Goal: Task Accomplishment & Management: Use online tool/utility

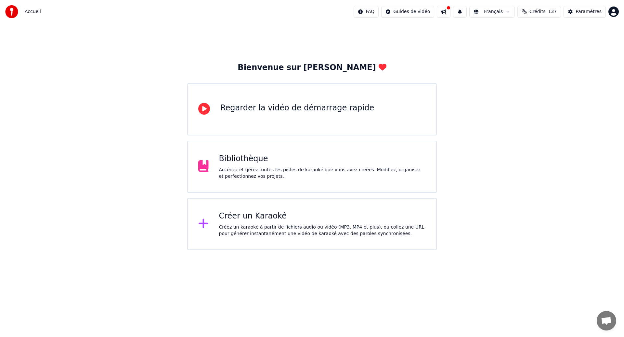
click at [114, 160] on div "Bienvenue sur Youka Regarder la vidéo de démarrage rapide Bibliothèque Accédez …" at bounding box center [312, 136] width 624 height 226
click at [268, 178] on div "Accédez et gérez toutes les pistes de karaoké que vous avez créées. Modifiez, o…" at bounding box center [322, 173] width 207 height 13
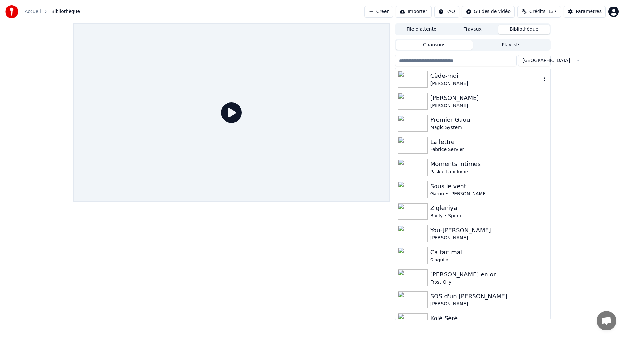
click at [441, 80] on div "[PERSON_NAME]" at bounding box center [486, 83] width 111 height 7
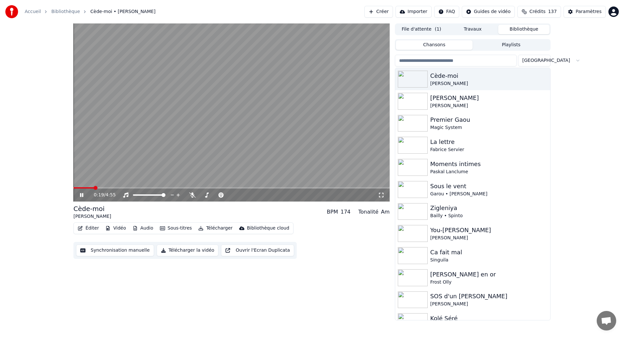
click at [118, 251] on button "Synchronisation manuelle" at bounding box center [115, 250] width 78 height 12
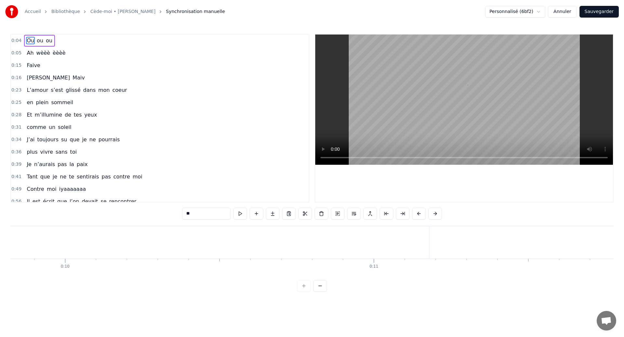
scroll to position [0, 3049]
click at [421, 247] on div "Ah wèèè èèèè" at bounding box center [159, 242] width 2751 height 32
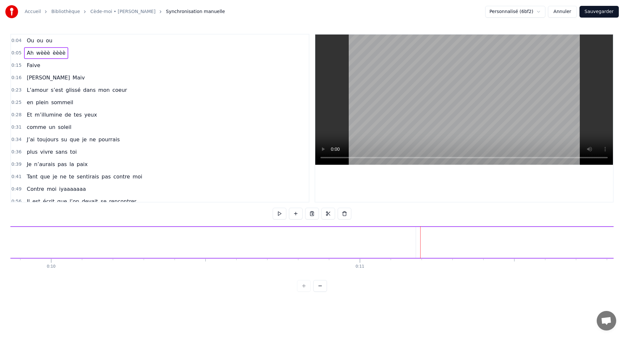
drag, startPoint x: 415, startPoint y: 247, endPoint x: 71, endPoint y: 253, distance: 344.4
click at [86, 253] on div at bounding box center [87, 242] width 3 height 30
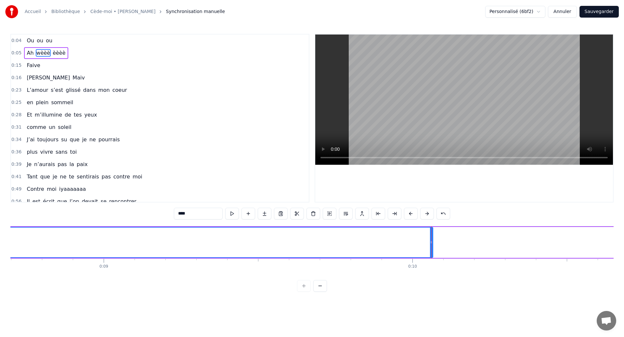
scroll to position [0, 2683]
drag, startPoint x: 436, startPoint y: 249, endPoint x: 71, endPoint y: 256, distance: 365.0
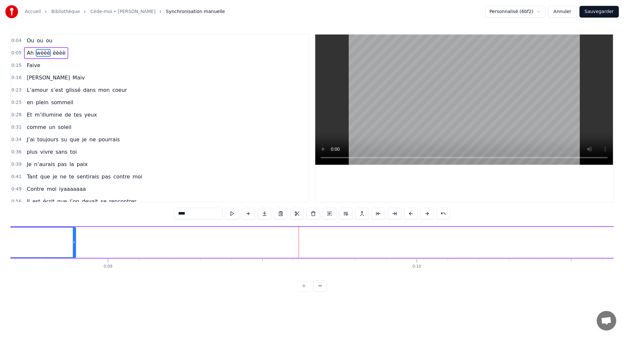
drag, startPoint x: 437, startPoint y: 246, endPoint x: 73, endPoint y: 270, distance: 365.0
click at [73, 270] on div "Ou ou ou Ah wèèè èèèè Faive [PERSON_NAME] L’amour s’est glissé dans mon coeur e…" at bounding box center [312, 250] width 604 height 49
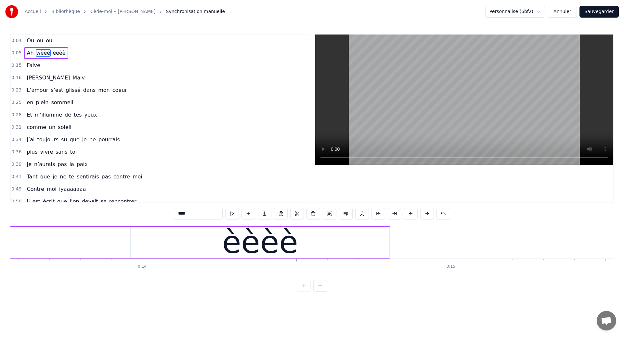
scroll to position [0, 4193]
click at [378, 238] on div "èèèè" at bounding box center [260, 242] width 259 height 31
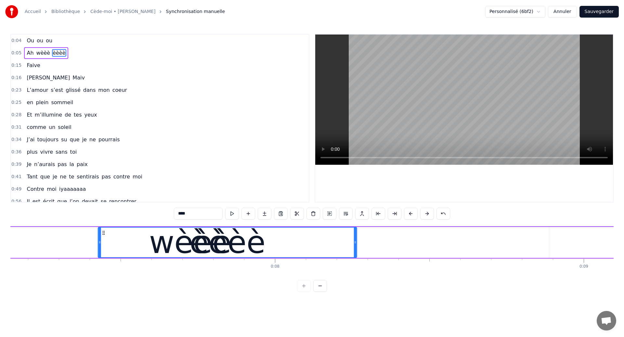
scroll to position [0, 2202]
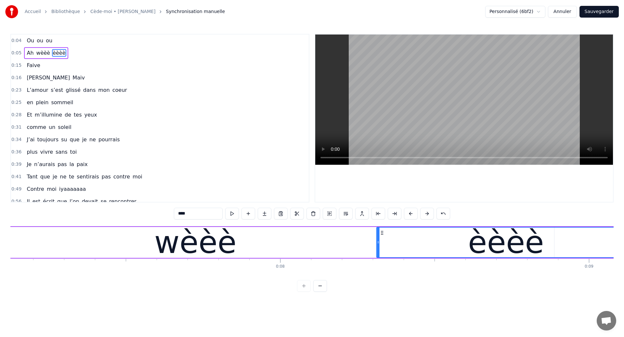
drag, startPoint x: 128, startPoint y: 233, endPoint x: 381, endPoint y: 231, distance: 253.7
click at [381, 231] on icon at bounding box center [382, 232] width 5 height 5
click at [212, 237] on div "wèèè" at bounding box center [195, 242] width 82 height 47
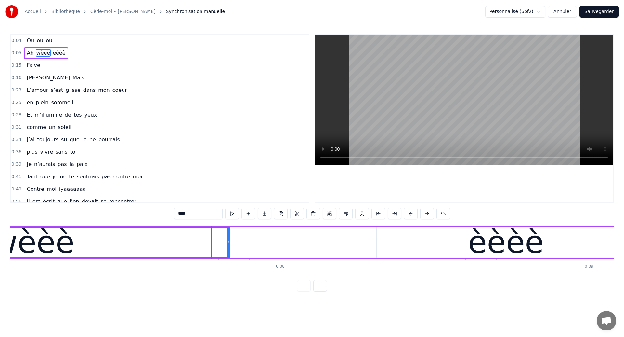
drag, startPoint x: 553, startPoint y: 248, endPoint x: 229, endPoint y: 260, distance: 324.1
click at [229, 260] on div "Ou ou ou Ah wèèè èèèè Faive [PERSON_NAME] L’amour s’est glissé dans mon coeur e…" at bounding box center [312, 250] width 604 height 49
click at [392, 216] on button at bounding box center [395, 213] width 14 height 12
click at [381, 246] on div "èèèè" at bounding box center [506, 242] width 259 height 31
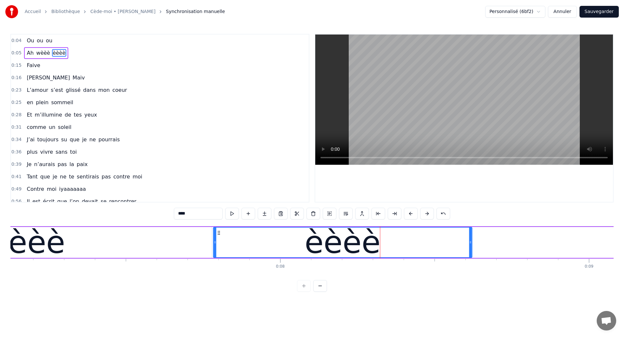
drag, startPoint x: 381, startPoint y: 233, endPoint x: 218, endPoint y: 258, distance: 165.4
click at [218, 258] on div "Ah wèèè èèèè" at bounding box center [134, 242] width 1005 height 32
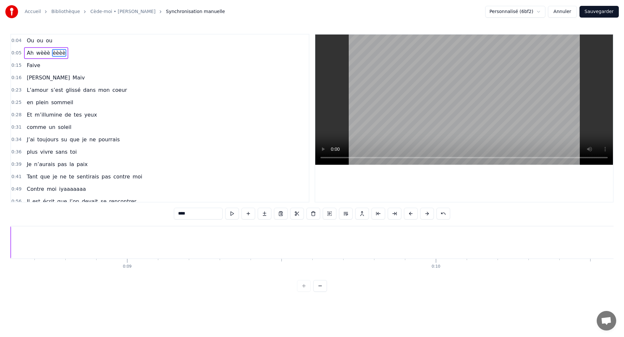
scroll to position [0, 2675]
drag, startPoint x: 84, startPoint y: 147, endPoint x: 65, endPoint y: 120, distance: 33.0
click at [66, 121] on div "0:04 Ou ou ou 0:05 Ah wèèè èèèè 0:15 Faive 0:16 [PERSON_NAME] 0:23 L’amour s’es…" at bounding box center [159, 118] width 299 height 168
click at [33, 68] on span "Faive" at bounding box center [33, 64] width 15 height 7
type input "*****"
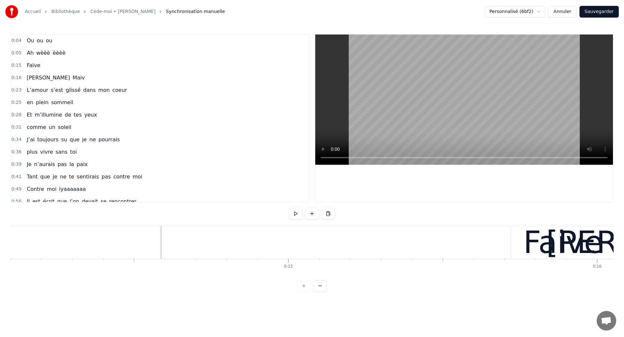
scroll to position [0, 4358]
click at [539, 246] on div "Faive" at bounding box center [562, 242] width 80 height 47
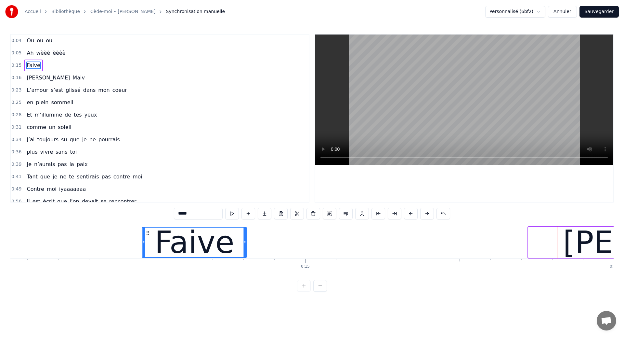
drag, startPoint x: 516, startPoint y: 232, endPoint x: 108, endPoint y: 257, distance: 409.2
click at [142, 257] on div "Faive" at bounding box center [194, 242] width 105 height 31
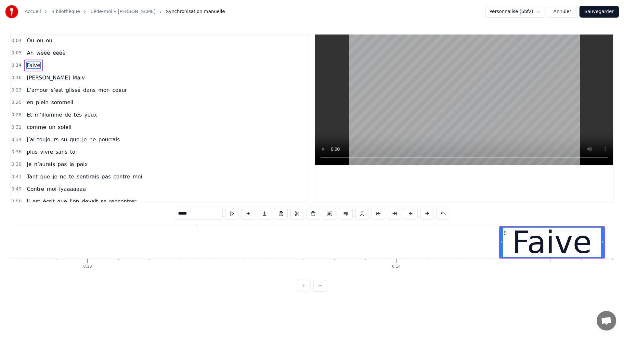
scroll to position [0, 3906]
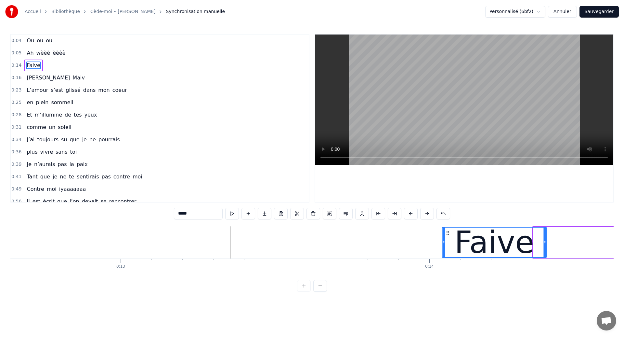
drag, startPoint x: 538, startPoint y: 232, endPoint x: 444, endPoint y: 248, distance: 95.2
click at [444, 248] on div "Faive" at bounding box center [495, 242] width 104 height 30
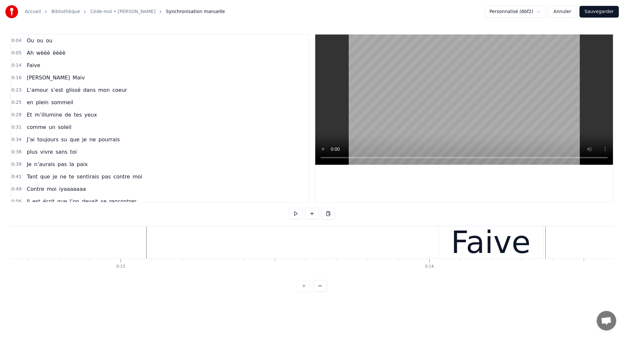
click at [480, 233] on div "Faive" at bounding box center [491, 242] width 80 height 47
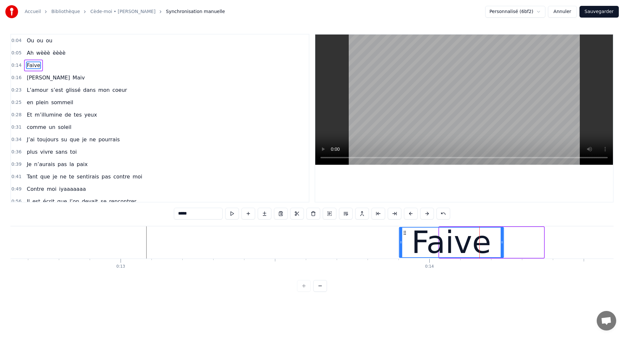
drag, startPoint x: 445, startPoint y: 231, endPoint x: 405, endPoint y: 241, distance: 41.3
click at [405, 241] on div "Faive" at bounding box center [452, 242] width 104 height 30
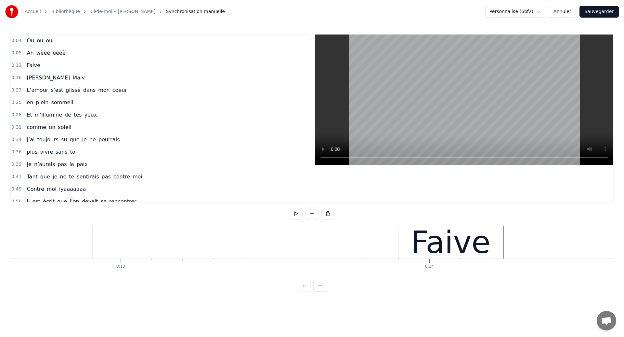
click at [466, 246] on div "Faive" at bounding box center [451, 242] width 80 height 47
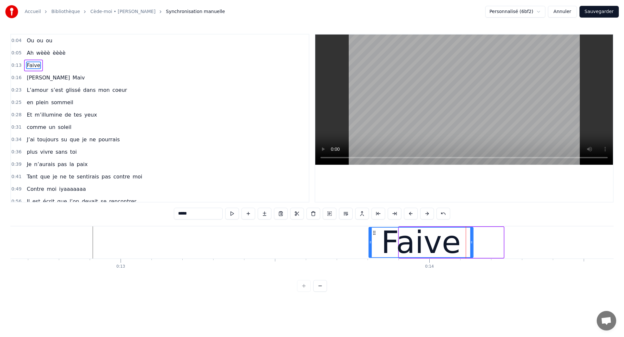
drag, startPoint x: 404, startPoint y: 233, endPoint x: 374, endPoint y: 241, distance: 31.5
click at [374, 241] on div "Faive" at bounding box center [421, 242] width 104 height 30
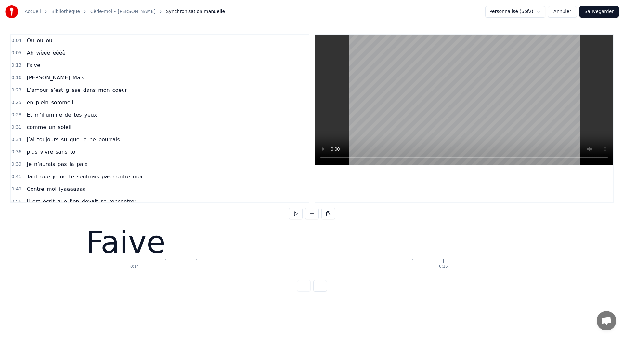
scroll to position [0, 3946]
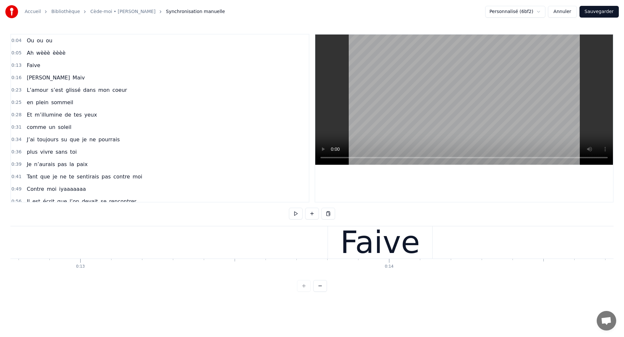
click at [343, 251] on div "Faive" at bounding box center [380, 242] width 104 height 32
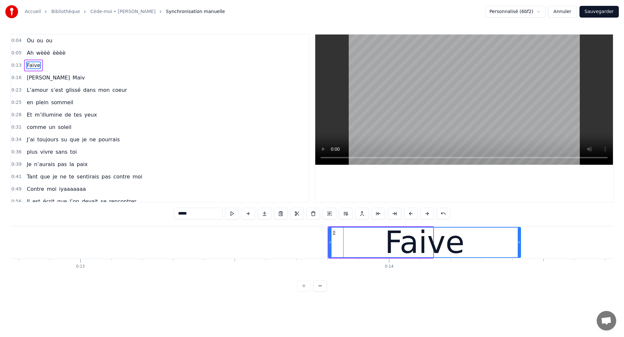
drag, startPoint x: 433, startPoint y: 246, endPoint x: 536, endPoint y: 253, distance: 103.4
click at [521, 253] on div at bounding box center [519, 242] width 3 height 30
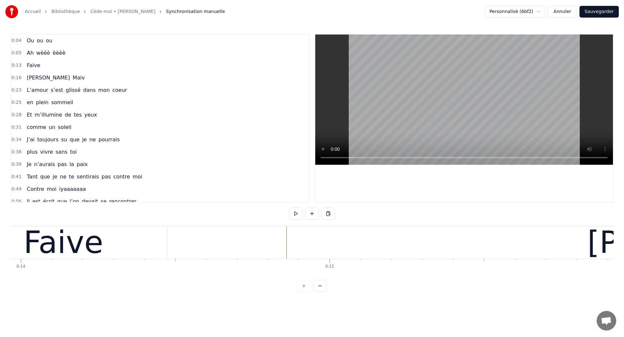
scroll to position [0, 4314]
click at [166, 247] on div "Faive" at bounding box center [64, 242] width 207 height 32
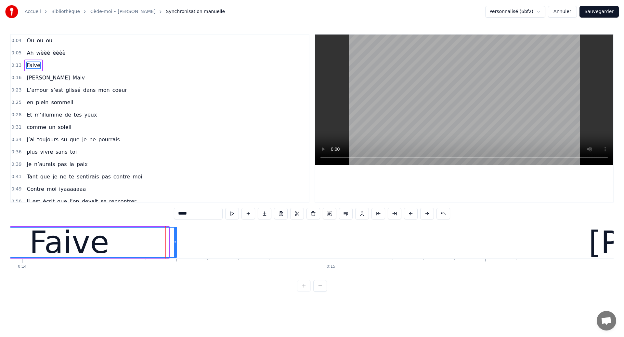
drag, startPoint x: 168, startPoint y: 247, endPoint x: 176, endPoint y: 250, distance: 8.2
click at [176, 250] on div at bounding box center [175, 242] width 3 height 30
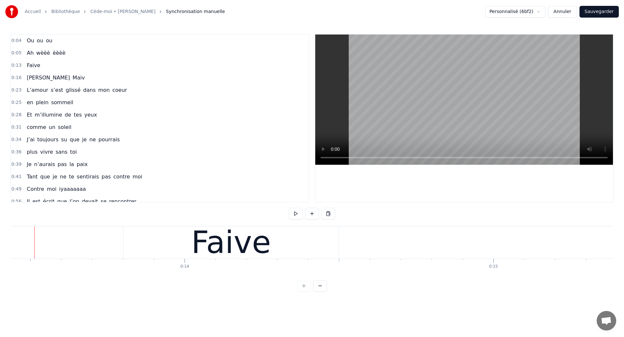
scroll to position [0, 4143]
click at [151, 236] on div "Faive" at bounding box center [239, 242] width 215 height 32
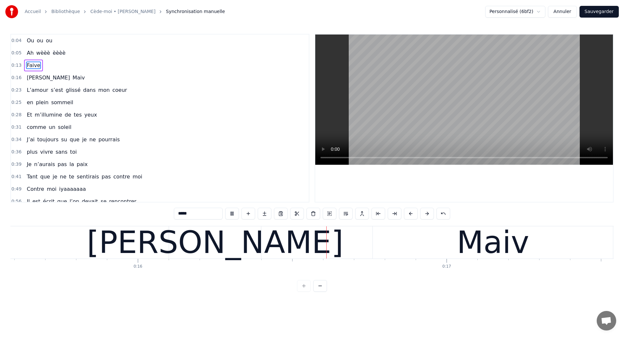
click at [297, 247] on div "[PERSON_NAME]" at bounding box center [392, 242] width 446 height 32
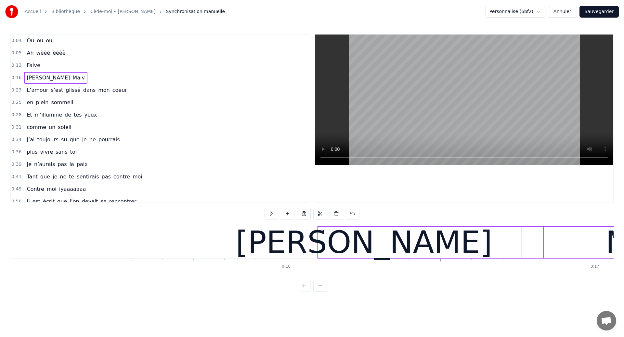
scroll to position [0, 4531]
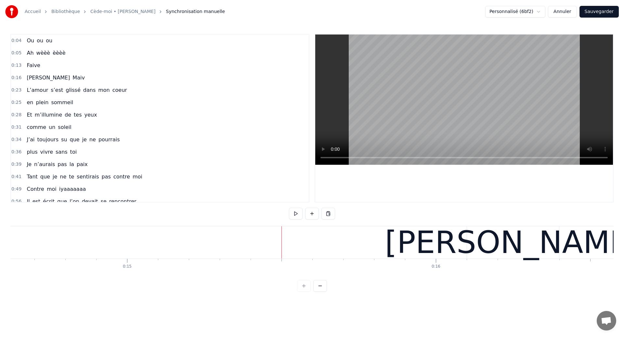
click at [43, 83] on div "[PERSON_NAME]" at bounding box center [55, 78] width 63 height 12
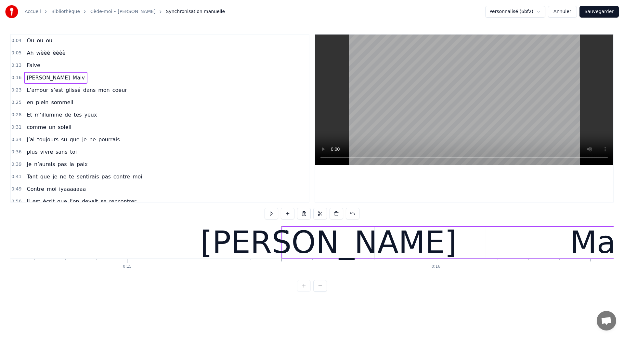
drag, startPoint x: 472, startPoint y: 230, endPoint x: 287, endPoint y: 254, distance: 187.3
click at [287, 254] on div "[PERSON_NAME]" at bounding box center [505, 242] width 446 height 32
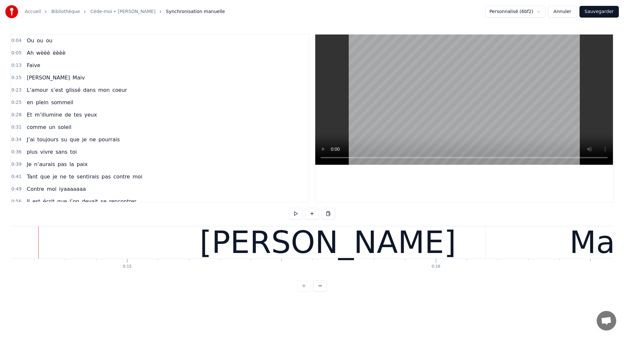
scroll to position [0, 4513]
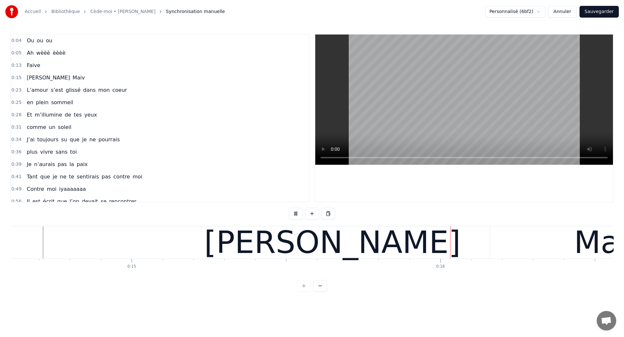
click at [357, 248] on div "[PERSON_NAME]" at bounding box center [332, 242] width 257 height 47
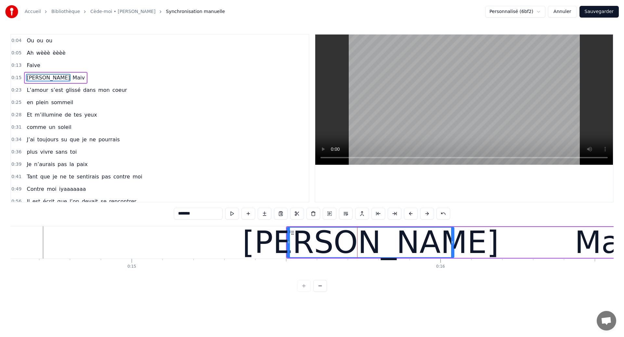
drag, startPoint x: 377, startPoint y: 244, endPoint x: 450, endPoint y: 255, distance: 74.4
click at [451, 255] on div at bounding box center [452, 242] width 3 height 30
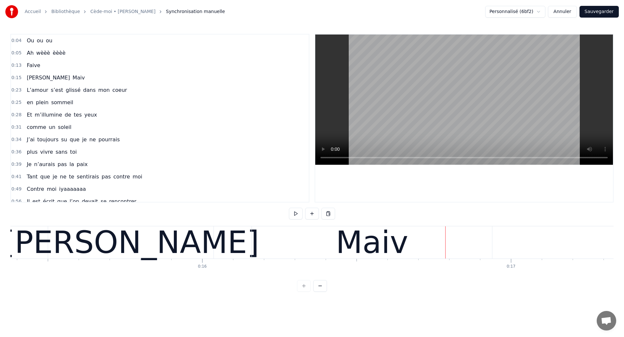
scroll to position [0, 4735]
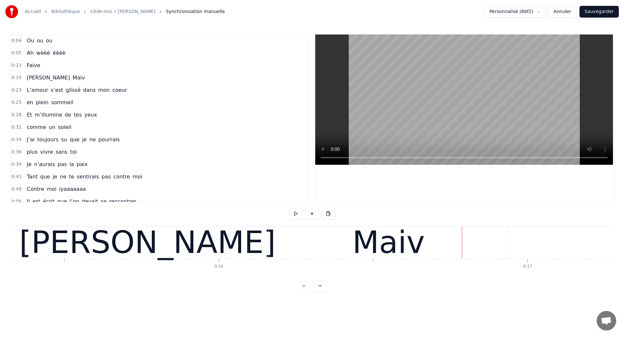
click at [80, 233] on div "[PERSON_NAME]" at bounding box center [148, 242] width 166 height 32
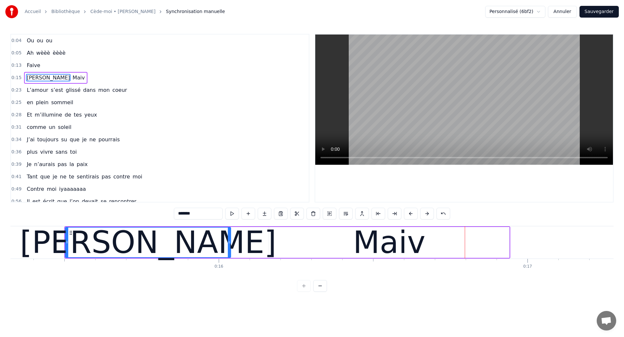
click at [97, 227] on div "[PERSON_NAME]" at bounding box center [148, 242] width 166 height 31
click at [386, 244] on div "Maiv" at bounding box center [389, 242] width 73 height 47
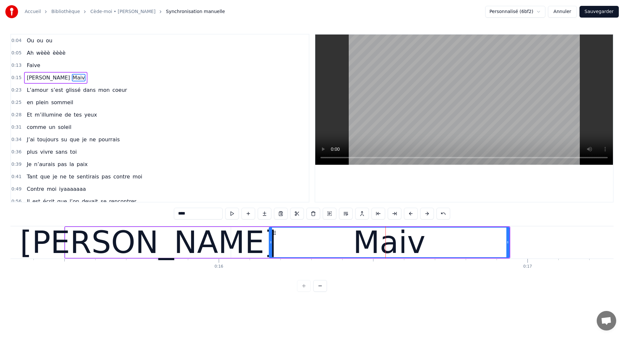
drag, startPoint x: 274, startPoint y: 229, endPoint x: 487, endPoint y: 260, distance: 214.5
click at [487, 260] on div "Ou ou ou Ah wèèè èèèè Faive [PERSON_NAME] L’amour s’est glissé dans mon coeur e…" at bounding box center [312, 250] width 604 height 49
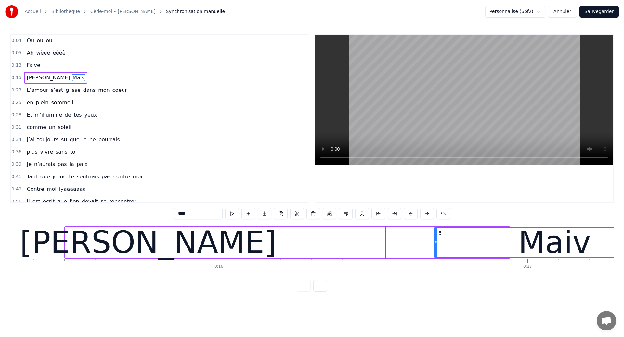
drag, startPoint x: 274, startPoint y: 232, endPoint x: 440, endPoint y: 244, distance: 166.0
click at [440, 244] on div "Maiv" at bounding box center [555, 242] width 240 height 30
click at [204, 241] on div "[PERSON_NAME]" at bounding box center [148, 242] width 166 height 31
type input "*******"
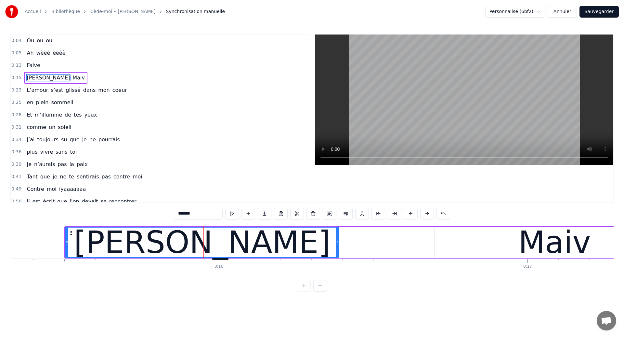
drag, startPoint x: 230, startPoint y: 245, endPoint x: 338, endPoint y: 257, distance: 109.0
click at [338, 257] on div "[PERSON_NAME]" at bounding box center [202, 242] width 274 height 31
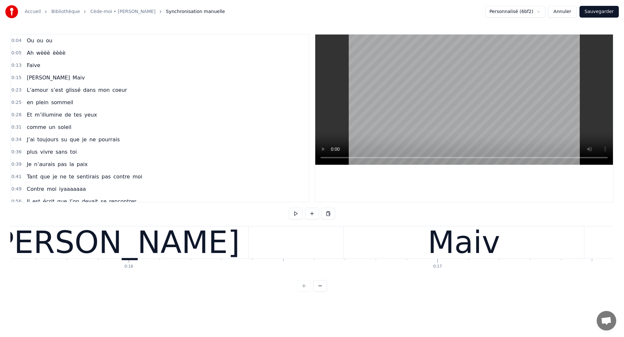
scroll to position [0, 4808]
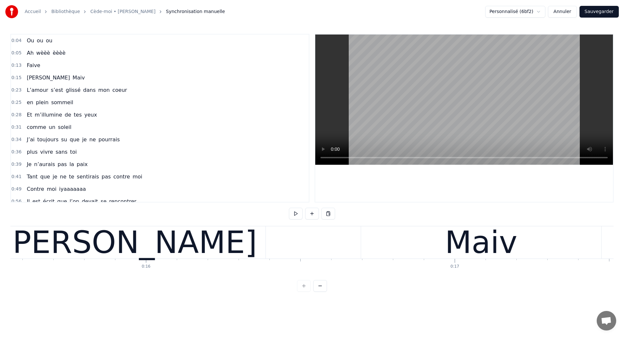
click at [70, 237] on div "[PERSON_NAME]" at bounding box center [129, 242] width 274 height 32
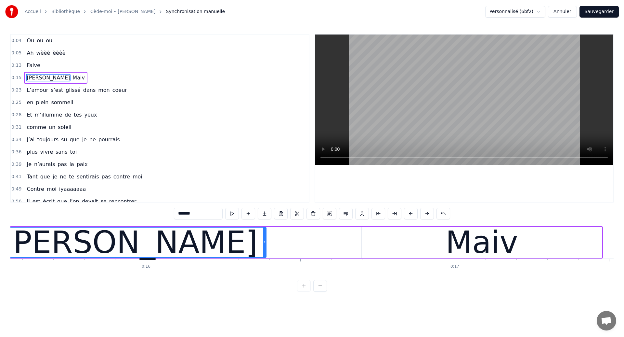
click at [68, 240] on div "[PERSON_NAME]" at bounding box center [129, 242] width 273 height 30
click at [403, 243] on div "Maiv" at bounding box center [482, 242] width 240 height 31
type input "****"
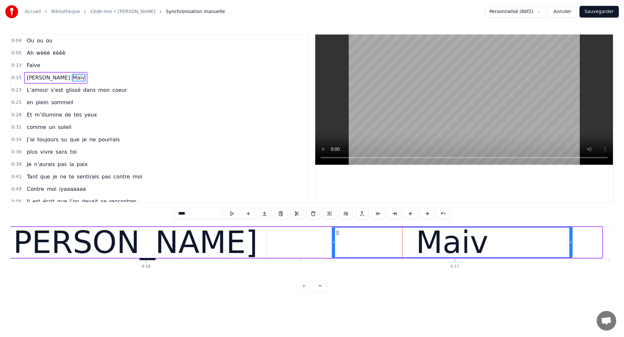
drag, startPoint x: 366, startPoint y: 232, endPoint x: 336, endPoint y: 235, distance: 29.8
click at [336, 235] on div "Maiv" at bounding box center [453, 242] width 240 height 30
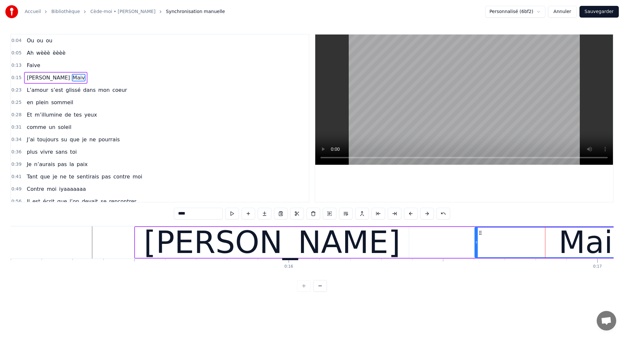
scroll to position [0, 4653]
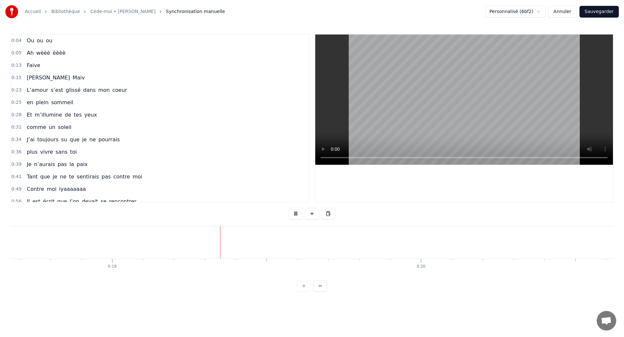
scroll to position [0, 5769]
click at [600, 10] on button "Sauvegarder" at bounding box center [599, 12] width 39 height 12
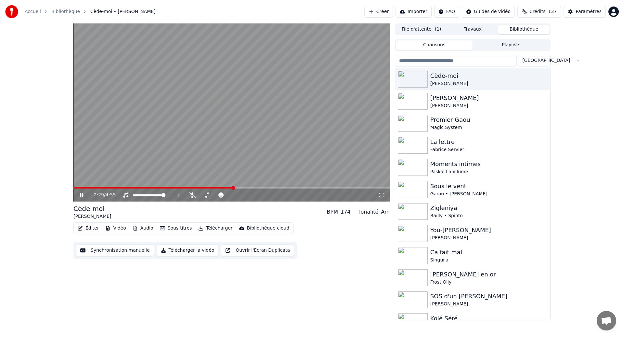
click at [120, 254] on button "Synchronisation manuelle" at bounding box center [115, 250] width 78 height 12
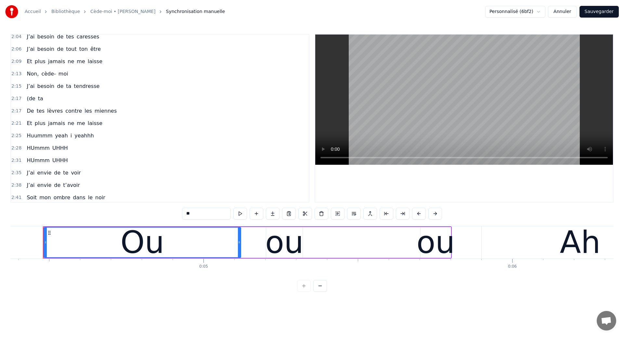
scroll to position [448, 0]
click at [33, 104] on div "(de ta" at bounding box center [34, 99] width 21 height 12
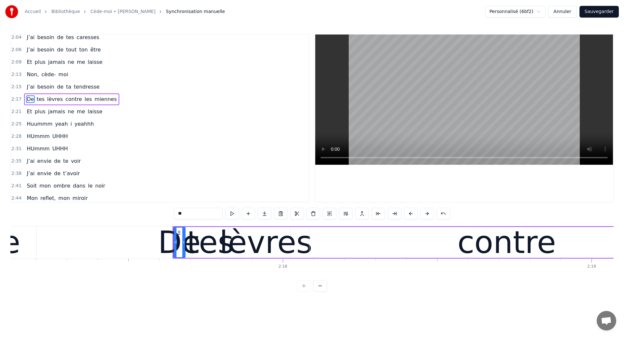
scroll to position [429, 0]
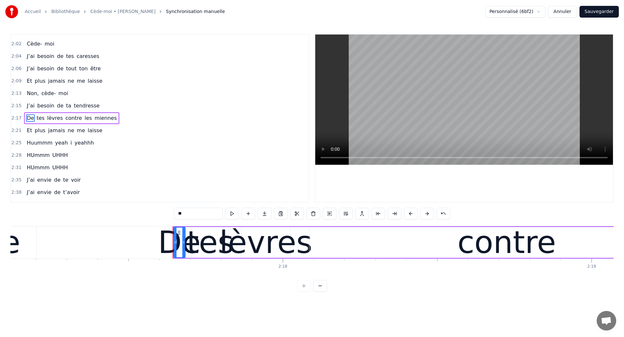
click at [606, 13] on button "Sauvegarder" at bounding box center [599, 12] width 39 height 12
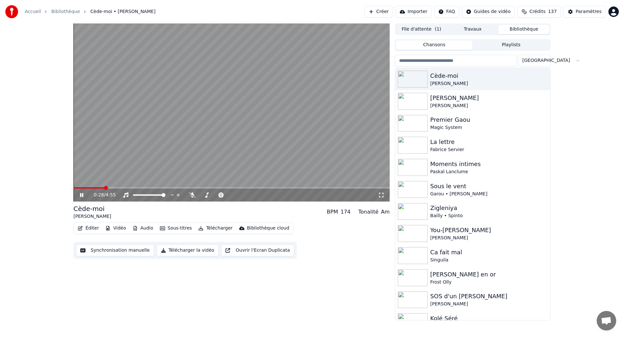
click at [254, 151] on video at bounding box center [231, 112] width 316 height 178
click at [94, 187] on span at bounding box center [83, 187] width 20 height 1
click at [83, 193] on icon at bounding box center [86, 194] width 15 height 5
click at [82, 188] on div "0:39 / 4:55" at bounding box center [231, 194] width 316 height 13
click at [82, 187] on span at bounding box center [77, 187] width 8 height 1
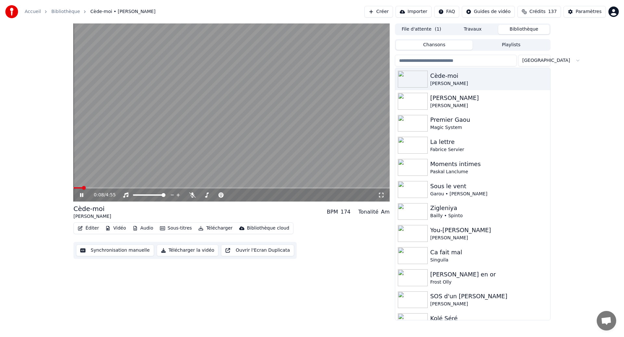
click at [82, 187] on span at bounding box center [77, 187] width 8 height 1
click at [81, 188] on span at bounding box center [78, 187] width 10 height 1
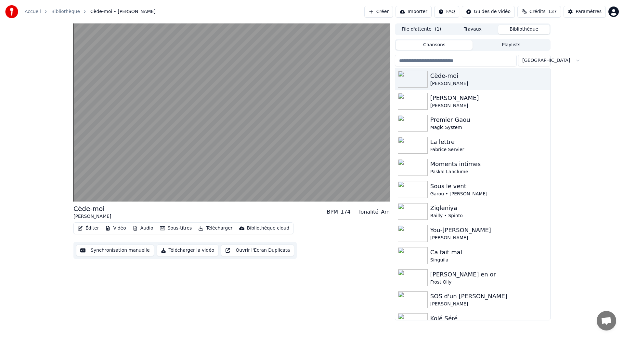
click at [88, 231] on button "Éditer" at bounding box center [88, 227] width 26 height 9
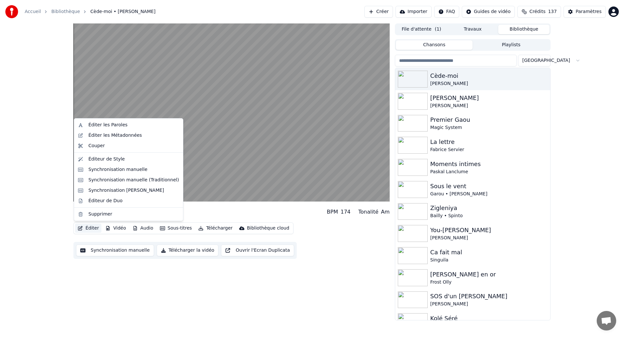
click at [101, 253] on button "Synchronisation manuelle" at bounding box center [115, 250] width 78 height 12
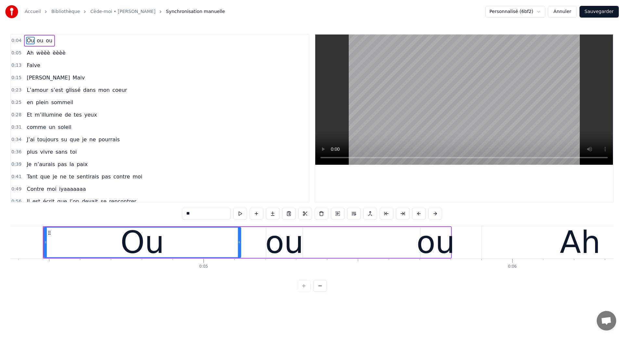
click at [33, 65] on span "Faive" at bounding box center [33, 64] width 15 height 7
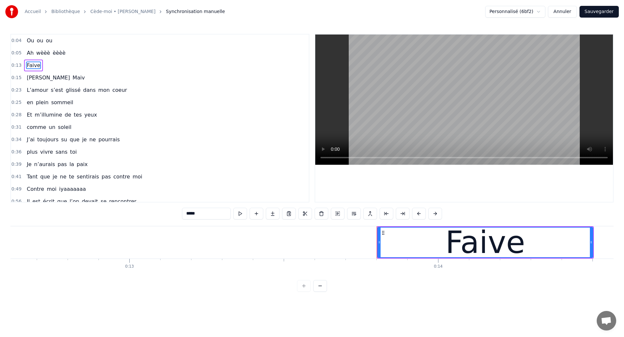
scroll to position [0, 4231]
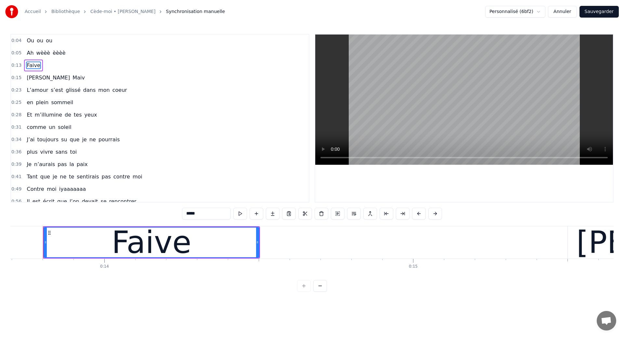
click at [213, 216] on input "*****" at bounding box center [206, 213] width 49 height 12
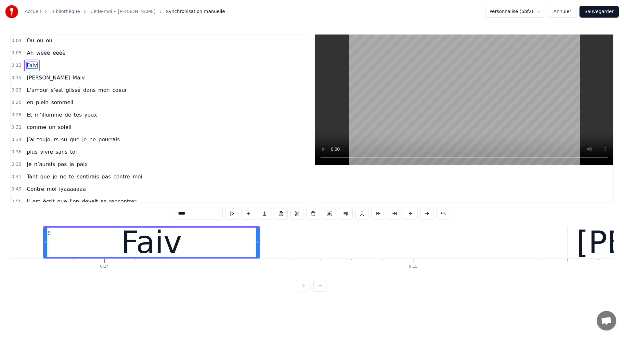
type input "****"
click at [591, 14] on button "Sauvegarder" at bounding box center [599, 12] width 39 height 12
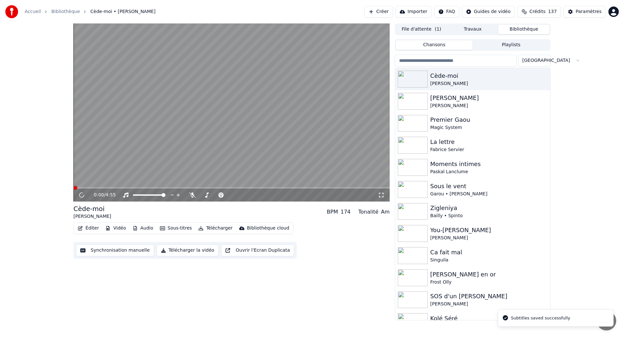
click at [82, 188] on span at bounding box center [231, 187] width 316 height 1
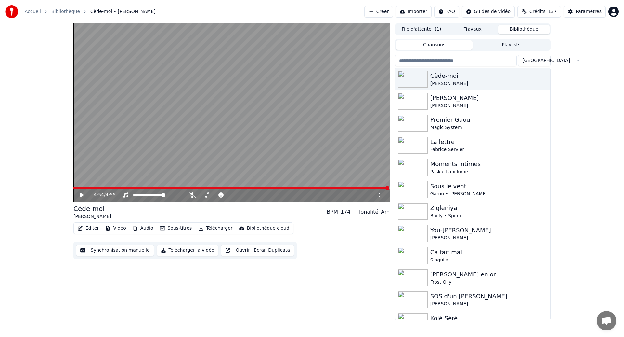
click at [80, 193] on icon at bounding box center [82, 195] width 4 height 5
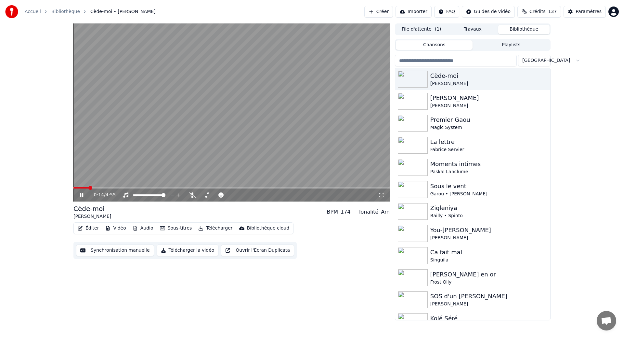
click at [82, 194] on icon at bounding box center [86, 194] width 15 height 5
click at [82, 194] on icon at bounding box center [82, 195] width 4 height 5
click at [82, 194] on icon at bounding box center [86, 194] width 15 height 5
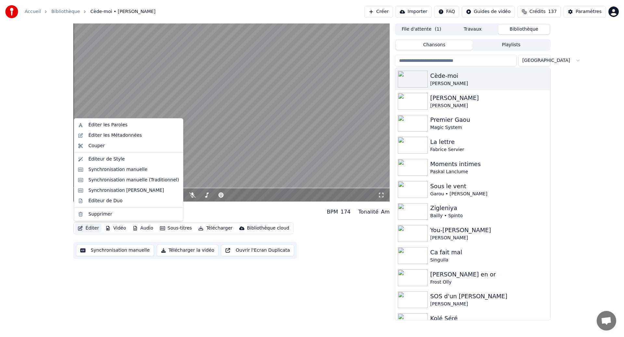
click at [90, 229] on button "Éditer" at bounding box center [88, 227] width 26 height 9
click at [97, 251] on button "Synchronisation manuelle" at bounding box center [115, 250] width 78 height 12
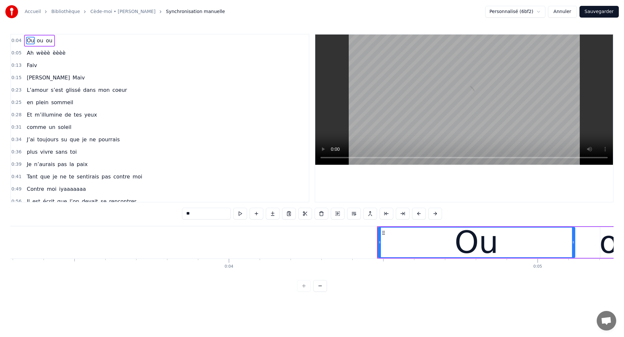
scroll to position [0, 1018]
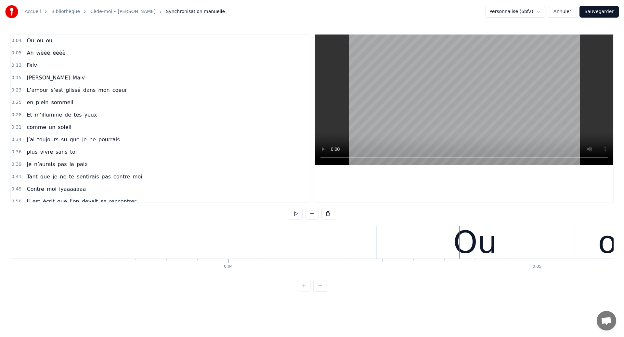
click at [388, 245] on div "Ou" at bounding box center [475, 242] width 197 height 32
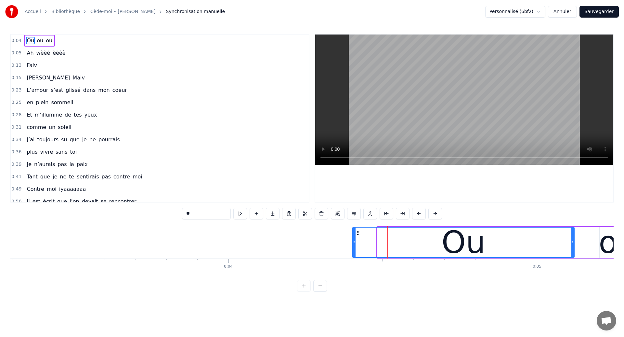
drag, startPoint x: 380, startPoint y: 246, endPoint x: 355, endPoint y: 250, distance: 25.0
click at [355, 250] on div at bounding box center [354, 242] width 3 height 30
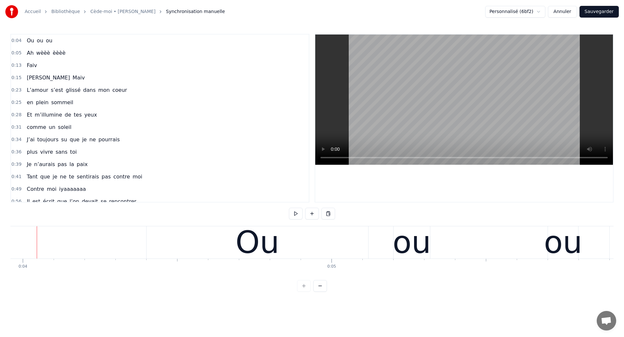
scroll to position [0, 1217]
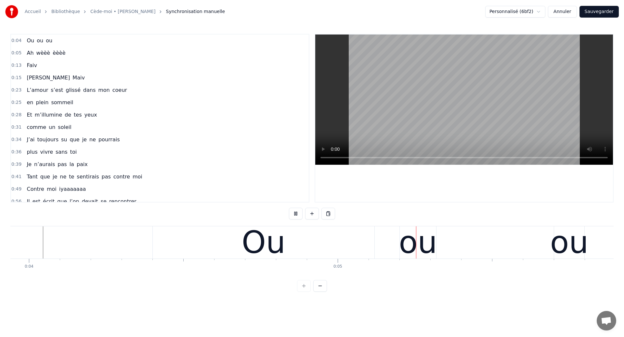
click at [304, 241] on div "Ou" at bounding box center [264, 242] width 222 height 32
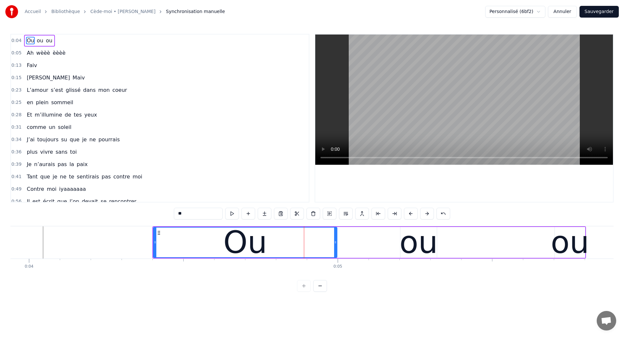
drag, startPoint x: 374, startPoint y: 249, endPoint x: 336, endPoint y: 258, distance: 39.1
click at [336, 258] on div "Ou ou ou Ah wèèè èèèè [PERSON_NAME] L’amour s’est glissé dans mon coeur en plei…" at bounding box center [312, 250] width 604 height 49
click at [192, 213] on input "**" at bounding box center [198, 213] width 49 height 12
click at [404, 245] on div "ou" at bounding box center [419, 242] width 38 height 47
type input "**"
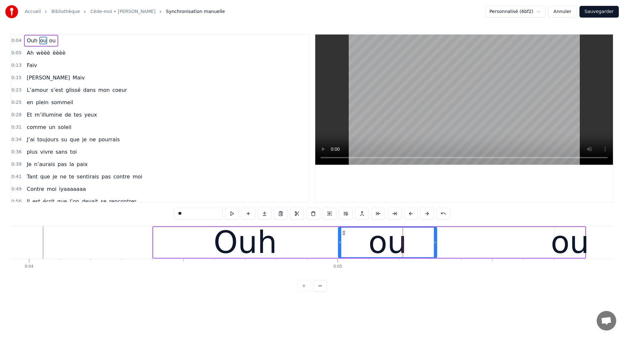
drag, startPoint x: 401, startPoint y: 244, endPoint x: 339, endPoint y: 249, distance: 62.4
click at [339, 249] on div at bounding box center [340, 242] width 3 height 30
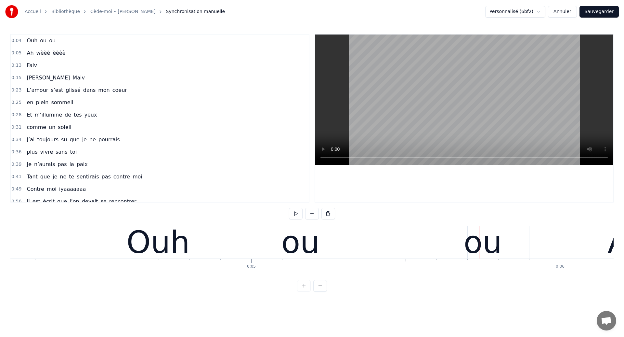
scroll to position [0, 1291]
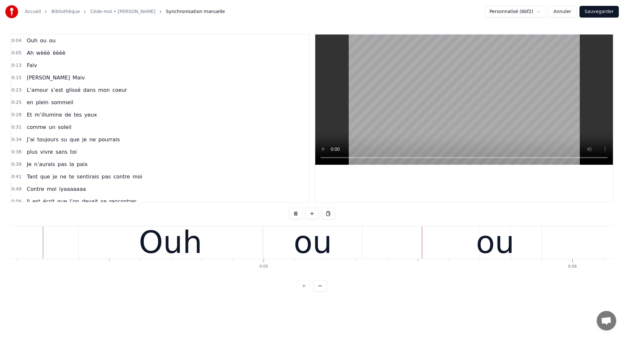
click at [326, 251] on div "ou" at bounding box center [313, 242] width 38 height 47
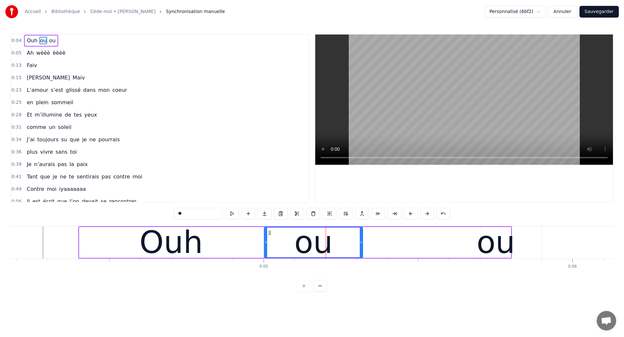
click at [413, 243] on div "Ouh ou ou" at bounding box center [295, 242] width 434 height 32
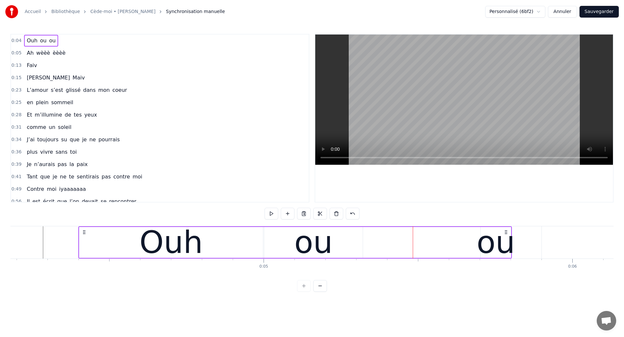
click at [491, 247] on div "ou" at bounding box center [496, 242] width 38 height 47
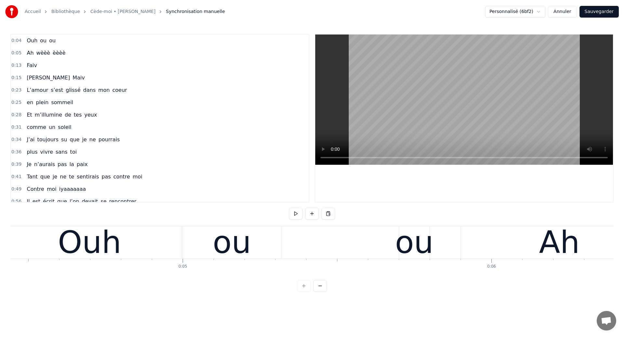
scroll to position [0, 1344]
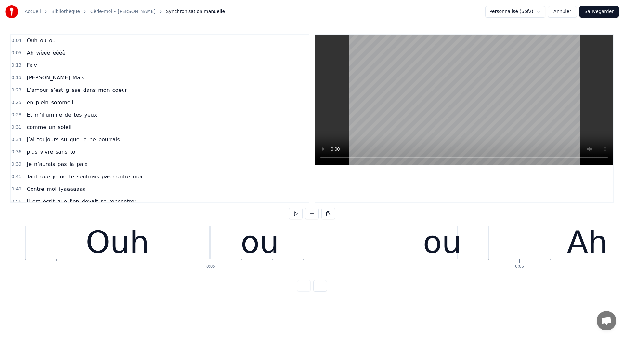
click at [118, 252] on div "Ouh" at bounding box center [117, 242] width 63 height 47
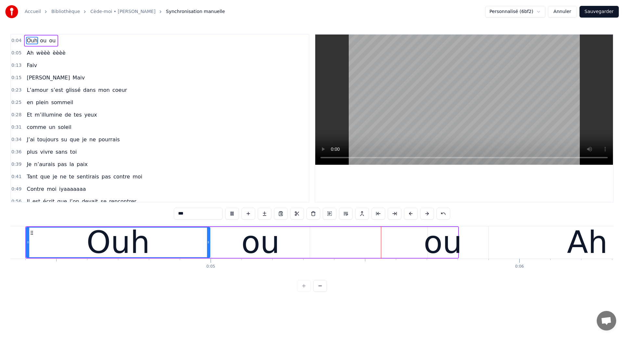
click at [268, 232] on div "ou" at bounding box center [260, 242] width 38 height 47
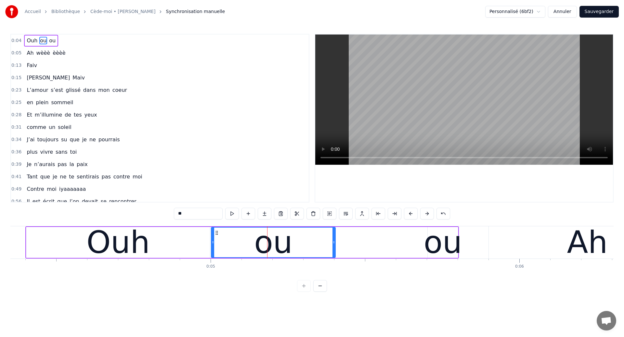
drag, startPoint x: 308, startPoint y: 249, endPoint x: 333, endPoint y: 255, distance: 26.4
click at [333, 255] on div at bounding box center [334, 242] width 3 height 30
click at [439, 247] on div "ou" at bounding box center [443, 242] width 38 height 47
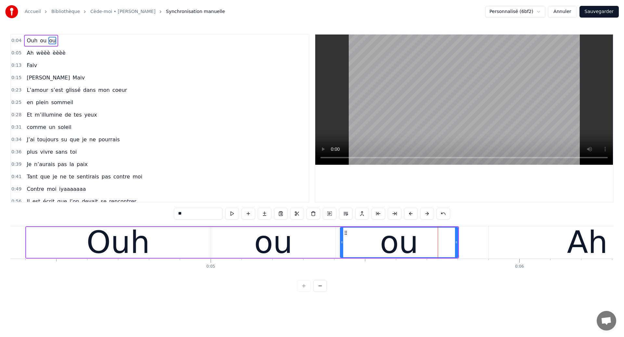
drag, startPoint x: 429, startPoint y: 246, endPoint x: 341, endPoint y: 260, distance: 88.6
click at [341, 260] on div "Ouh ou ou Ah wèèè èèèè [PERSON_NAME] L’amour s’est glissé dans mon coeur en ple…" at bounding box center [312, 250] width 604 height 49
click at [69, 246] on div "Ouh" at bounding box center [118, 242] width 184 height 31
type input "***"
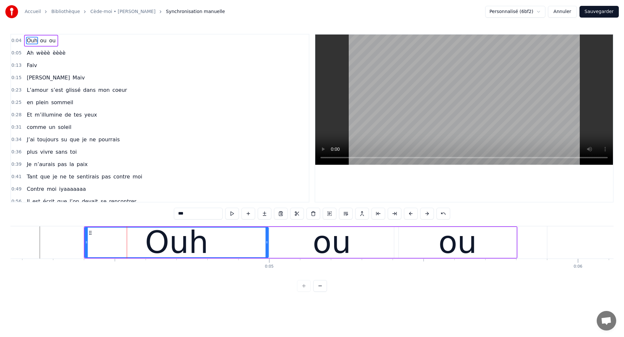
scroll to position [0, 1285]
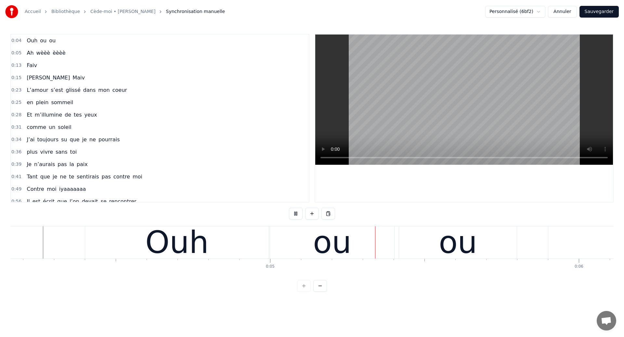
click at [314, 243] on div "ou" at bounding box center [332, 242] width 124 height 32
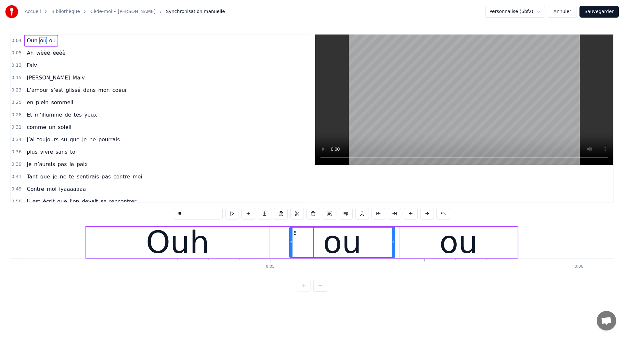
drag, startPoint x: 273, startPoint y: 245, endPoint x: 292, endPoint y: 250, distance: 19.6
click at [292, 250] on div at bounding box center [291, 242] width 3 height 30
click at [249, 249] on div "Ouh" at bounding box center [178, 242] width 184 height 31
type input "***"
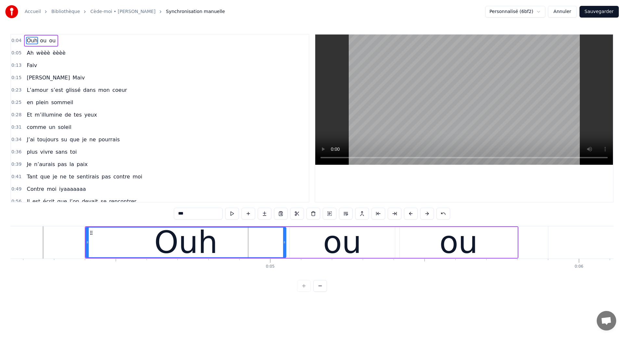
drag, startPoint x: 267, startPoint y: 248, endPoint x: 283, endPoint y: 253, distance: 17.3
click at [283, 253] on div at bounding box center [284, 242] width 3 height 30
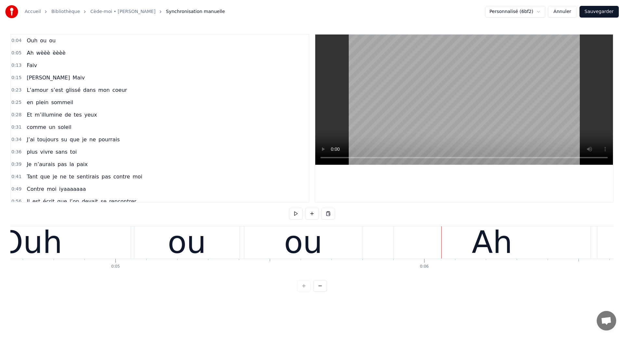
scroll to position [0, 1426]
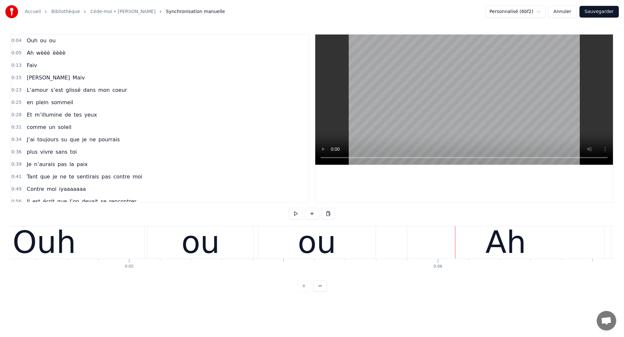
click at [56, 246] on div "Ouh" at bounding box center [43, 242] width 63 height 47
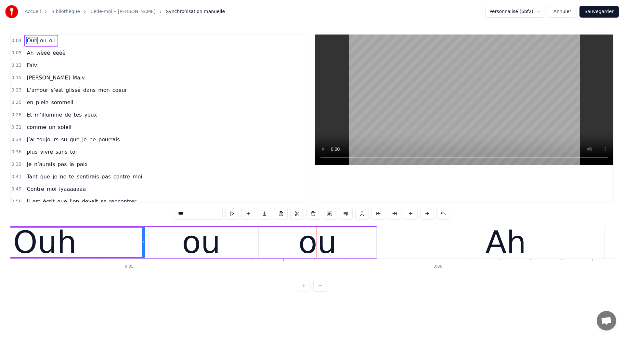
click at [62, 238] on div "Ouh" at bounding box center [44, 242] width 63 height 47
click at [240, 243] on div "ou" at bounding box center [201, 242] width 105 height 31
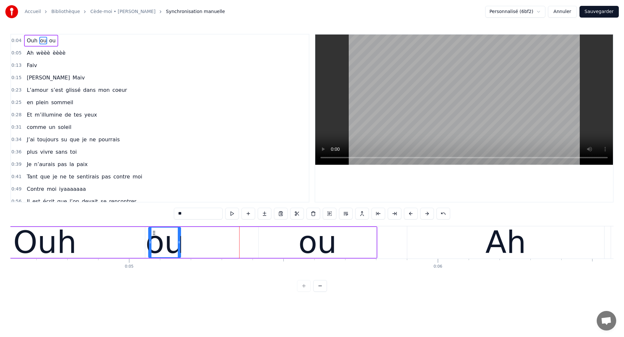
drag, startPoint x: 253, startPoint y: 244, endPoint x: 180, endPoint y: 256, distance: 74.2
click at [180, 256] on div at bounding box center [179, 242] width 3 height 30
click at [24, 252] on div "Ouh" at bounding box center [44, 242] width 63 height 47
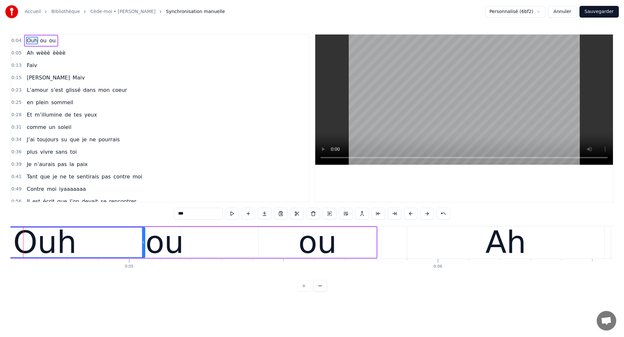
scroll to position [0, 1406]
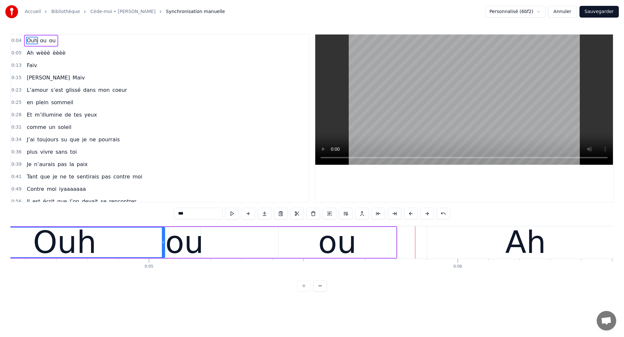
click at [294, 240] on div "ou" at bounding box center [338, 242] width 118 height 31
type input "**"
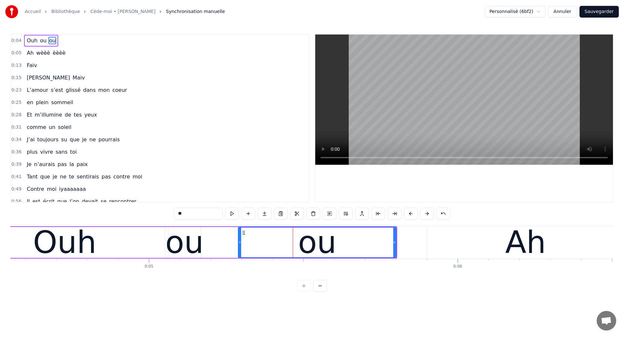
drag, startPoint x: 280, startPoint y: 243, endPoint x: 240, endPoint y: 249, distance: 39.8
click at [240, 249] on div at bounding box center [240, 242] width 3 height 30
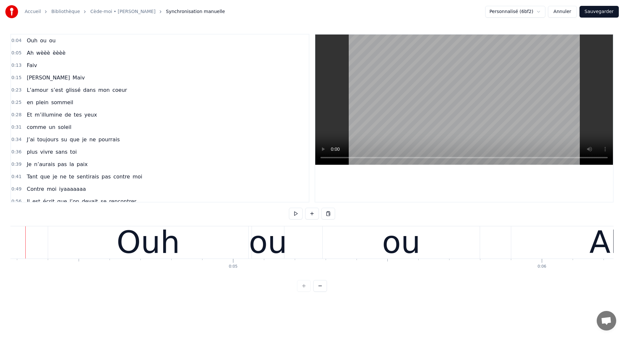
scroll to position [0, 1304]
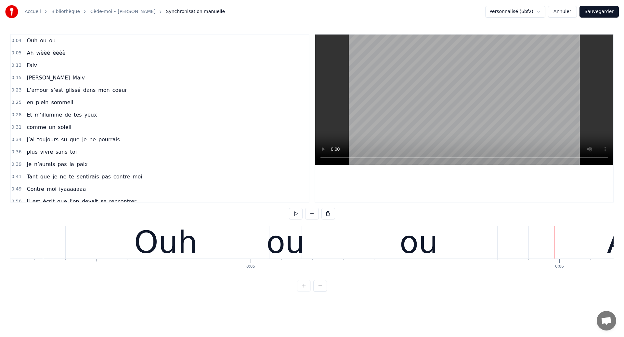
click at [299, 243] on div "ou" at bounding box center [285, 242] width 38 height 47
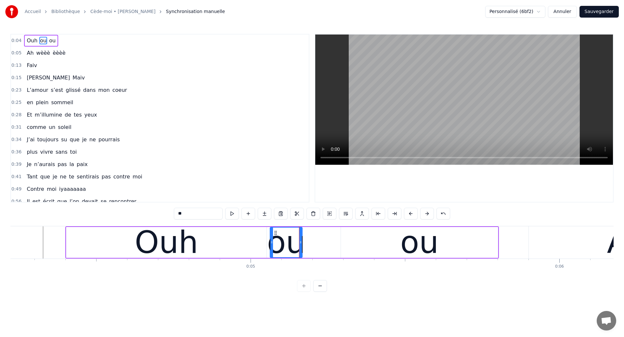
click at [202, 216] on input "**" at bounding box center [198, 213] width 49 height 12
click at [429, 239] on div "ou" at bounding box center [419, 242] width 38 height 47
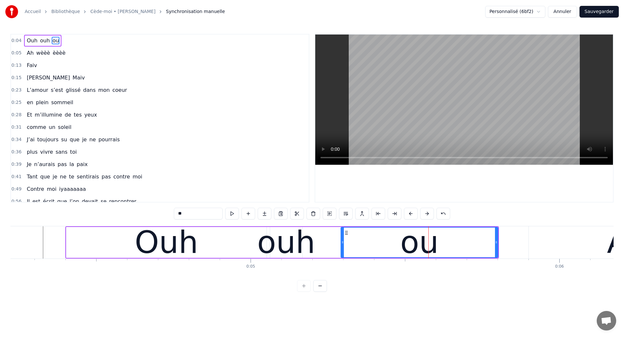
click at [200, 218] on input "**" at bounding box center [198, 213] width 49 height 12
type input "***"
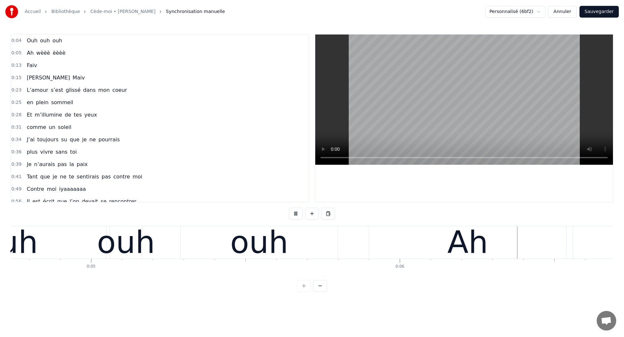
click at [142, 235] on div "Ouh ouh ouh" at bounding box center [123, 242] width 434 height 32
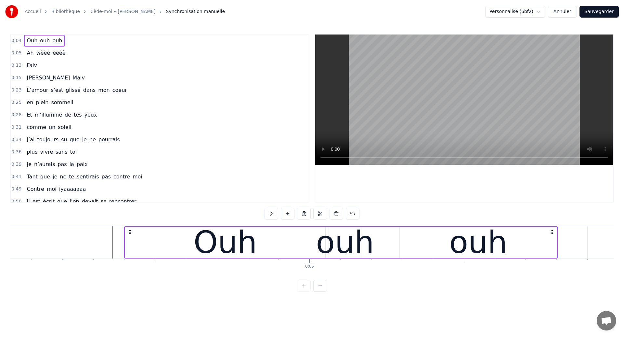
scroll to position [0, 1240]
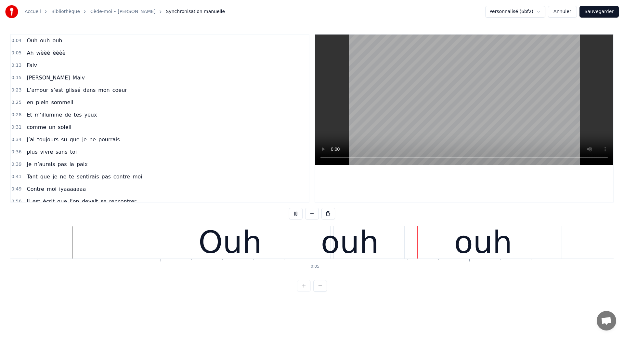
click at [349, 250] on div "ouh" at bounding box center [350, 242] width 58 height 47
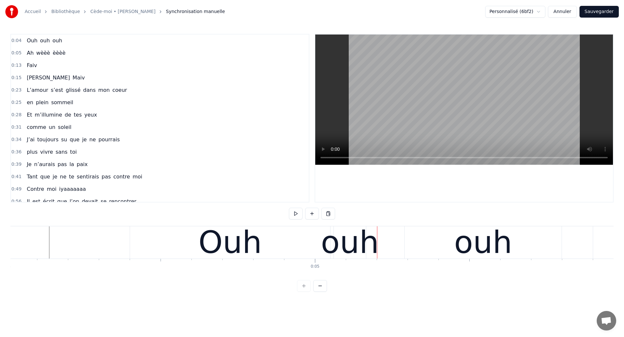
click at [293, 246] on div "Ouh" at bounding box center [230, 242] width 200 height 32
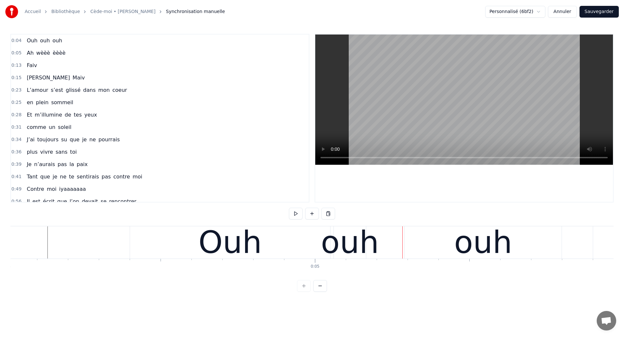
click at [307, 242] on div "Ouh" at bounding box center [230, 242] width 200 height 32
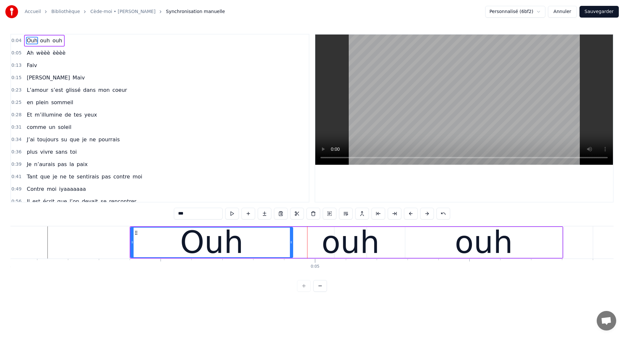
drag, startPoint x: 328, startPoint y: 244, endPoint x: 291, endPoint y: 249, distance: 37.8
click at [291, 249] on div at bounding box center [291, 242] width 3 height 30
click at [343, 246] on div "ouh" at bounding box center [351, 242] width 58 height 47
type input "***"
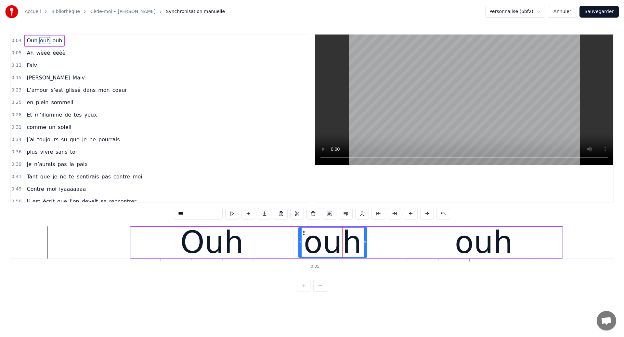
drag, startPoint x: 336, startPoint y: 243, endPoint x: 300, endPoint y: 250, distance: 36.5
click at [300, 250] on div at bounding box center [300, 242] width 3 height 30
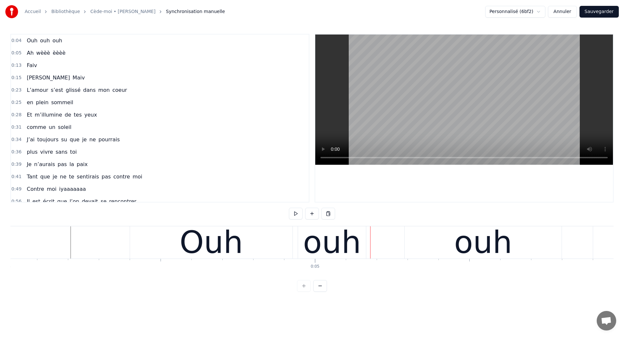
click at [285, 239] on div "Ouh" at bounding box center [211, 242] width 163 height 32
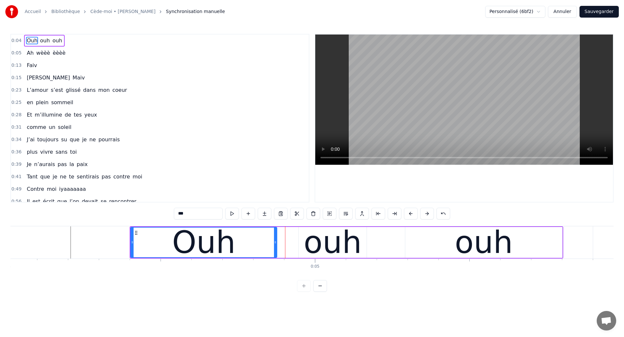
drag, startPoint x: 291, startPoint y: 243, endPoint x: 275, endPoint y: 246, distance: 16.1
click at [275, 246] on div at bounding box center [275, 242] width 3 height 30
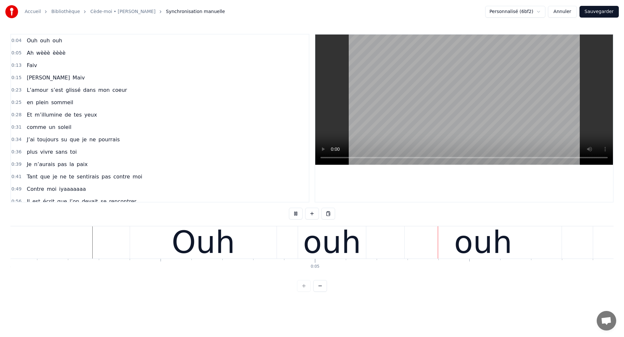
click at [341, 242] on div "ouh" at bounding box center [332, 242] width 58 height 47
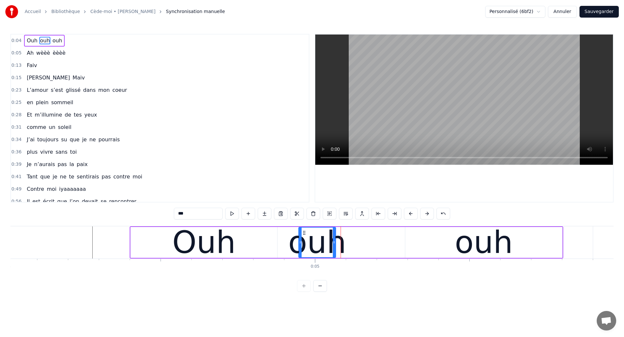
drag, startPoint x: 365, startPoint y: 248, endPoint x: 333, endPoint y: 260, distance: 33.6
click at [333, 257] on div "ouh" at bounding box center [317, 242] width 36 height 30
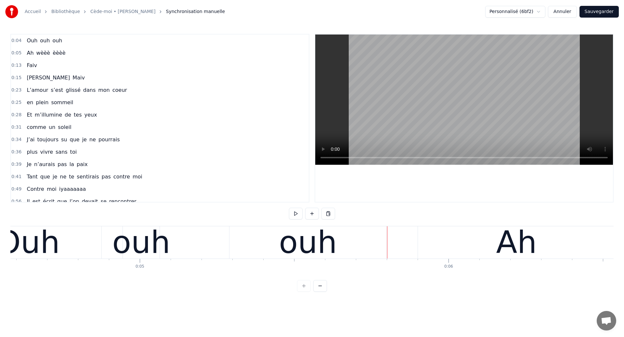
scroll to position [0, 1407]
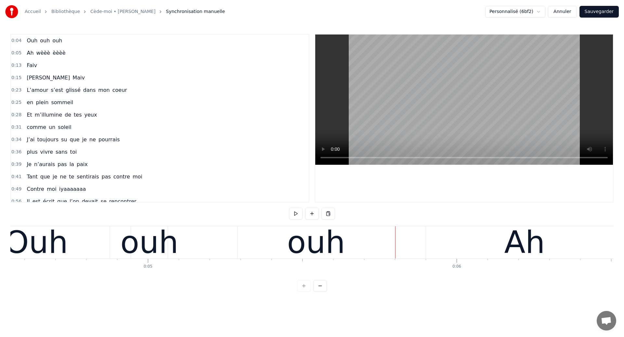
click at [117, 249] on div "Ouh ouh ouh" at bounding box center [180, 242] width 434 height 32
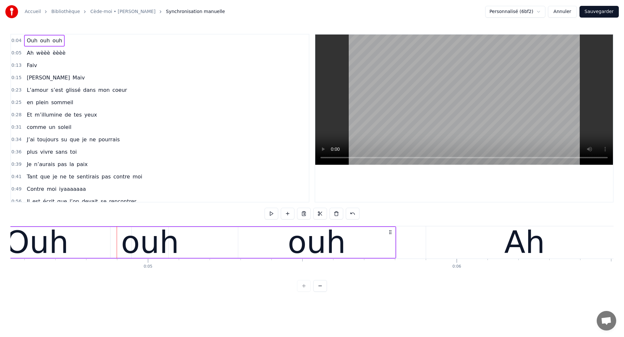
click at [65, 246] on div "Ouh" at bounding box center [37, 242] width 147 height 31
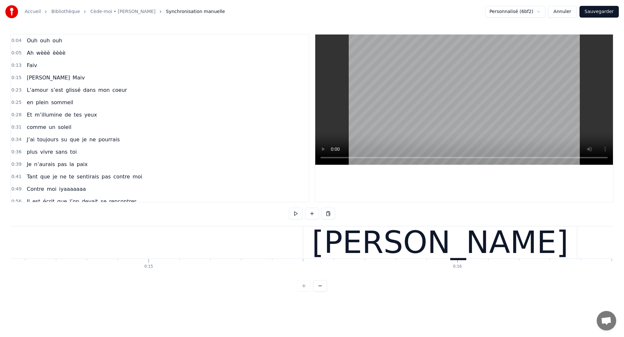
click at [39, 39] on span "ouh" at bounding box center [44, 40] width 11 height 7
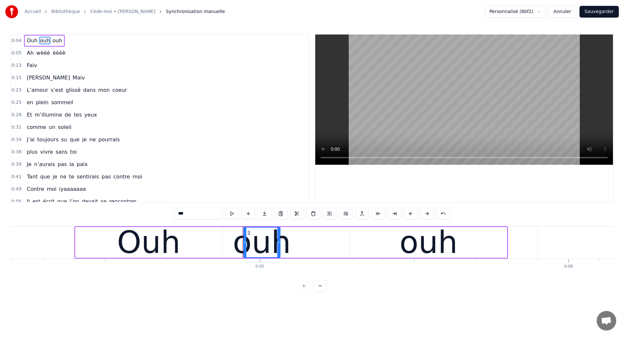
scroll to position [0, 1259]
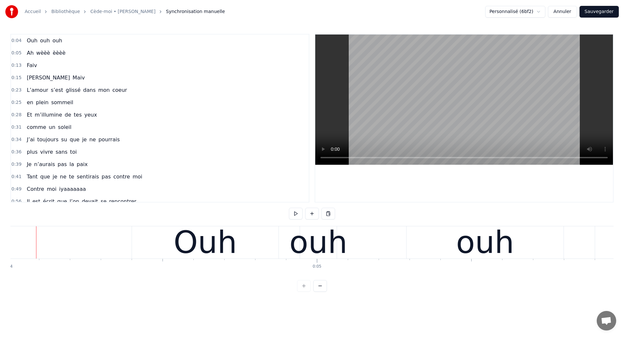
scroll to position [0, 1231]
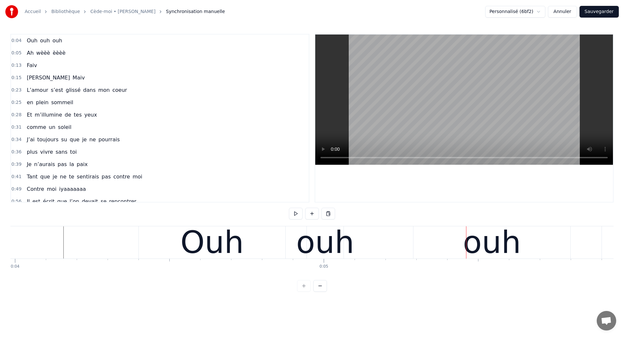
click at [331, 243] on div "ouh" at bounding box center [325, 242] width 58 height 47
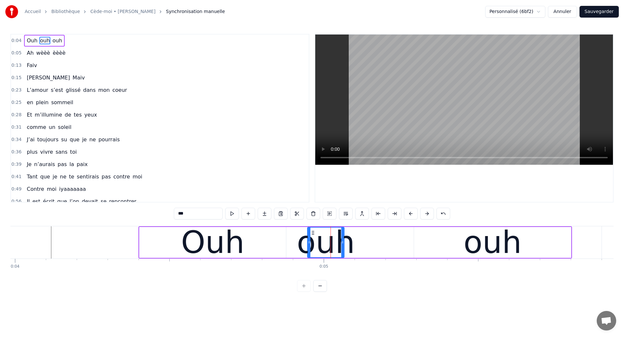
click at [430, 250] on div "ouh" at bounding box center [492, 242] width 157 height 31
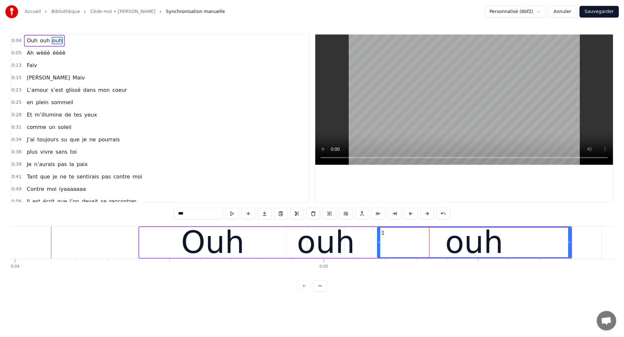
drag, startPoint x: 416, startPoint y: 242, endPoint x: 379, endPoint y: 252, distance: 38.3
click at [379, 252] on div at bounding box center [379, 242] width 3 height 30
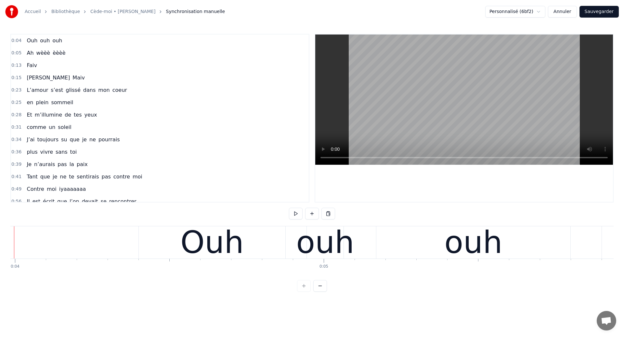
scroll to position [0, 1202]
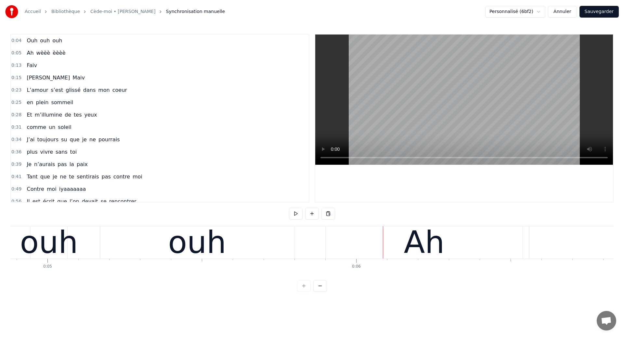
scroll to position [0, 1503]
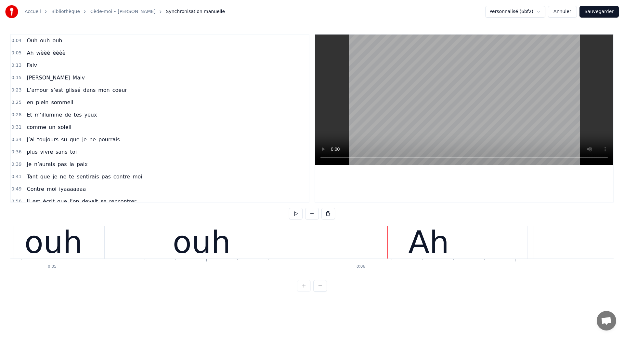
click at [48, 247] on div "ouh" at bounding box center [53, 242] width 58 height 47
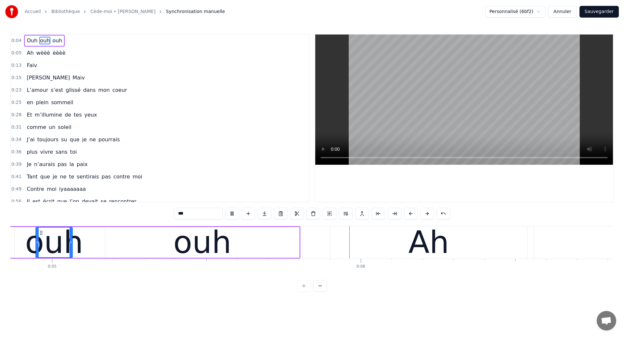
click at [268, 255] on div "ouh" at bounding box center [202, 242] width 194 height 31
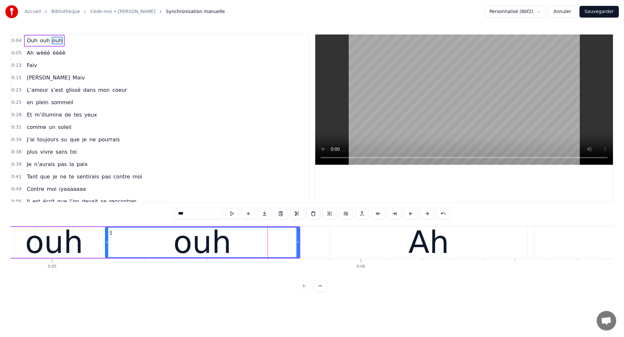
click at [53, 244] on div "ouh" at bounding box center [54, 242] width 58 height 47
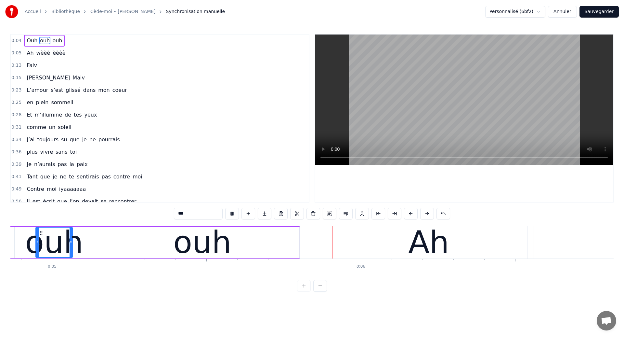
click at [220, 249] on div "ouh" at bounding box center [202, 242] width 58 height 47
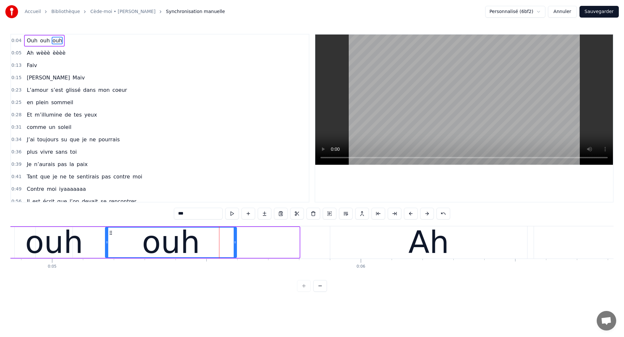
drag, startPoint x: 299, startPoint y: 249, endPoint x: 236, endPoint y: 253, distance: 62.9
click at [236, 253] on div at bounding box center [235, 242] width 3 height 30
click at [60, 242] on div "ouh" at bounding box center [54, 242] width 58 height 47
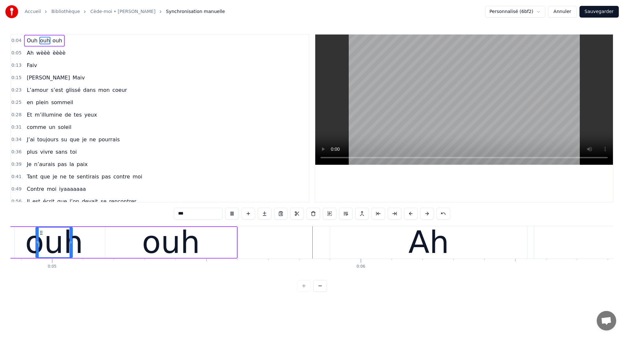
click at [255, 220] on div "***" at bounding box center [312, 213] width 276 height 13
click at [394, 248] on div "Ah" at bounding box center [428, 242] width 197 height 32
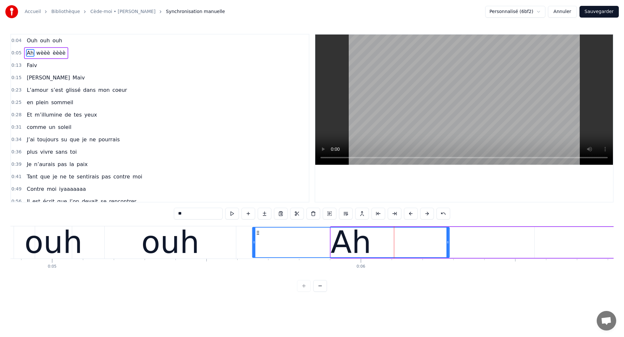
drag, startPoint x: 336, startPoint y: 232, endPoint x: 258, endPoint y: 246, distance: 79.6
click at [258, 246] on div "Ah" at bounding box center [351, 242] width 196 height 30
click at [182, 213] on input "**" at bounding box center [198, 213] width 49 height 12
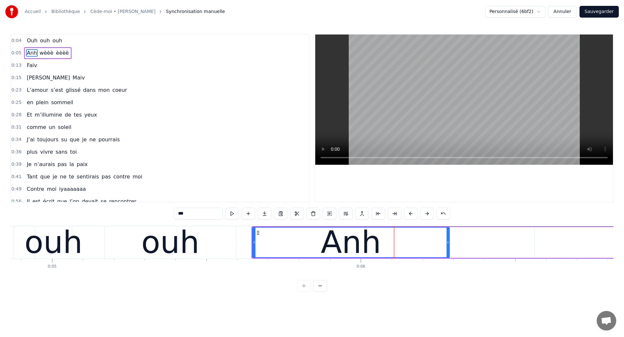
click at [27, 43] on span "Ouh" at bounding box center [32, 40] width 12 height 7
type input "***"
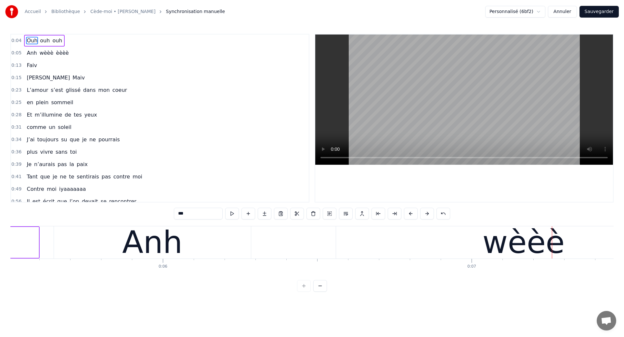
scroll to position [0, 1610]
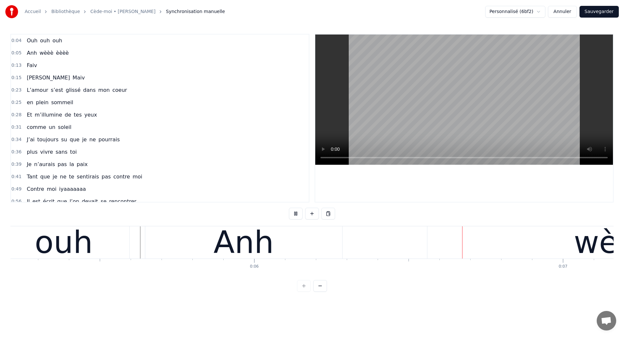
click at [315, 240] on div "Anh" at bounding box center [243, 242] width 197 height 32
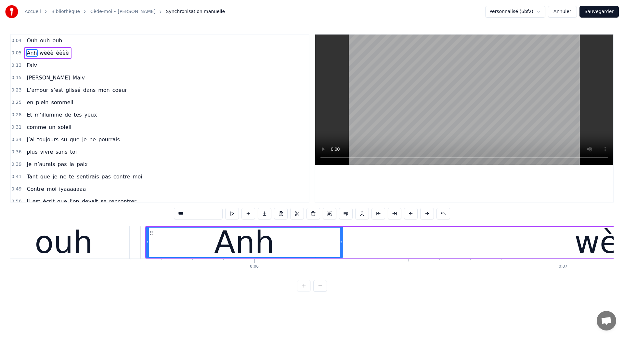
click at [531, 240] on div "wèèè" at bounding box center [615, 242] width 375 height 31
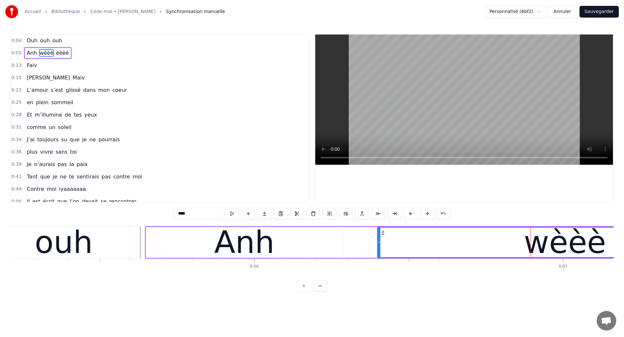
drag, startPoint x: 435, startPoint y: 233, endPoint x: 384, endPoint y: 244, distance: 52.1
click at [384, 244] on div "wèèè" at bounding box center [565, 242] width 375 height 30
click at [28, 40] on span "Ouh" at bounding box center [32, 40] width 12 height 7
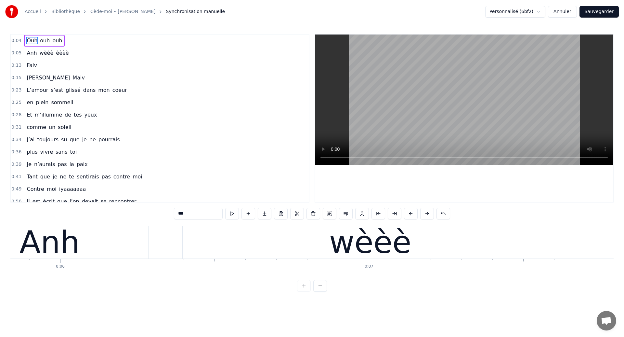
scroll to position [0, 1791]
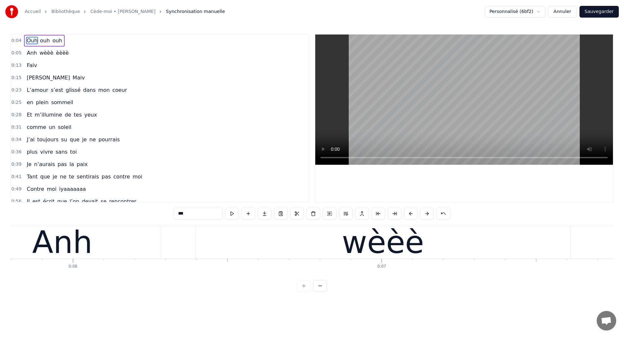
click at [99, 251] on div "Anh" at bounding box center [62, 242] width 197 height 32
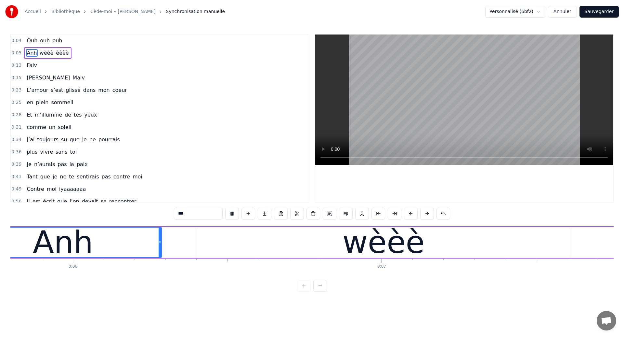
click at [363, 228] on div "wèèè" at bounding box center [384, 242] width 82 height 47
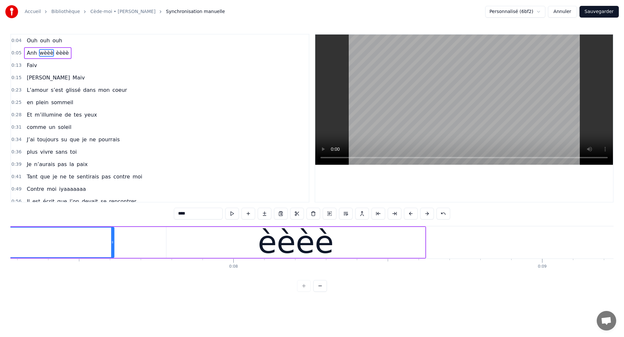
scroll to position [0, 2221]
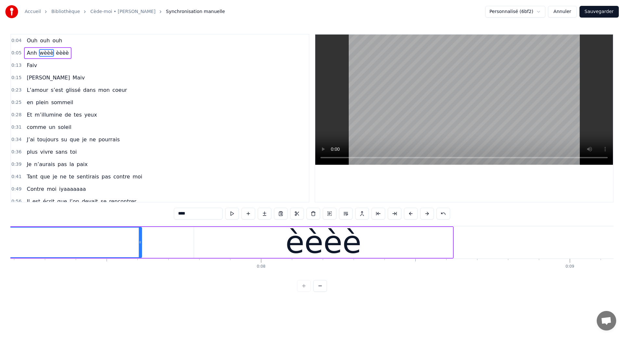
click at [203, 234] on div "èèèè" at bounding box center [323, 242] width 259 height 31
type input "****"
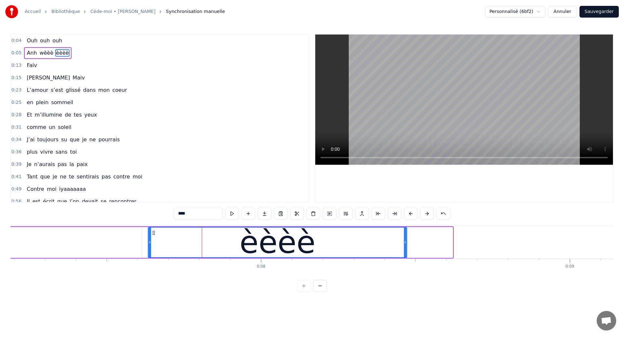
drag, startPoint x: 199, startPoint y: 232, endPoint x: 154, endPoint y: 240, distance: 46.5
click at [154, 240] on div "èèèè" at bounding box center [278, 242] width 258 height 30
click at [26, 35] on div "Ouh ouh ouh" at bounding box center [44, 41] width 41 height 12
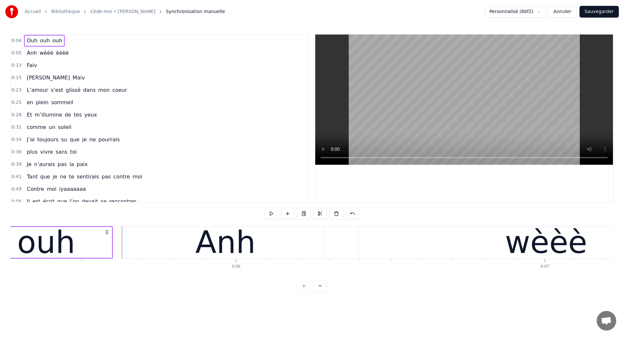
click at [31, 44] on span "Ouh" at bounding box center [32, 41] width 12 height 8
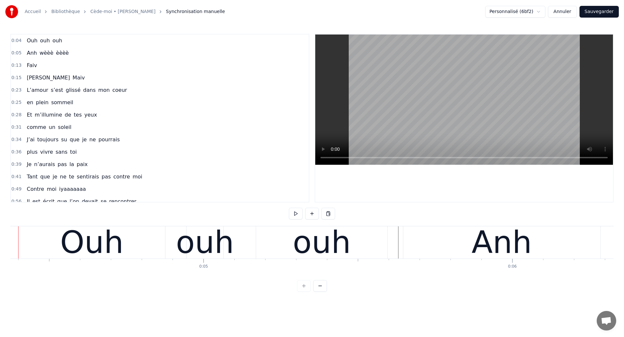
scroll to position [0, 1327]
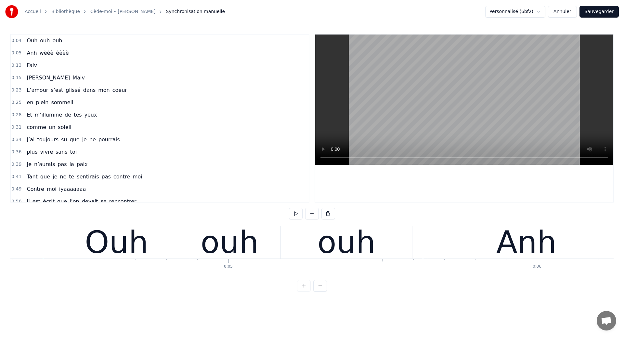
click at [30, 36] on div "Ouh ouh ouh" at bounding box center [44, 41] width 41 height 12
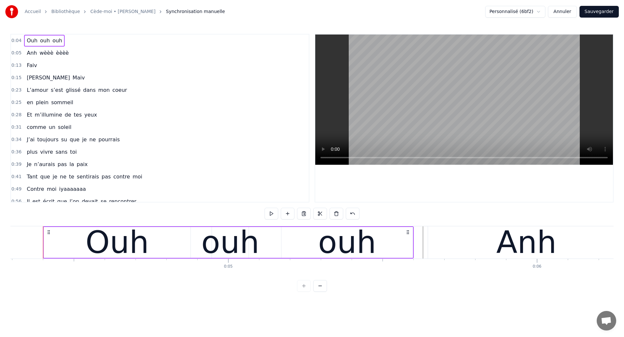
click at [31, 39] on span "Ouh" at bounding box center [32, 40] width 12 height 7
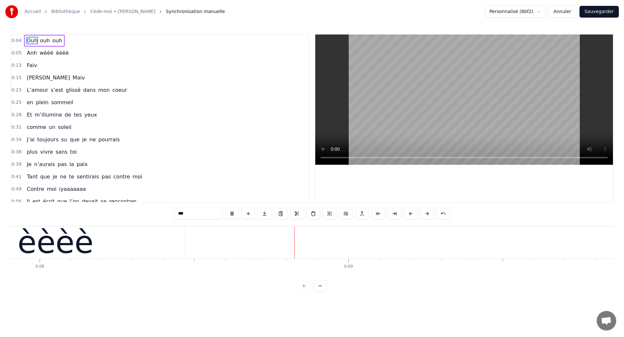
scroll to position [0, 2474]
click at [88, 252] on div "èèèè" at bounding box center [23, 242] width 259 height 32
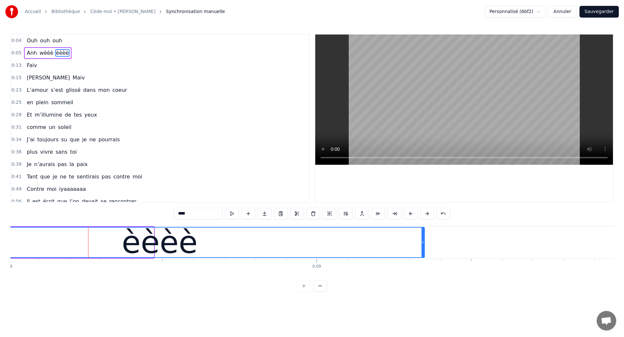
drag, startPoint x: 153, startPoint y: 246, endPoint x: 417, endPoint y: 252, distance: 263.5
click at [417, 252] on div "èèèè" at bounding box center [160, 242] width 530 height 31
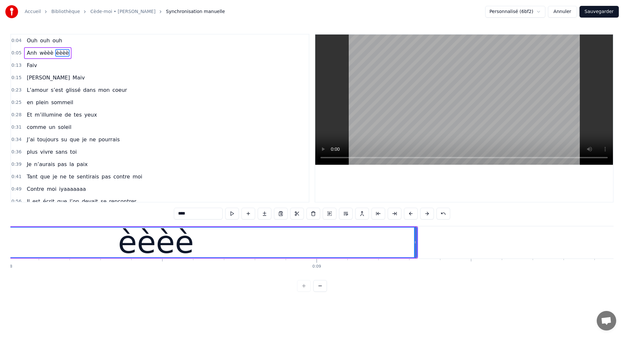
click at [35, 239] on div "èèèè" at bounding box center [156, 242] width 522 height 30
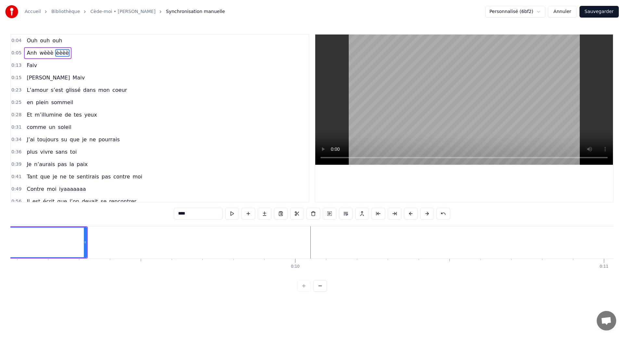
scroll to position [0, 2799]
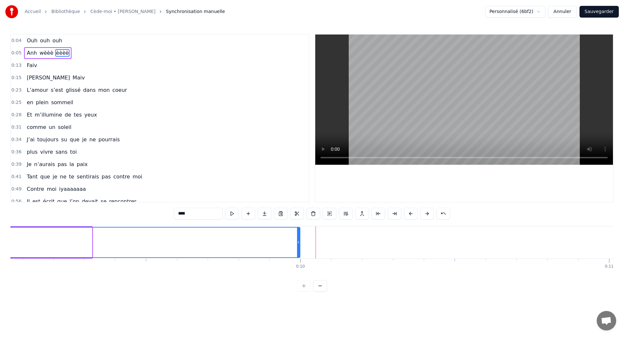
drag, startPoint x: 91, startPoint y: 242, endPoint x: 299, endPoint y: 255, distance: 208.6
click at [299, 255] on div at bounding box center [298, 242] width 3 height 30
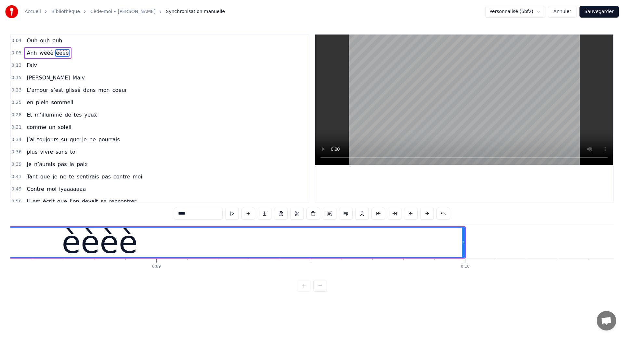
click at [22, 241] on div "èèèè" at bounding box center [100, 242] width 730 height 30
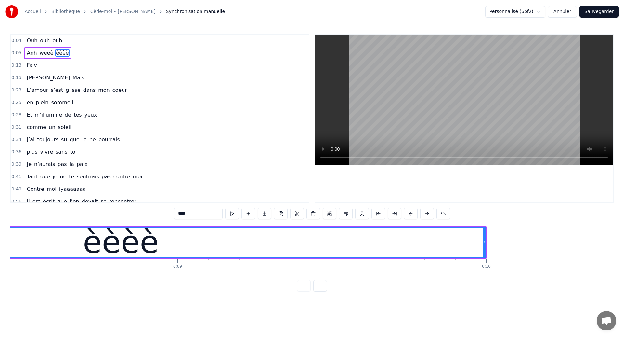
click at [32, 53] on span "Anh" at bounding box center [31, 52] width 11 height 7
type input "***"
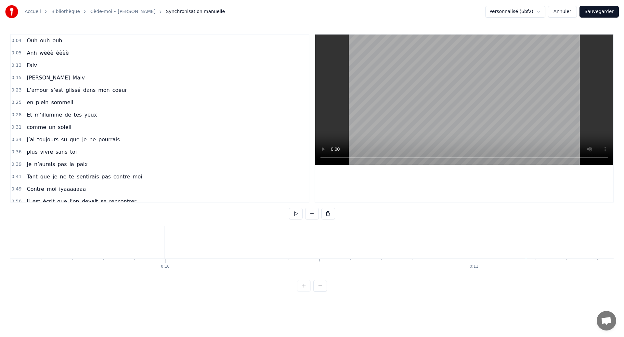
scroll to position [0, 2912]
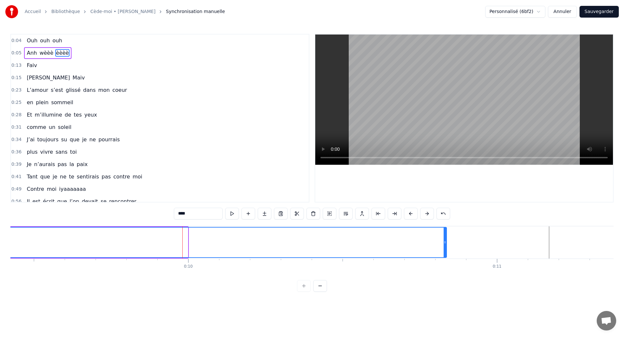
drag, startPoint x: 187, startPoint y: 246, endPoint x: 446, endPoint y: 264, distance: 259.5
click at [446, 264] on div "Ouh ouh [PERSON_NAME] wèèè èèèè [PERSON_NAME] L’amour s’est glissé dans mon coe…" at bounding box center [312, 250] width 604 height 49
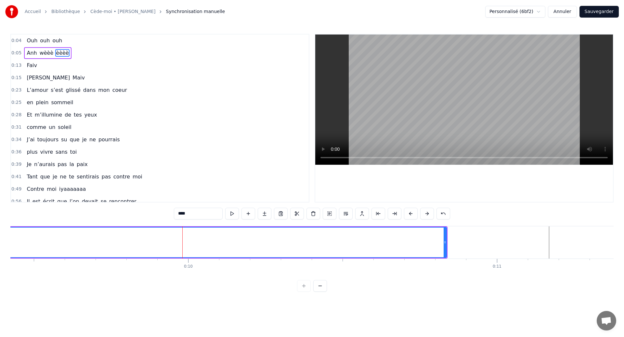
click at [28, 50] on span "Anh" at bounding box center [31, 52] width 11 height 7
type input "***"
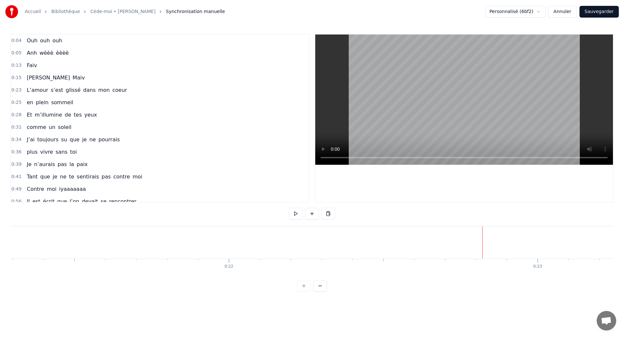
scroll to position [0, 6577]
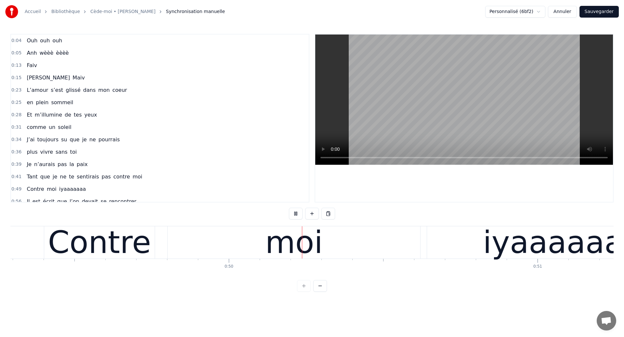
scroll to position [0, 15271]
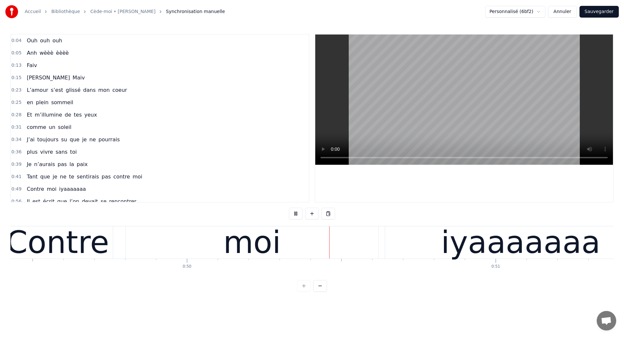
click at [593, 14] on button "Sauvegarder" at bounding box center [599, 12] width 39 height 12
click at [593, 14] on div "Personnalisé (6bf2) Annuler Sauvegarder" at bounding box center [548, 12] width 141 height 12
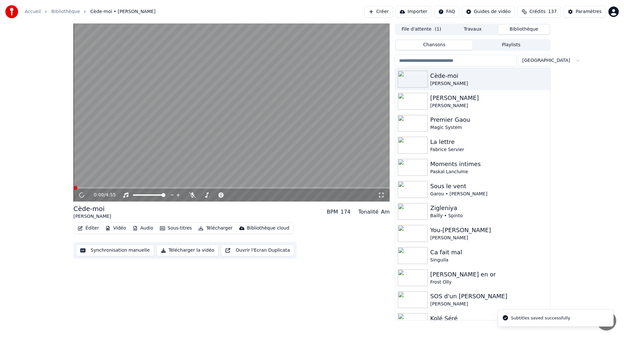
click at [110, 249] on button "Synchronisation manuelle" at bounding box center [115, 250] width 78 height 12
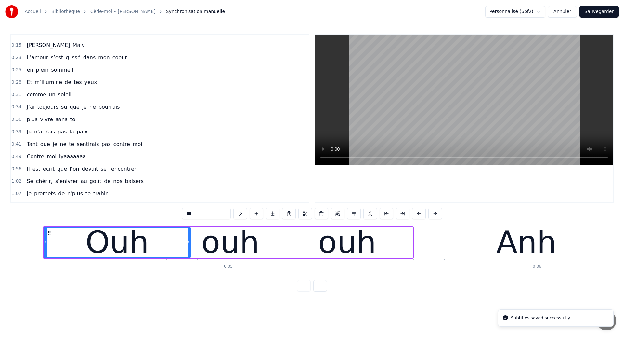
scroll to position [42, 0]
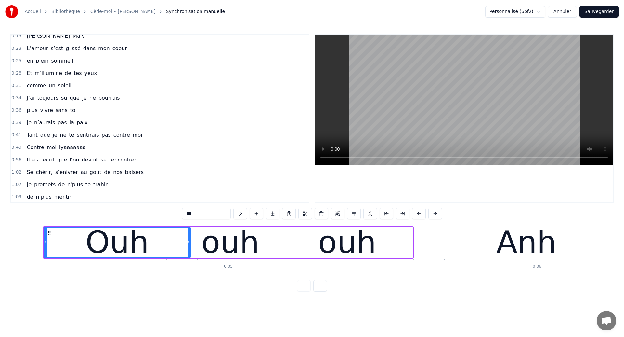
click at [43, 139] on div "Tant que je ne te sentirais pas contre moi" at bounding box center [84, 135] width 121 height 12
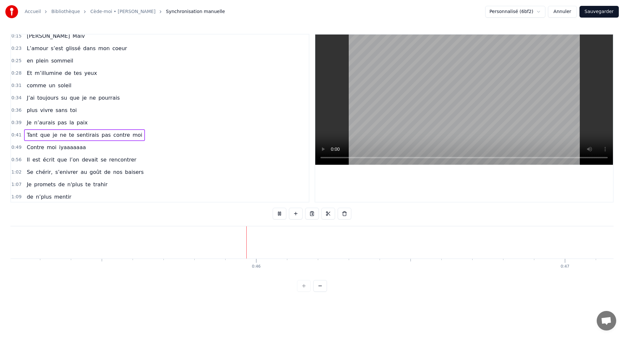
scroll to position [0, 13998]
click at [567, 14] on button "Annuler" at bounding box center [562, 12] width 29 height 12
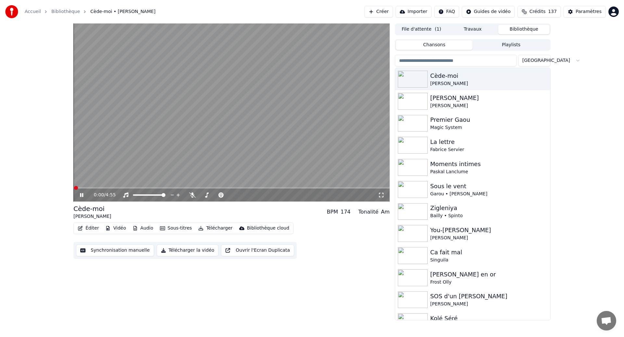
click at [80, 197] on icon at bounding box center [86, 194] width 15 height 5
click at [109, 250] on button "Synchronisation manuelle" at bounding box center [115, 250] width 78 height 12
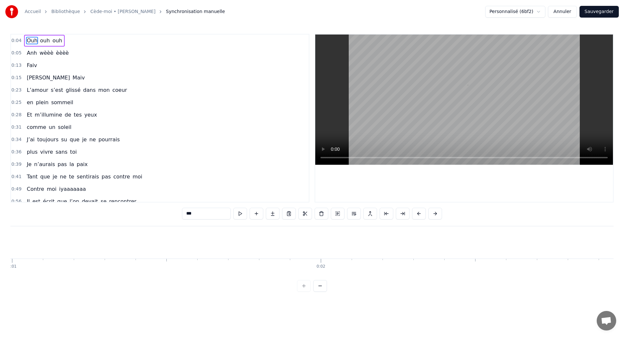
scroll to position [0, 1327]
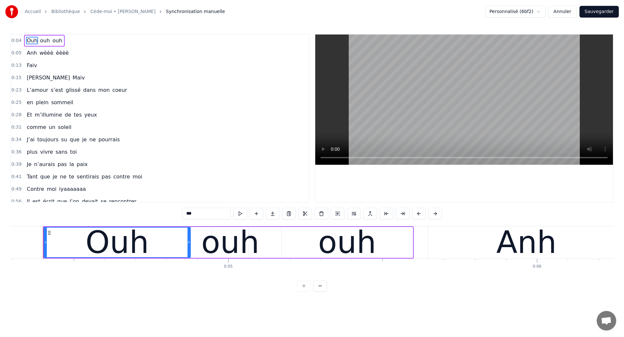
click at [44, 180] on span "que" at bounding box center [45, 176] width 11 height 7
type input "***"
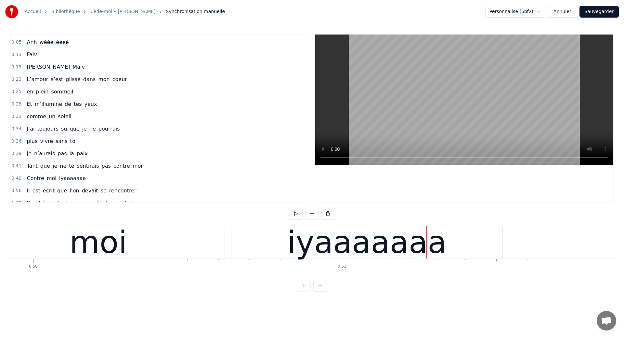
scroll to position [0, 15416]
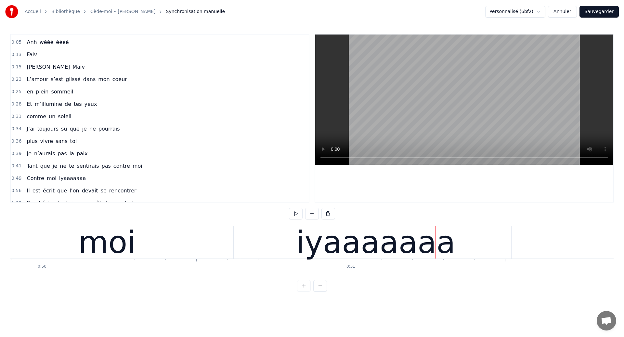
click at [87, 254] on div "moi" at bounding box center [107, 242] width 58 height 47
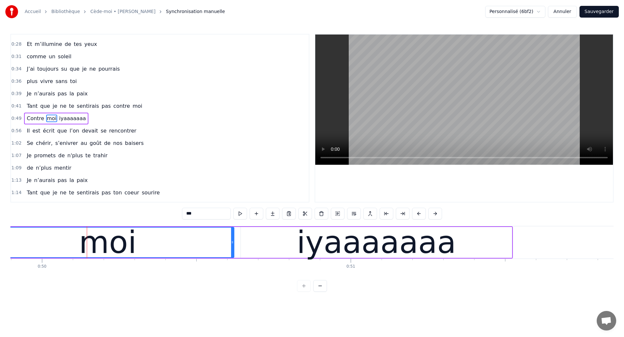
scroll to position [71, 0]
click at [54, 237] on div "moi" at bounding box center [108, 242] width 252 height 30
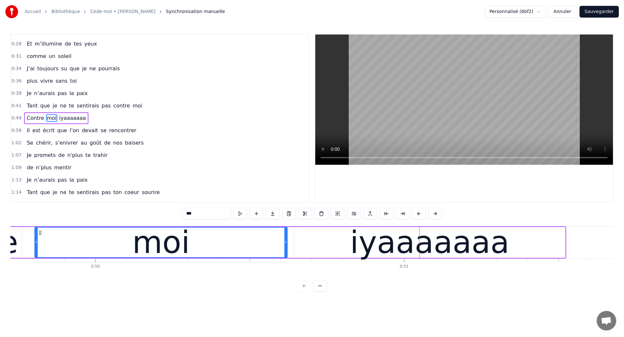
click at [38, 242] on div "moi" at bounding box center [161, 242] width 252 height 30
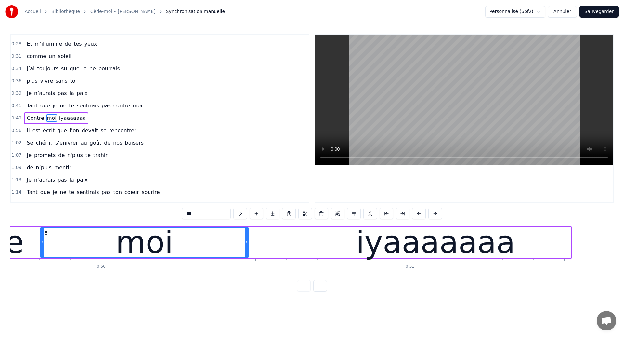
drag, startPoint x: 291, startPoint y: 247, endPoint x: 247, endPoint y: 249, distance: 44.7
click at [247, 249] on div at bounding box center [247, 242] width 3 height 30
click at [389, 242] on div "iyaaaaaaa" at bounding box center [435, 242] width 159 height 47
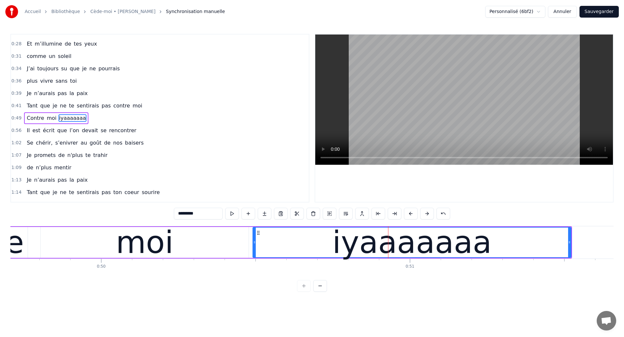
drag, startPoint x: 301, startPoint y: 243, endPoint x: 254, endPoint y: 247, distance: 47.3
click at [254, 247] on div at bounding box center [254, 242] width 3 height 30
click at [64, 241] on div "moi" at bounding box center [145, 242] width 208 height 31
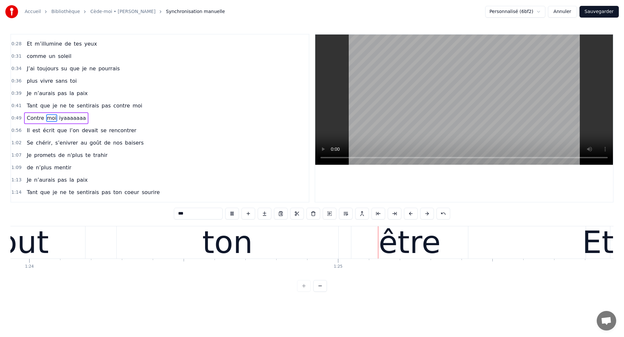
scroll to position [0, 26048]
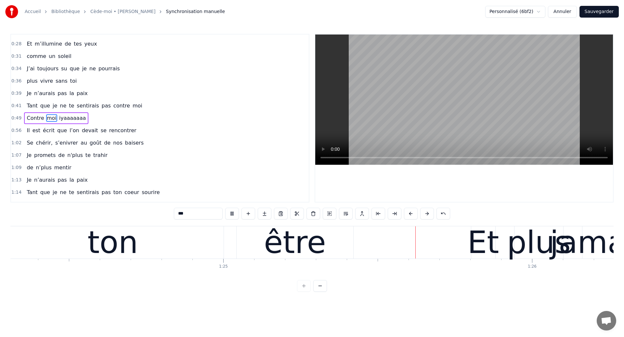
click at [243, 249] on div "être" at bounding box center [295, 242] width 117 height 32
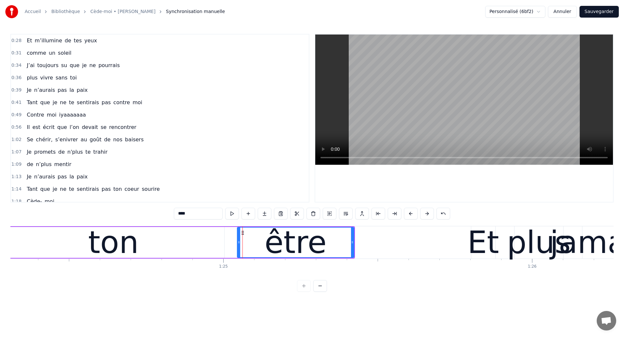
scroll to position [0, 0]
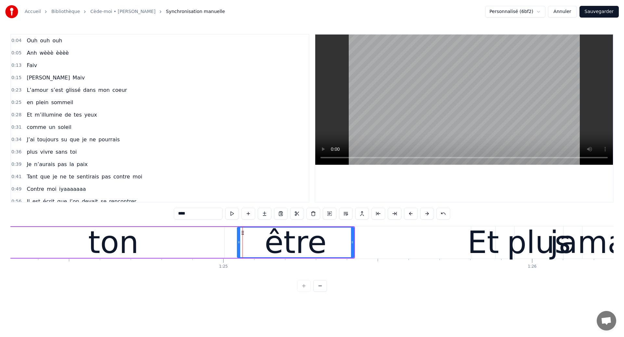
click at [33, 42] on span "Ouh" at bounding box center [32, 40] width 12 height 7
type input "***"
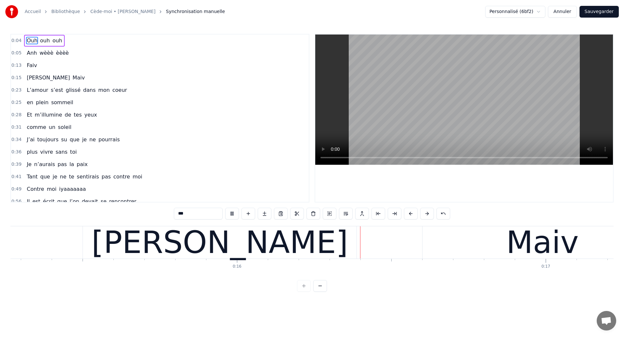
scroll to position [0, 4850]
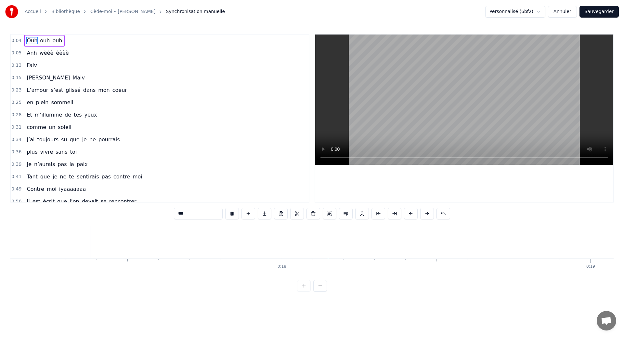
click at [366, 106] on video at bounding box center [464, 99] width 298 height 130
click at [31, 39] on span "Ouh" at bounding box center [32, 40] width 12 height 7
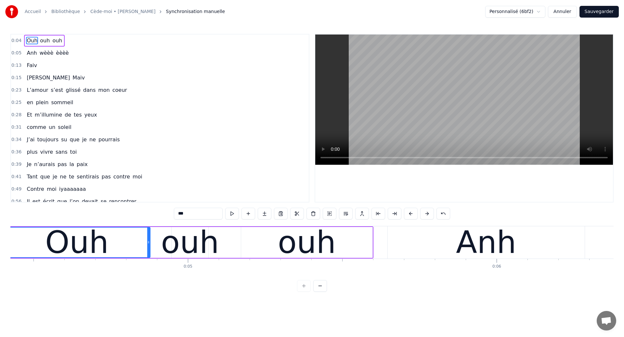
scroll to position [0, 1327]
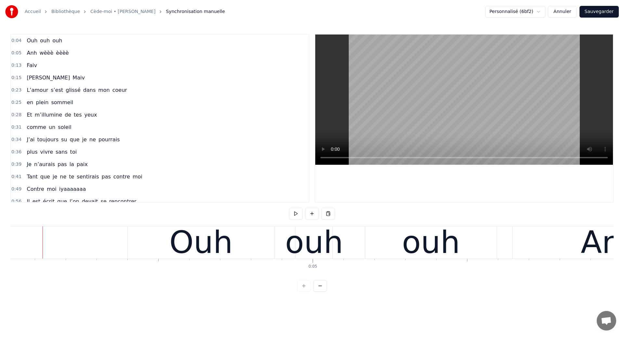
scroll to position [0, 1242]
click at [255, 244] on div "Ouh" at bounding box center [201, 242] width 147 height 32
click at [279, 235] on div "Ouh ouh ouh" at bounding box center [313, 242] width 371 height 32
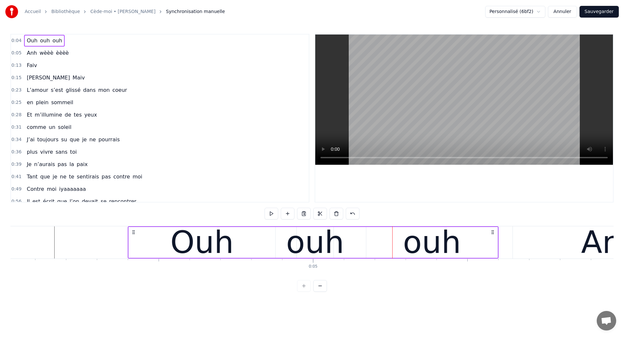
click at [313, 245] on div "ouh" at bounding box center [315, 242] width 58 height 47
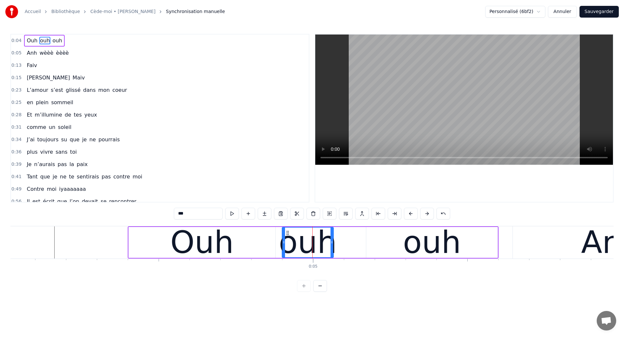
drag, startPoint x: 299, startPoint y: 245, endPoint x: 284, endPoint y: 250, distance: 15.4
click at [284, 250] on div at bounding box center [284, 242] width 3 height 30
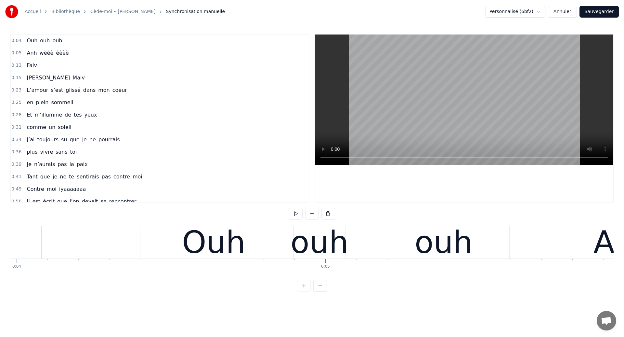
scroll to position [0, 1228]
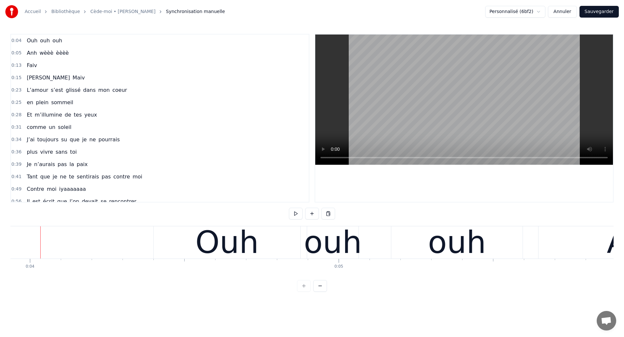
scroll to position [0, 1214]
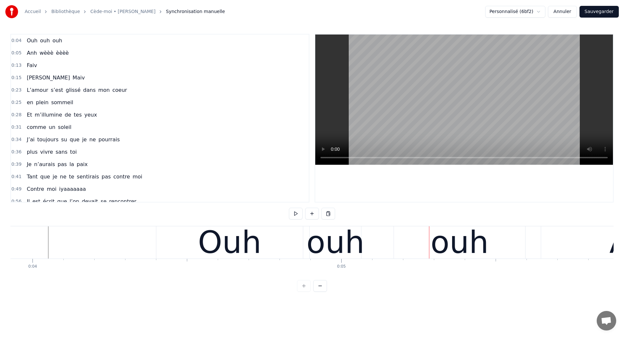
click at [312, 248] on div "ouh" at bounding box center [336, 242] width 58 height 47
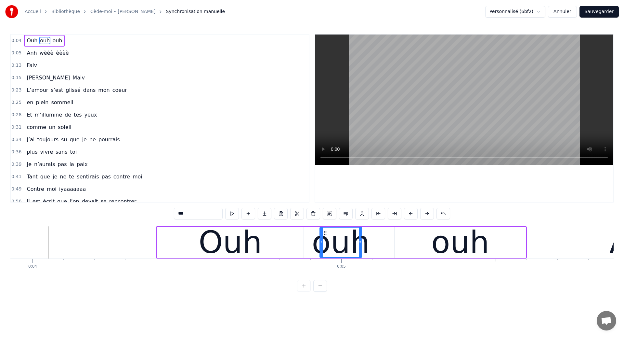
drag, startPoint x: 312, startPoint y: 247, endPoint x: 321, endPoint y: 255, distance: 12.2
click at [321, 255] on div at bounding box center [321, 242] width 3 height 30
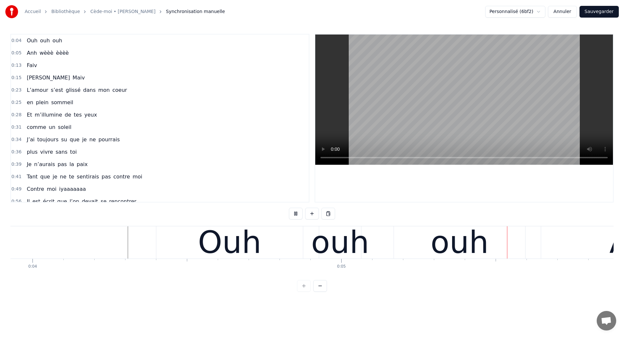
click at [357, 245] on div "ouh" at bounding box center [340, 242] width 58 height 47
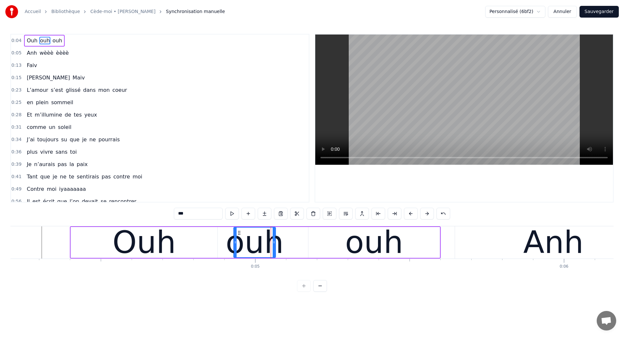
scroll to position [0, 1323]
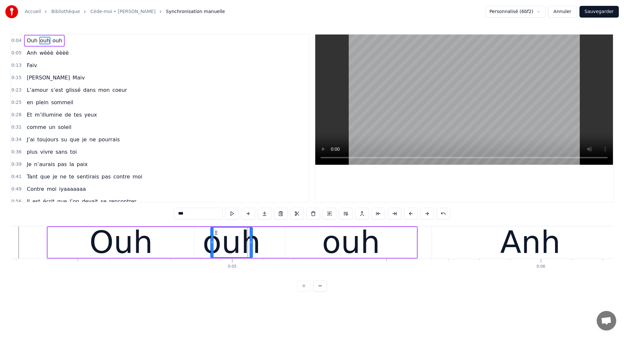
click at [180, 253] on div "Ouh" at bounding box center [121, 242] width 147 height 31
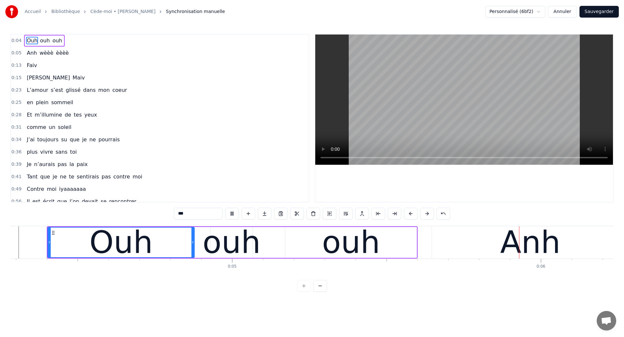
click at [383, 244] on div "ouh" at bounding box center [351, 242] width 131 height 31
type input "***"
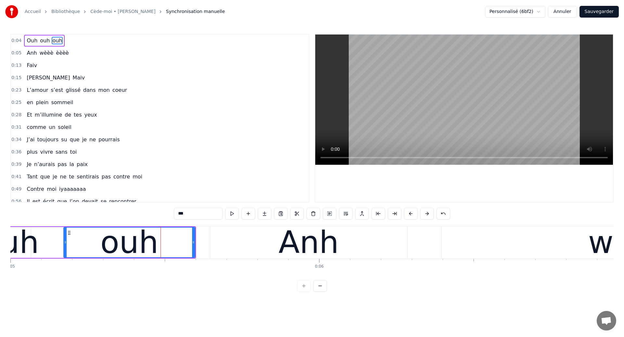
scroll to position [0, 1602]
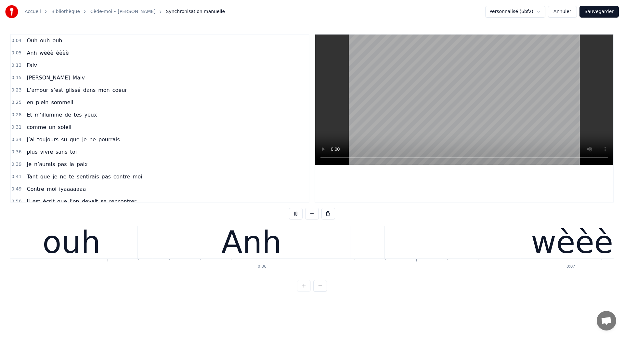
click at [325, 246] on div "Anh" at bounding box center [251, 242] width 197 height 32
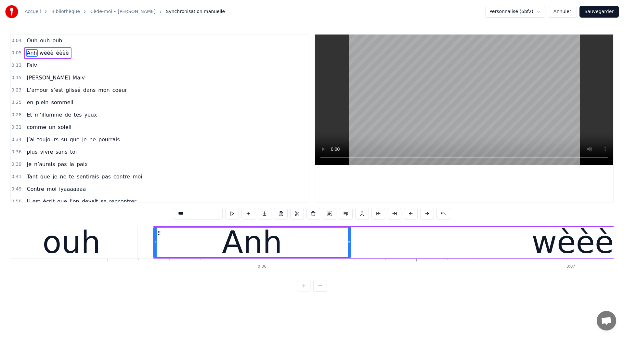
click at [177, 248] on div "Anh" at bounding box center [252, 242] width 196 height 30
click at [324, 251] on div "Anh" at bounding box center [252, 242] width 196 height 30
click at [401, 248] on div "wèèè" at bounding box center [572, 242] width 375 height 31
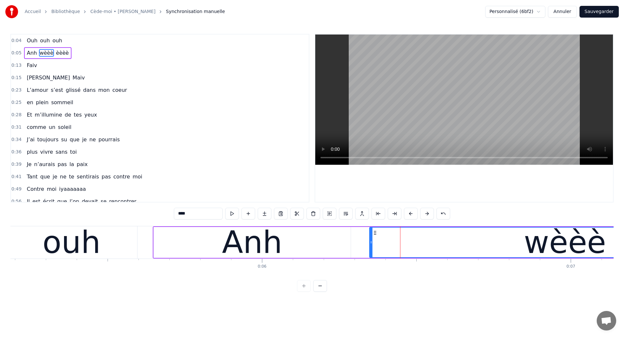
drag, startPoint x: 387, startPoint y: 245, endPoint x: 371, endPoint y: 247, distance: 15.8
click at [371, 247] on div at bounding box center [371, 242] width 3 height 30
click at [74, 233] on div "ouh" at bounding box center [72, 242] width 58 height 47
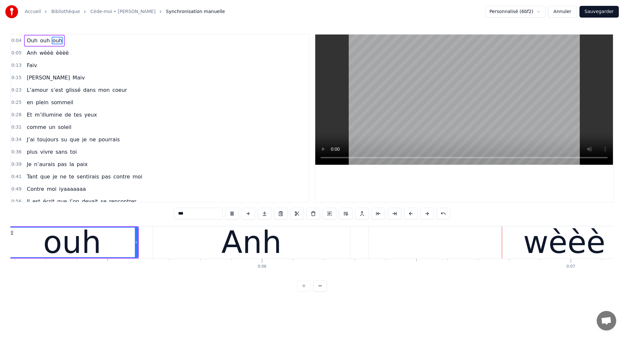
click at [318, 248] on div "Anh" at bounding box center [251, 242] width 197 height 32
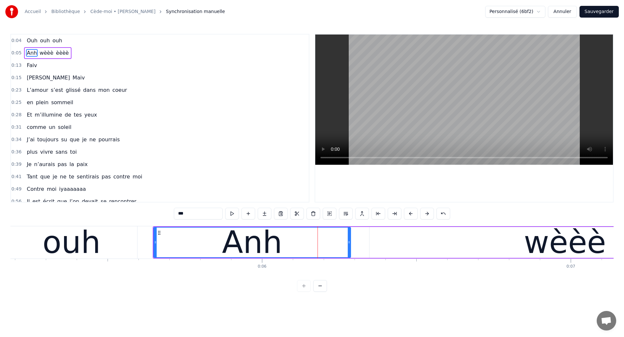
click at [89, 239] on div "ouh" at bounding box center [72, 242] width 58 height 47
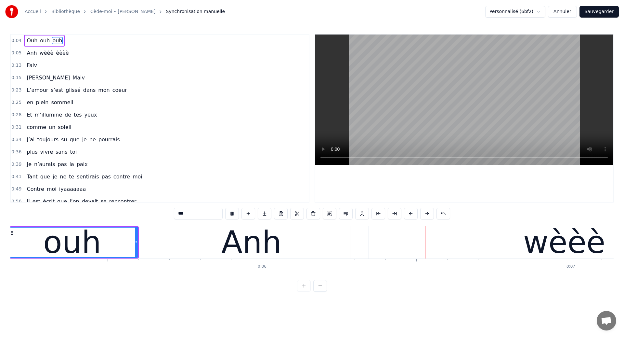
click at [306, 253] on div "Anh" at bounding box center [251, 242] width 197 height 32
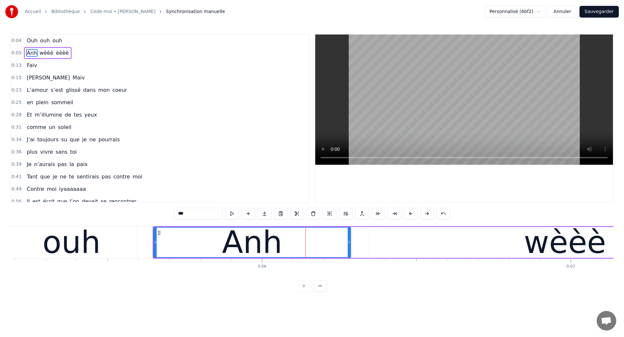
click at [377, 247] on div "wèèè" at bounding box center [565, 242] width 391 height 31
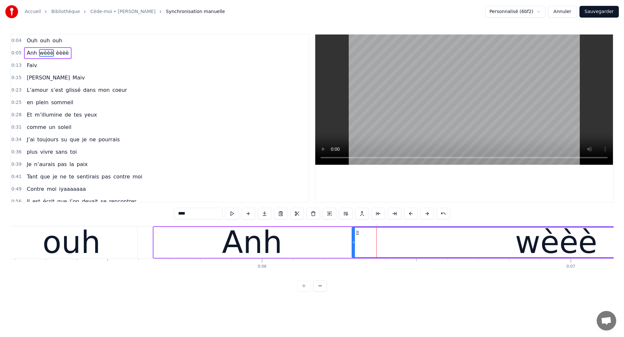
drag, startPoint x: 371, startPoint y: 246, endPoint x: 354, endPoint y: 248, distance: 17.8
click at [354, 248] on div at bounding box center [354, 242] width 3 height 30
click at [64, 252] on div "ouh" at bounding box center [72, 242] width 58 height 47
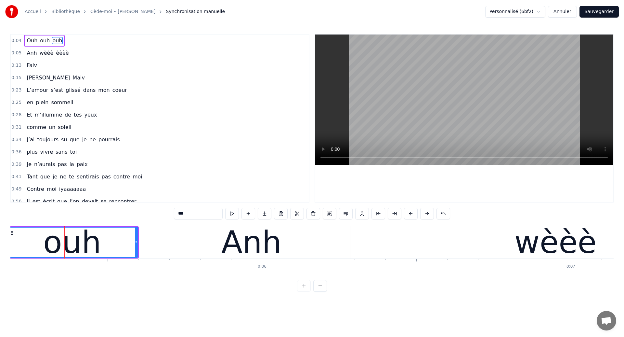
click at [326, 247] on div "Anh" at bounding box center [251, 242] width 197 height 32
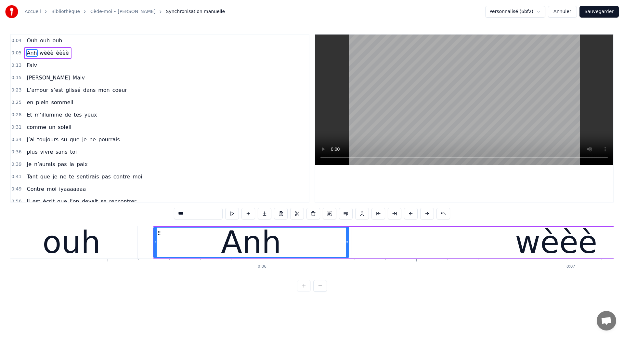
click at [348, 248] on div at bounding box center [347, 242] width 3 height 30
click at [46, 250] on div "ouh" at bounding box center [71, 242] width 131 height 32
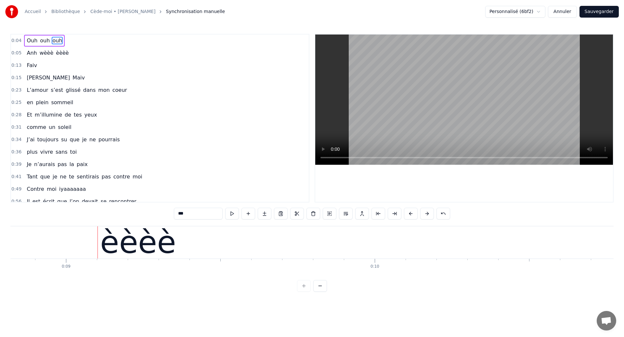
scroll to position [0, 2780]
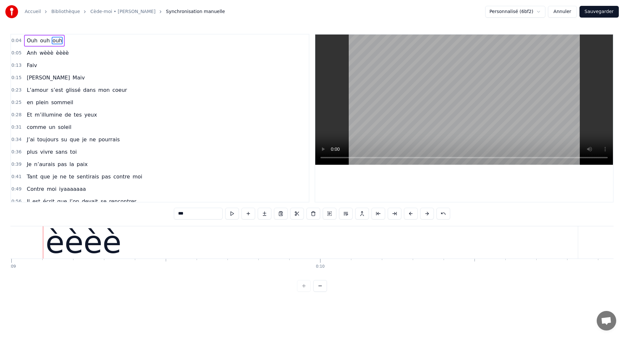
click at [114, 249] on div "èèèè" at bounding box center [84, 242] width 76 height 47
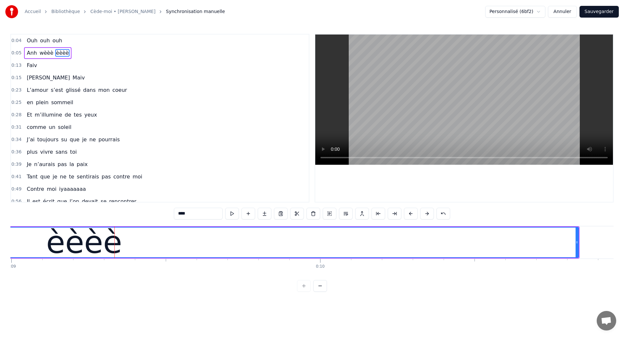
click at [178, 212] on input "****" at bounding box center [198, 213] width 49 height 12
click at [142, 245] on div "yèèèè" at bounding box center [84, 242] width 989 height 30
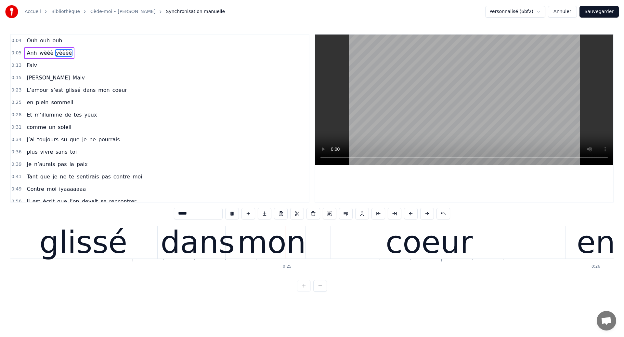
scroll to position [0, 7463]
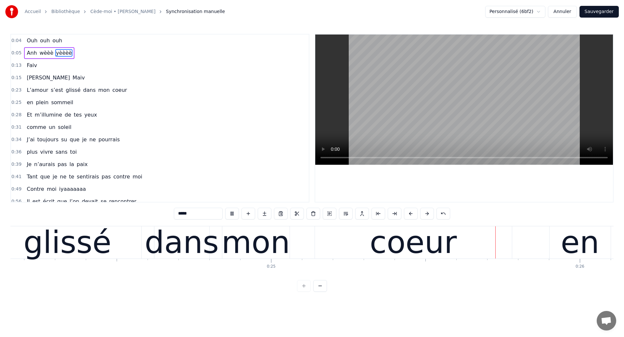
click at [226, 235] on div "mon" at bounding box center [255, 242] width 67 height 32
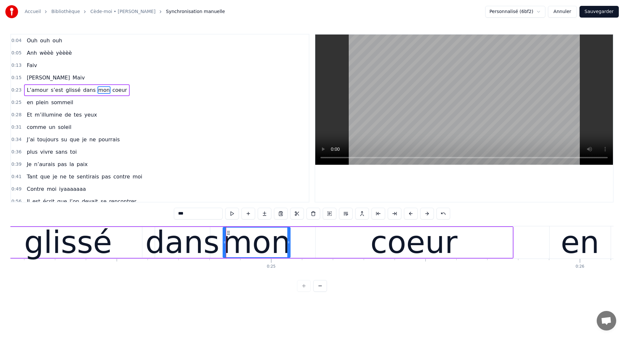
click at [76, 251] on div "glissé" at bounding box center [68, 242] width 88 height 47
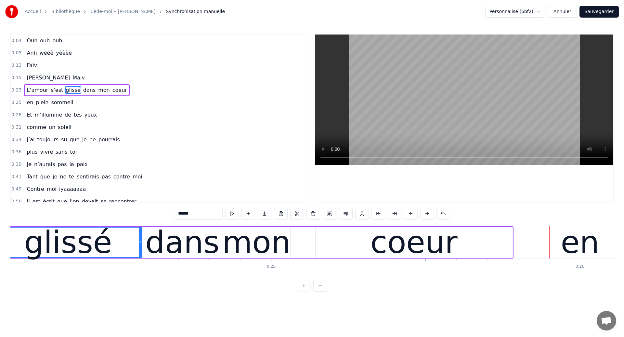
click at [50, 235] on div "glissé" at bounding box center [68, 242] width 88 height 47
click at [321, 251] on div "coeur" at bounding box center [414, 242] width 197 height 31
type input "*****"
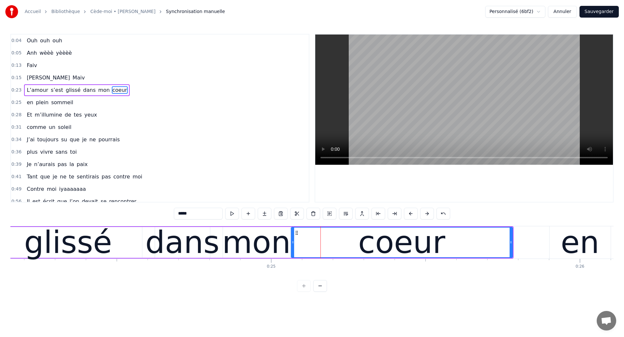
drag, startPoint x: 317, startPoint y: 247, endPoint x: 292, endPoint y: 248, distance: 24.4
click at [292, 248] on div at bounding box center [293, 242] width 3 height 30
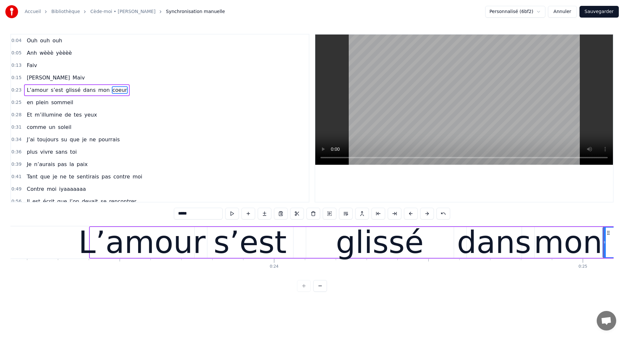
scroll to position [0, 7150]
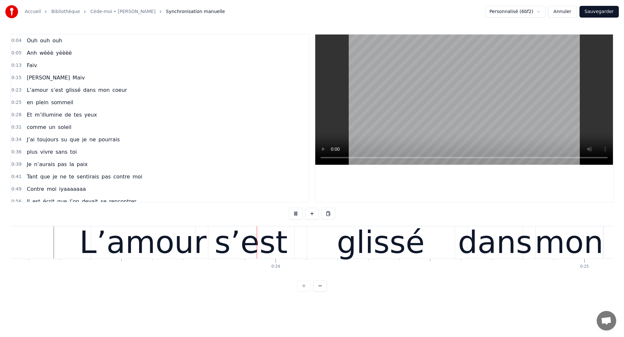
click at [237, 234] on div "s’est" at bounding box center [251, 242] width 73 height 47
click at [218, 249] on div "s’est" at bounding box center [251, 242] width 86 height 32
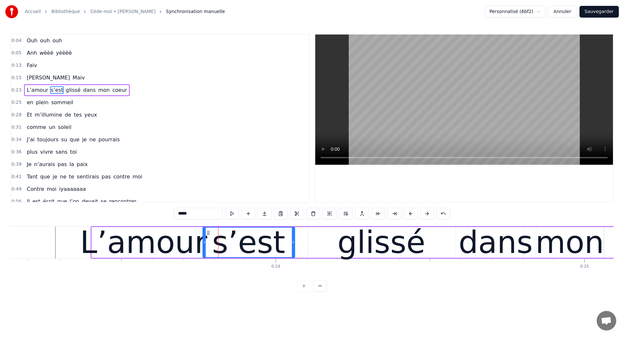
drag, startPoint x: 210, startPoint y: 246, endPoint x: 204, endPoint y: 247, distance: 6.2
click at [204, 247] on div at bounding box center [204, 242] width 3 height 30
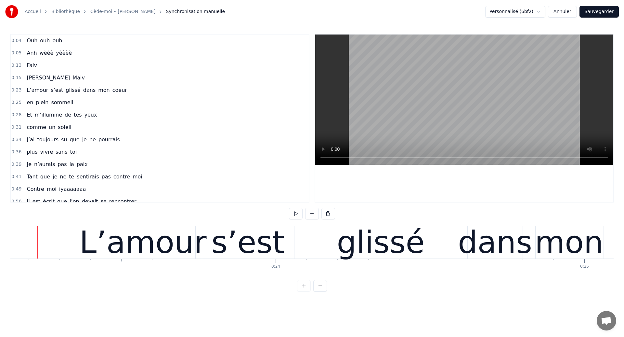
scroll to position [0, 7144]
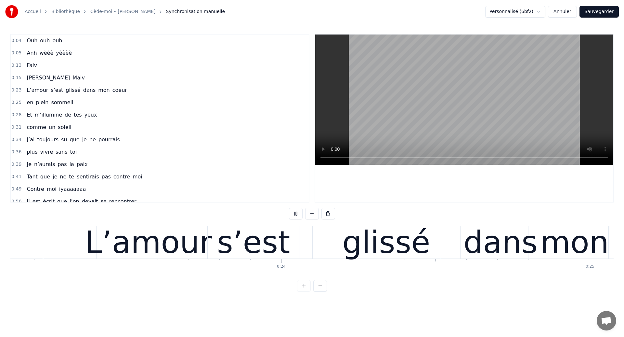
click at [287, 253] on div "s’est" at bounding box center [254, 242] width 92 height 32
click at [286, 240] on div "s’est" at bounding box center [254, 242] width 92 height 32
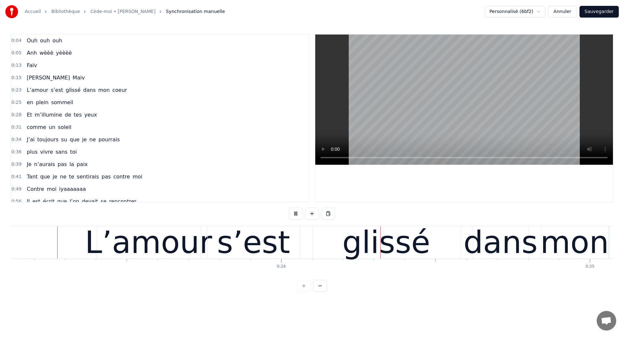
click at [261, 236] on div "s’est" at bounding box center [253, 242] width 73 height 47
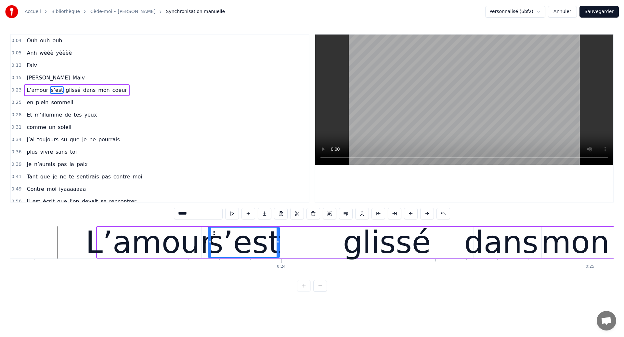
drag, startPoint x: 299, startPoint y: 247, endPoint x: 278, endPoint y: 259, distance: 24.0
click at [278, 259] on div "Ouh ouh [PERSON_NAME] wèèè yèèèè [PERSON_NAME] L’amour s’est glissé dans mon co…" at bounding box center [312, 250] width 604 height 49
click at [326, 247] on div "glissé" at bounding box center [388, 242] width 148 height 31
type input "******"
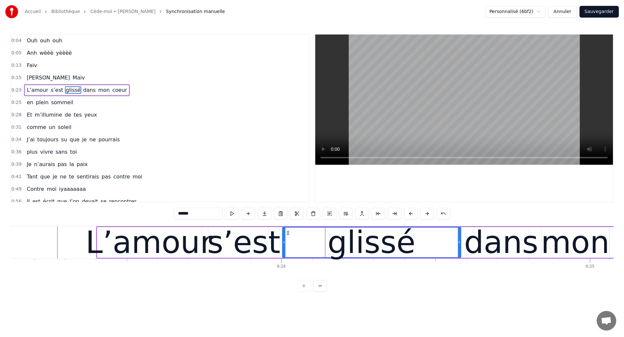
drag, startPoint x: 314, startPoint y: 244, endPoint x: 283, endPoint y: 249, distance: 31.4
click at [283, 249] on div at bounding box center [284, 242] width 3 height 30
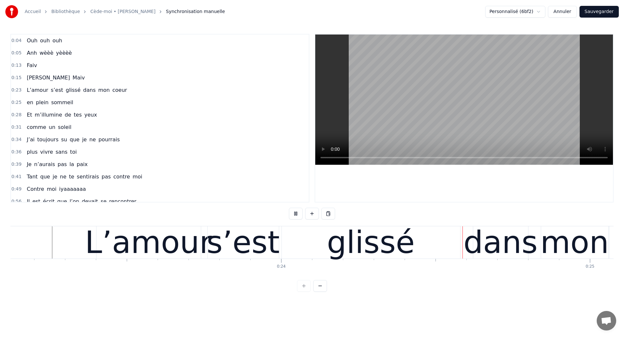
click at [359, 242] on div "glissé" at bounding box center [371, 242] width 88 height 47
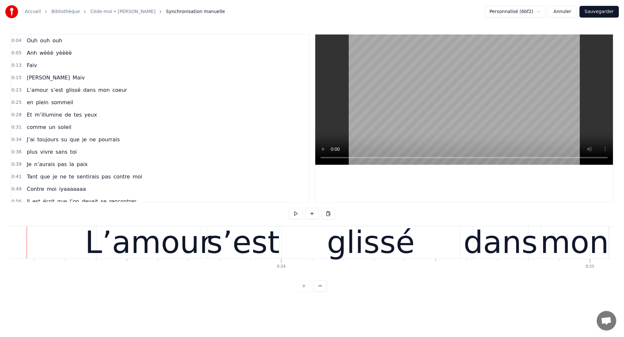
scroll to position [0, 7128]
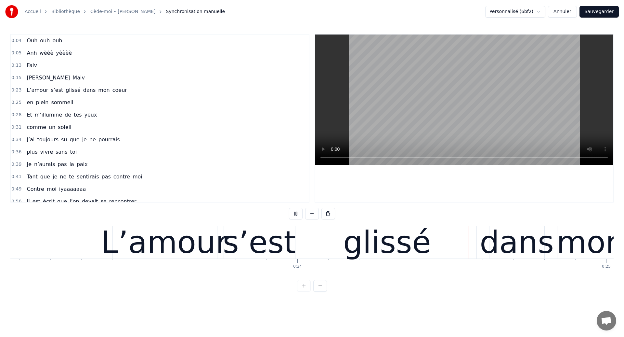
click at [435, 229] on div "glissé" at bounding box center [387, 242] width 179 height 32
click at [409, 252] on div "glissé" at bounding box center [387, 242] width 88 height 47
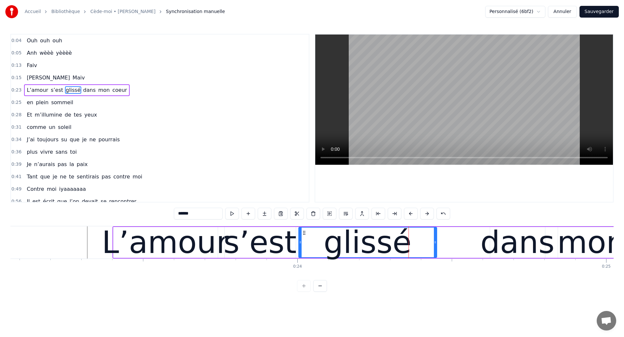
drag, startPoint x: 475, startPoint y: 249, endPoint x: 435, endPoint y: 256, distance: 40.6
click at [435, 256] on div at bounding box center [435, 242] width 3 height 30
click at [529, 246] on div "dans" at bounding box center [518, 242] width 74 height 47
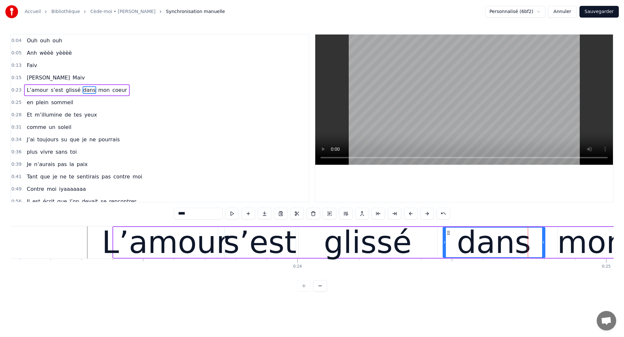
drag, startPoint x: 492, startPoint y: 245, endPoint x: 445, endPoint y: 252, distance: 47.7
click at [445, 252] on div at bounding box center [445, 242] width 3 height 30
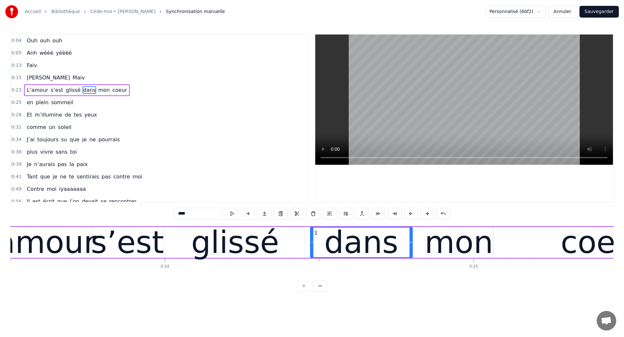
scroll to position [0, 7270]
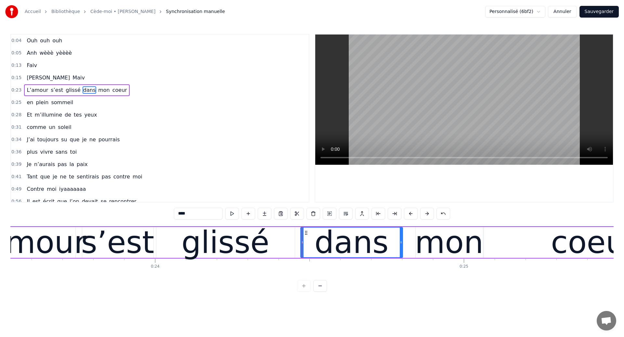
click at [135, 240] on div "s’est" at bounding box center [117, 242] width 73 height 47
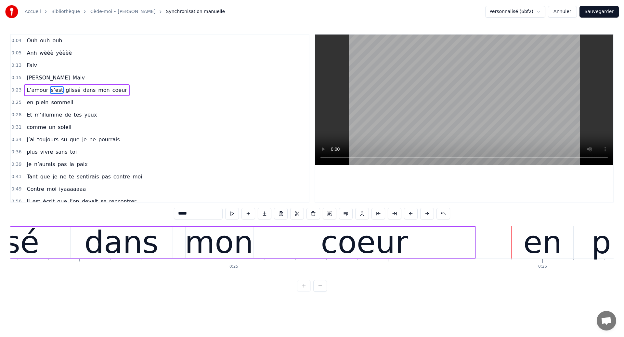
scroll to position [0, 7434]
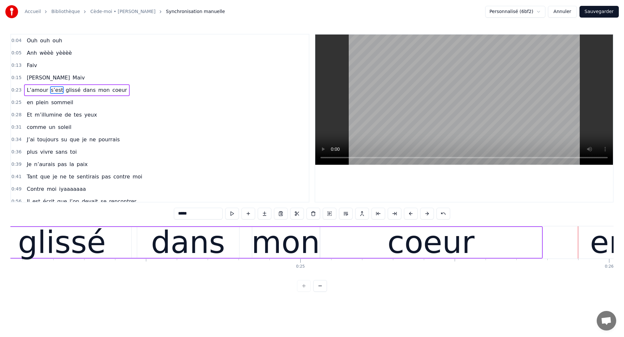
click at [115, 243] on div "glissé" at bounding box center [62, 242] width 139 height 31
click at [294, 244] on div "mon" at bounding box center [286, 242] width 69 height 47
click at [358, 244] on div "coeur" at bounding box center [431, 242] width 221 height 31
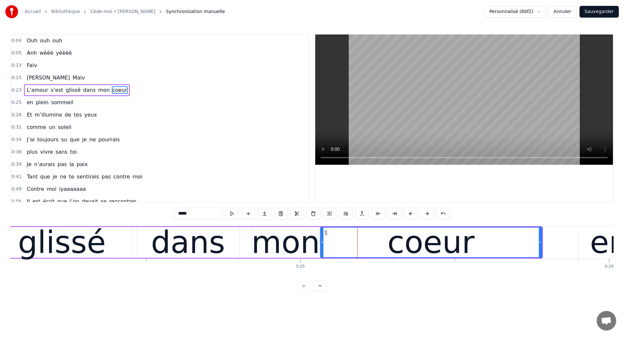
click at [169, 250] on div "dans" at bounding box center [188, 242] width 74 height 47
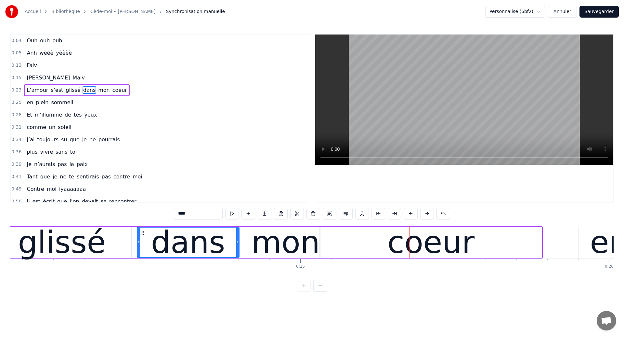
click at [73, 243] on div "glissé" at bounding box center [62, 242] width 88 height 47
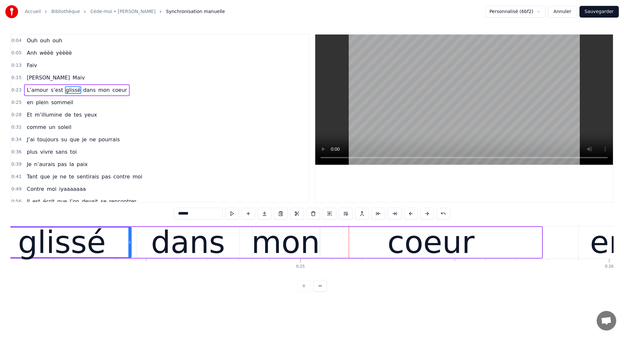
click at [260, 246] on div "mon" at bounding box center [286, 242] width 69 height 47
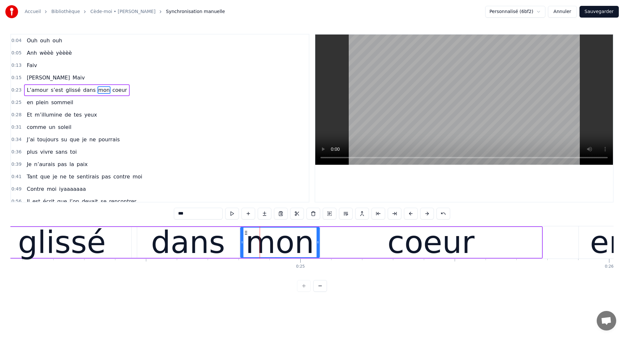
drag, startPoint x: 255, startPoint y: 244, endPoint x: 243, endPoint y: 247, distance: 12.1
click at [243, 247] on div at bounding box center [242, 242] width 3 height 30
click at [43, 249] on div "glissé" at bounding box center [62, 242] width 88 height 47
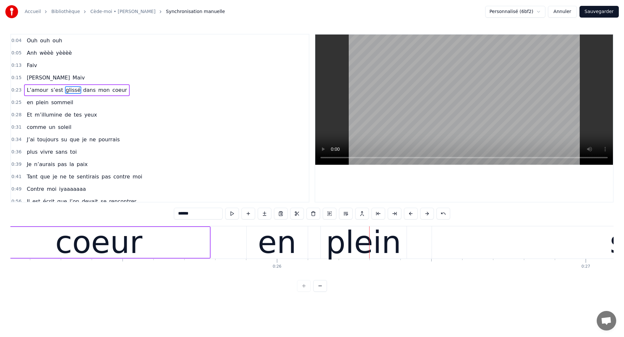
scroll to position [0, 7756]
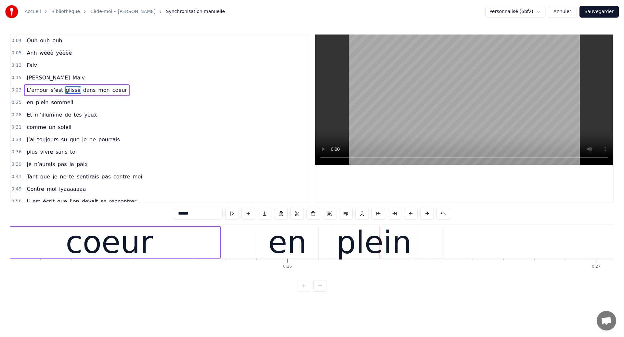
click at [125, 253] on div "coeur" at bounding box center [109, 242] width 87 height 47
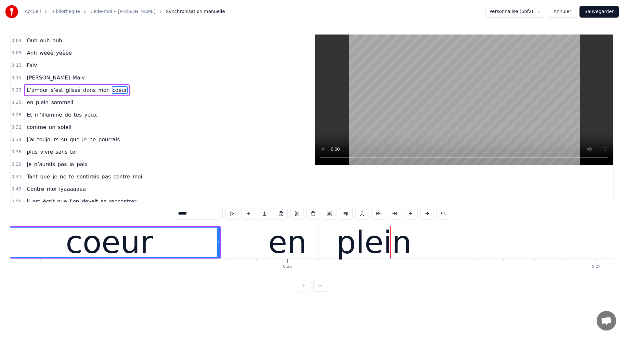
click at [262, 236] on div "en" at bounding box center [287, 242] width 61 height 32
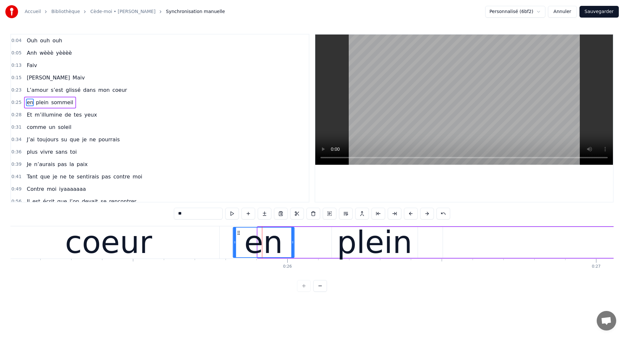
drag, startPoint x: 263, startPoint y: 230, endPoint x: 238, endPoint y: 235, distance: 25.2
click at [238, 235] on div "en" at bounding box center [264, 242] width 60 height 30
click at [154, 238] on div "coeur" at bounding box center [108, 242] width 221 height 32
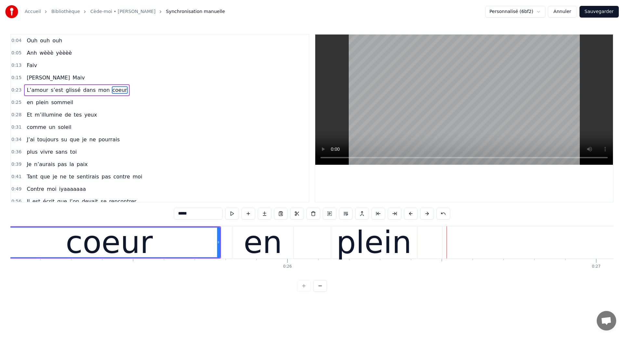
click at [150, 238] on div "coeur" at bounding box center [109, 242] width 221 height 30
click at [277, 240] on div "en" at bounding box center [263, 242] width 39 height 47
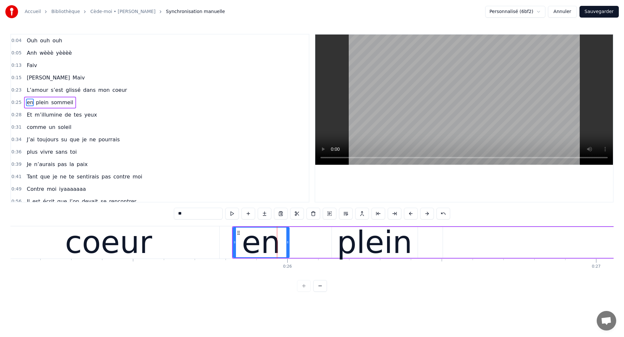
drag, startPoint x: 293, startPoint y: 249, endPoint x: 288, endPoint y: 249, distance: 4.9
click at [288, 249] on div at bounding box center [288, 242] width 3 height 30
click at [351, 244] on div "plein" at bounding box center [374, 242] width 75 height 47
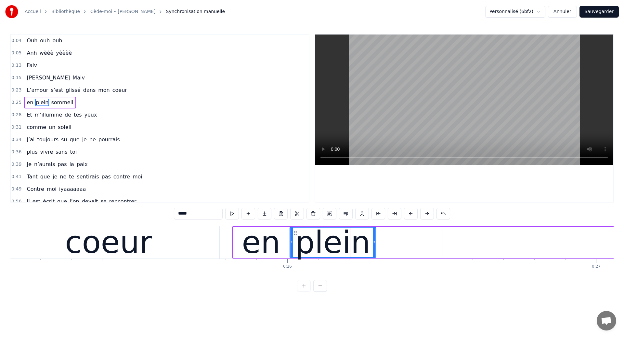
drag, startPoint x: 338, startPoint y: 232, endPoint x: 296, endPoint y: 241, distance: 43.1
click at [296, 241] on div "plein" at bounding box center [332, 242] width 85 height 30
click at [138, 245] on div "coeur" at bounding box center [108, 242] width 87 height 47
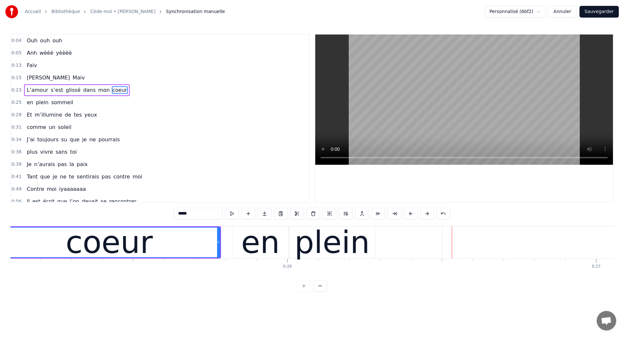
click at [309, 244] on div "plein" at bounding box center [332, 242] width 75 height 47
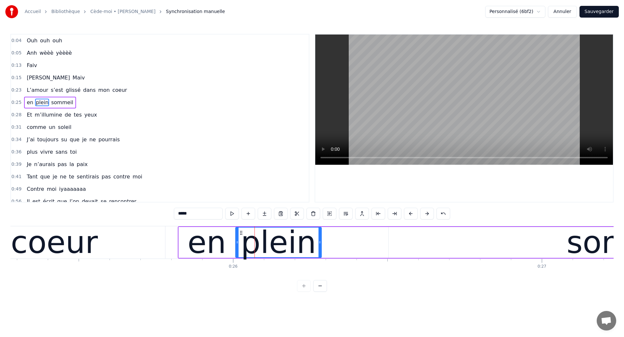
scroll to position [0, 7853]
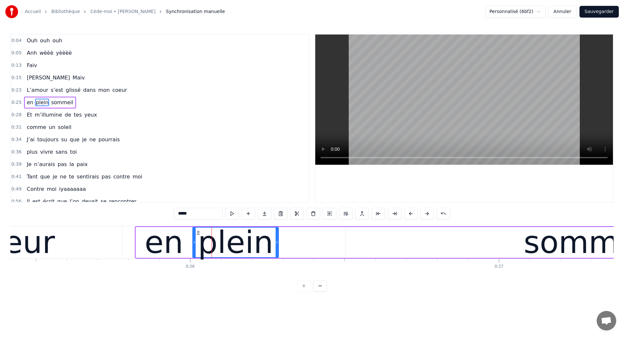
click at [105, 244] on div "coeur" at bounding box center [11, 242] width 221 height 32
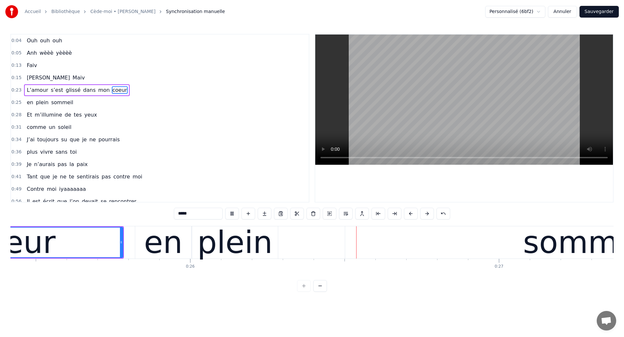
click at [268, 241] on div "plein" at bounding box center [235, 242] width 86 height 32
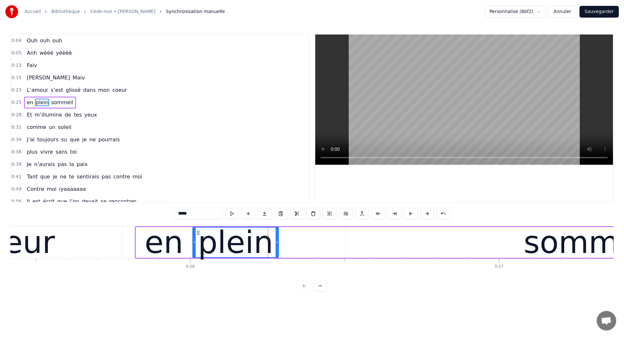
click at [518, 250] on div "sommeil" at bounding box center [589, 242] width 487 height 31
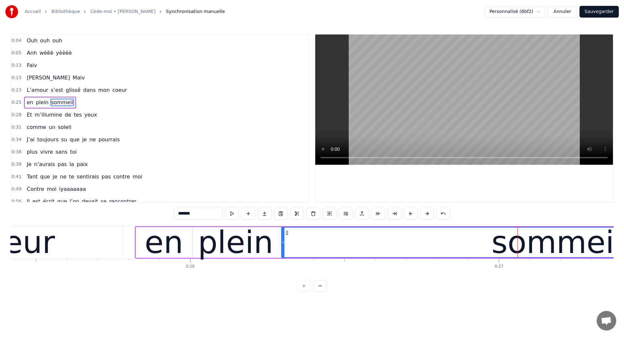
drag, startPoint x: 347, startPoint y: 243, endPoint x: 283, endPoint y: 252, distance: 65.0
click at [283, 252] on div at bounding box center [283, 242] width 3 height 30
click at [78, 236] on div "coeur" at bounding box center [11, 242] width 221 height 32
type input "*****"
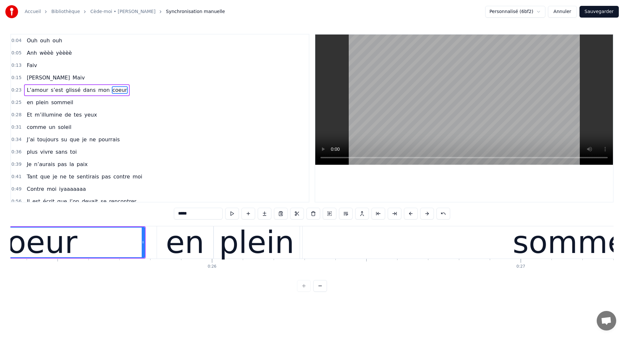
scroll to position [0, 7822]
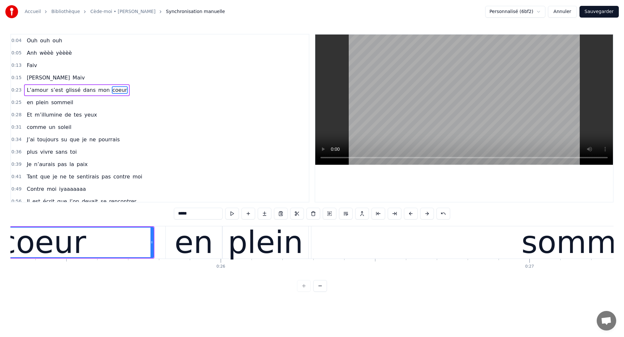
click at [98, 244] on div "coeur" at bounding box center [42, 242] width 221 height 30
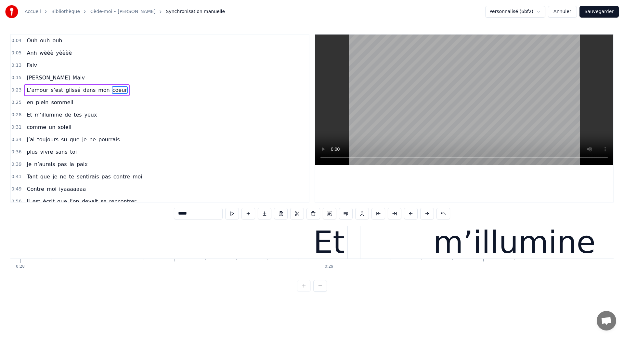
scroll to position [0, 8598]
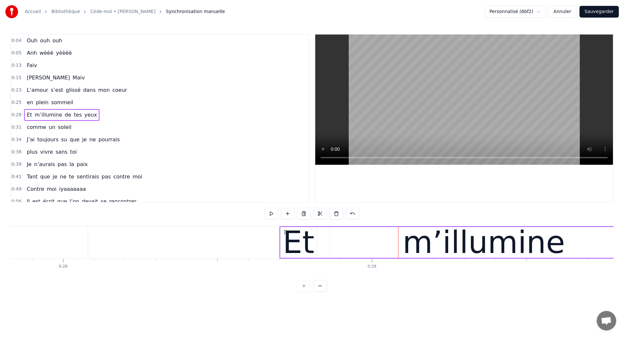
drag, startPoint x: 360, startPoint y: 231, endPoint x: 286, endPoint y: 249, distance: 76.4
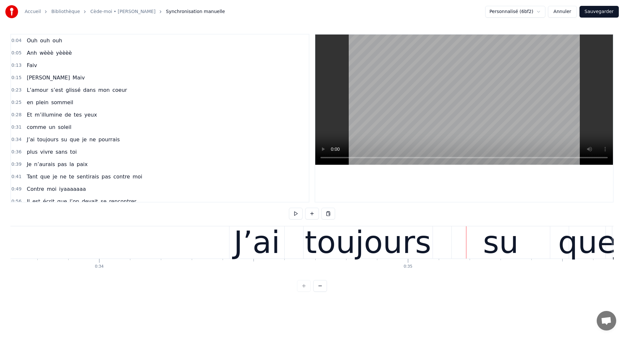
scroll to position [0, 10405]
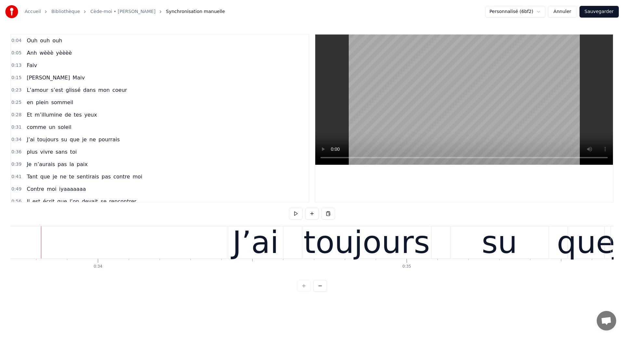
scroll to position [0, 10415]
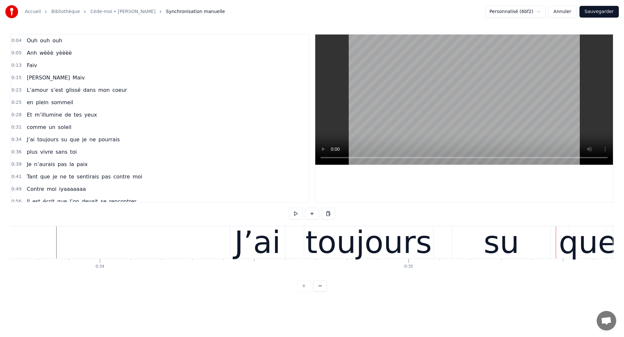
click at [348, 249] on div "toujours" at bounding box center [369, 242] width 127 height 47
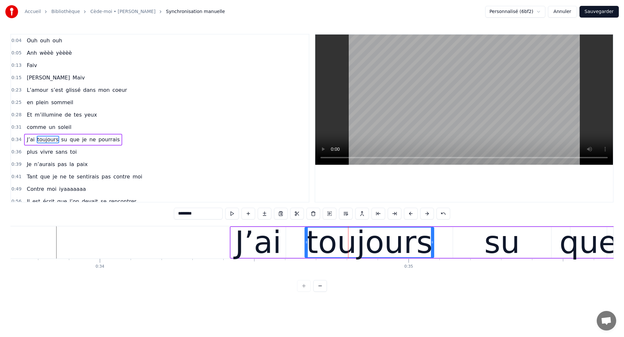
scroll to position [21, 0]
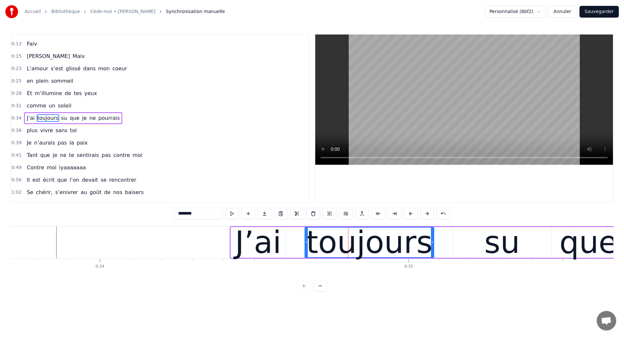
click at [180, 214] on input "********" at bounding box center [198, 213] width 49 height 12
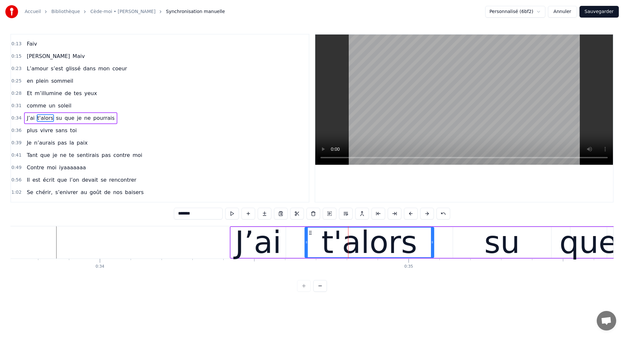
click at [518, 247] on div "su" at bounding box center [502, 242] width 98 height 31
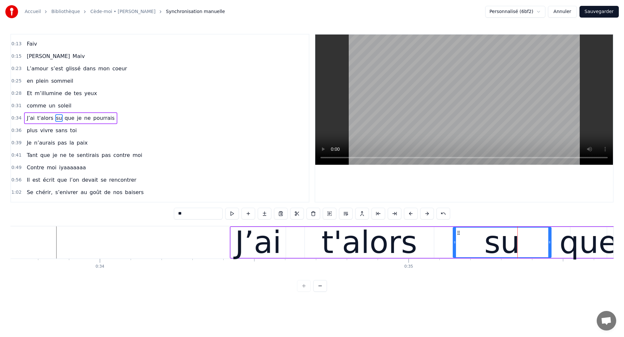
click at [191, 215] on input "**" at bounding box center [198, 213] width 49 height 12
type input "***"
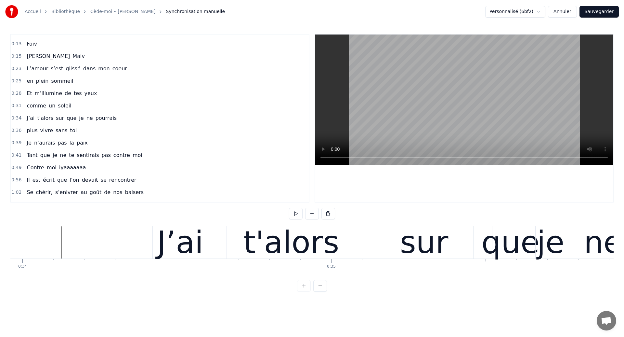
scroll to position [0, 10487]
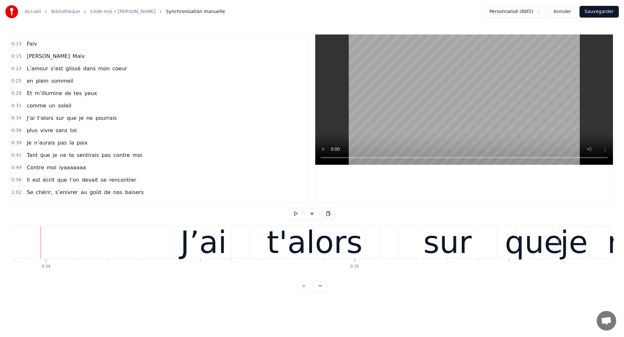
scroll to position [0, 10467]
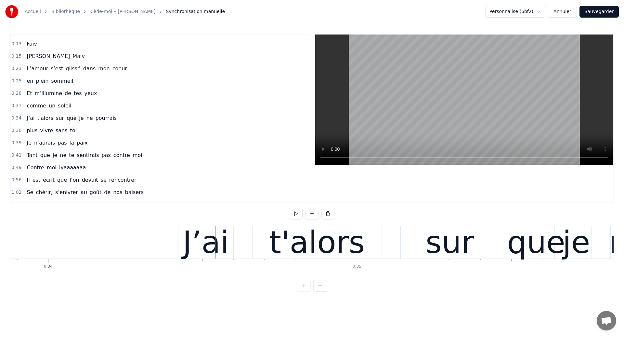
click at [238, 253] on div "J’ai t'alors sur que je ne pourrais" at bounding box center [543, 242] width 730 height 32
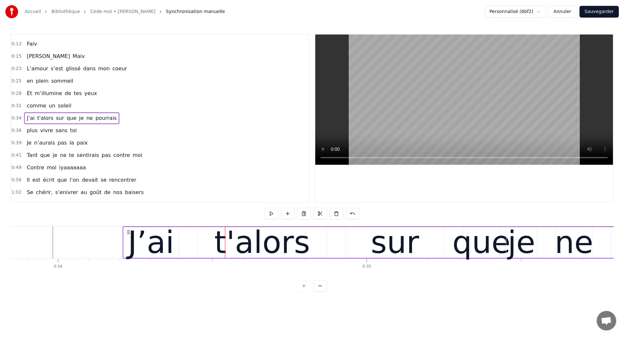
scroll to position [0, 10456]
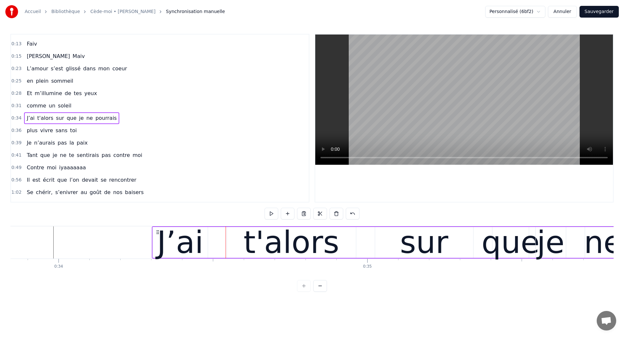
drag, startPoint x: 186, startPoint y: 230, endPoint x: 160, endPoint y: 231, distance: 26.4
click at [160, 231] on icon at bounding box center [157, 231] width 5 height 5
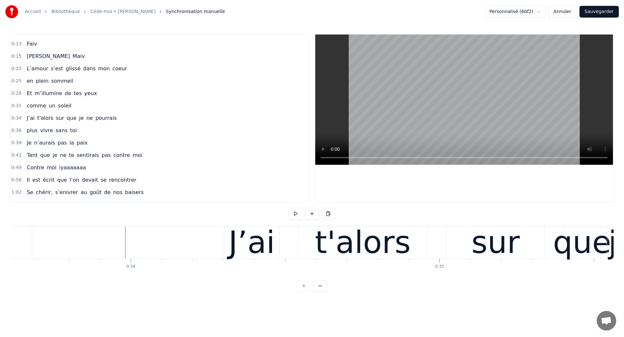
scroll to position [0, 10384]
click at [274, 252] on div "J’ai" at bounding box center [252, 242] width 55 height 32
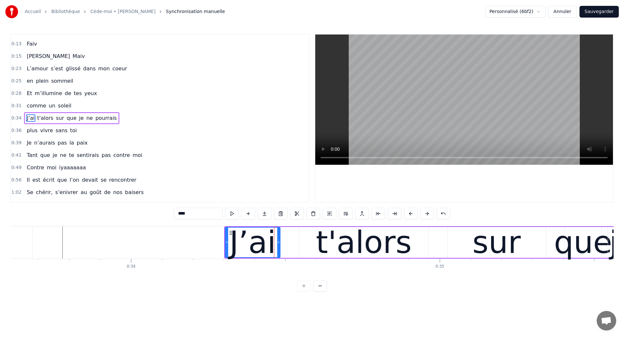
drag, startPoint x: 198, startPoint y: 213, endPoint x: 181, endPoint y: 213, distance: 17.2
click at [181, 213] on input "****" at bounding box center [198, 213] width 49 height 12
type input "**"
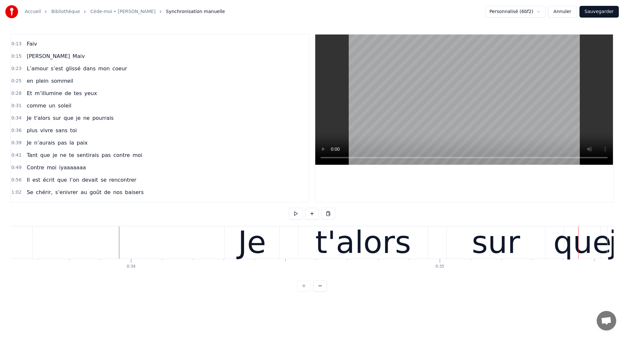
click at [320, 234] on div "t'alors" at bounding box center [363, 242] width 129 height 32
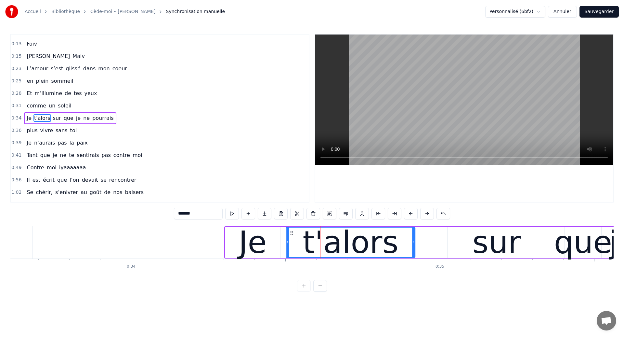
drag, startPoint x: 304, startPoint y: 232, endPoint x: 291, endPoint y: 237, distance: 14.3
click at [291, 237] on div "t'alors" at bounding box center [351, 242] width 128 height 30
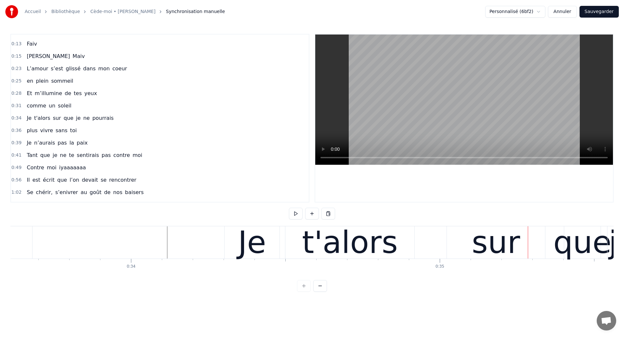
click at [256, 246] on div "Je" at bounding box center [252, 242] width 28 height 47
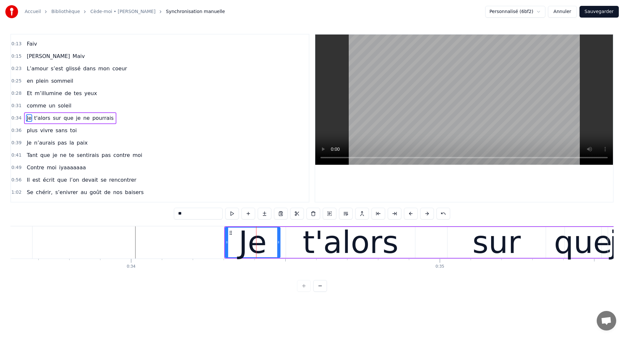
click at [180, 214] on input "**" at bounding box center [198, 213] width 49 height 12
click at [195, 212] on input "***" at bounding box center [198, 213] width 49 height 12
click at [315, 247] on div "t'alors" at bounding box center [351, 242] width 96 height 47
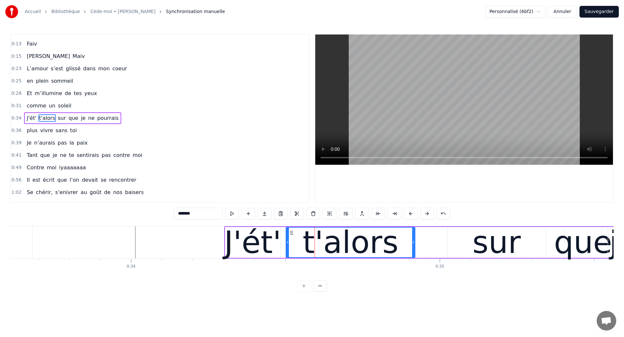
click at [181, 212] on input "*******" at bounding box center [198, 213] width 49 height 12
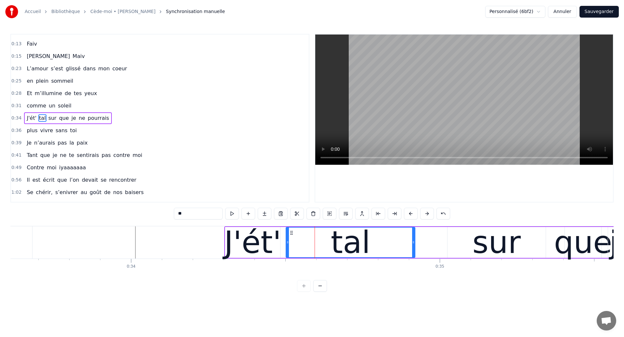
type input "*"
click at [271, 281] on div "0:04 Ouh ouh ouh 0:05 [PERSON_NAME] wèèè yèèèè 0:13 Faiv 0:15 [PERSON_NAME] 0:2…" at bounding box center [312, 163] width 604 height 258
click at [256, 258] on div "J'ét'" at bounding box center [252, 242] width 57 height 47
type input "*****"
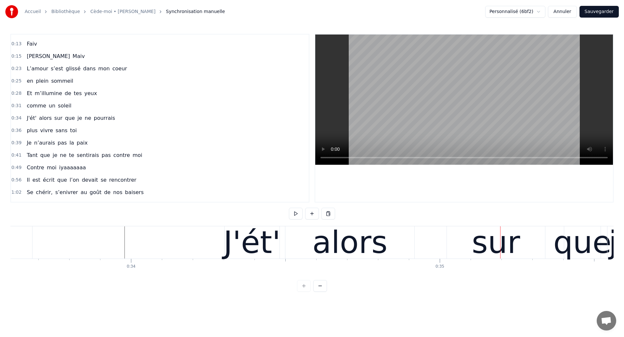
click at [319, 241] on div "alors" at bounding box center [350, 242] width 75 height 47
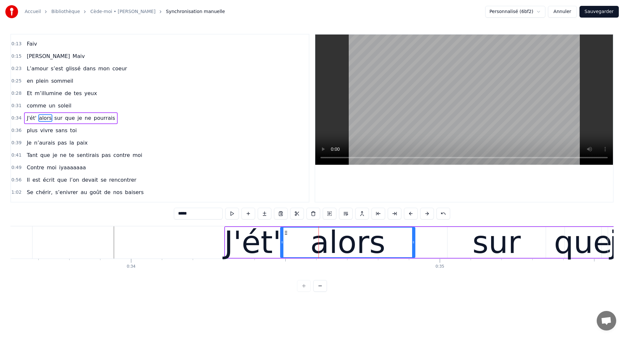
drag, startPoint x: 288, startPoint y: 247, endPoint x: 282, endPoint y: 248, distance: 5.7
click at [282, 248] on div at bounding box center [282, 242] width 3 height 30
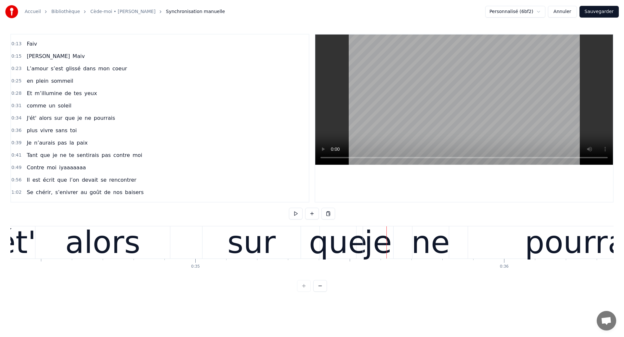
scroll to position [0, 10622]
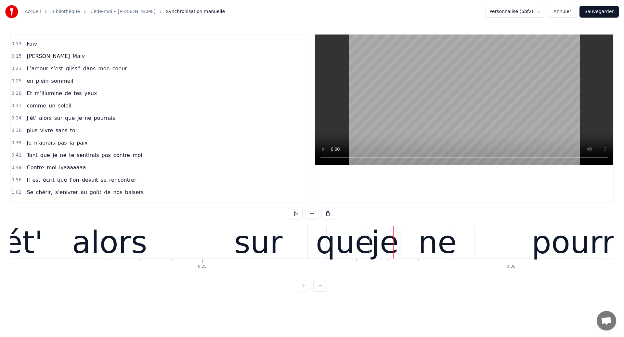
click at [46, 253] on div "alors" at bounding box center [109, 242] width 135 height 32
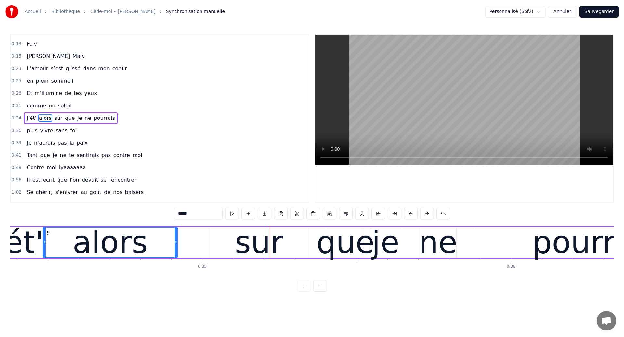
click at [247, 245] on div "sur" at bounding box center [259, 242] width 48 height 47
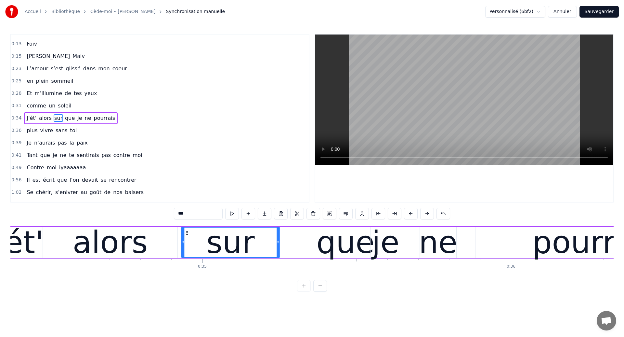
drag, startPoint x: 217, startPoint y: 233, endPoint x: 188, endPoint y: 236, distance: 28.8
click at [188, 236] on div "sur" at bounding box center [231, 242] width 98 height 30
click at [56, 239] on div "alors" at bounding box center [110, 242] width 135 height 31
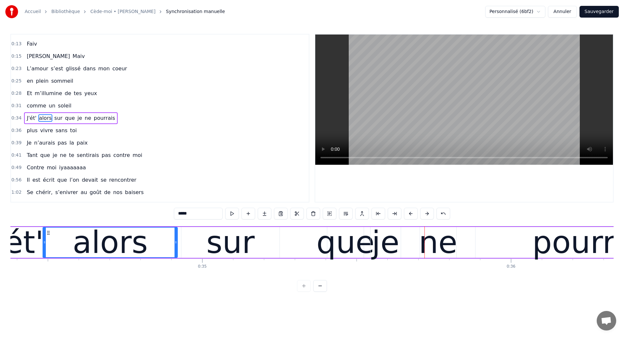
click at [101, 247] on div "alors" at bounding box center [110, 242] width 75 height 47
click at [256, 248] on div "sur" at bounding box center [230, 242] width 98 height 31
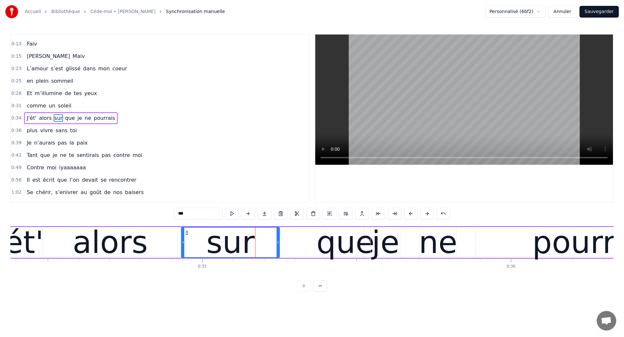
click at [347, 243] on div "que" at bounding box center [345, 242] width 58 height 47
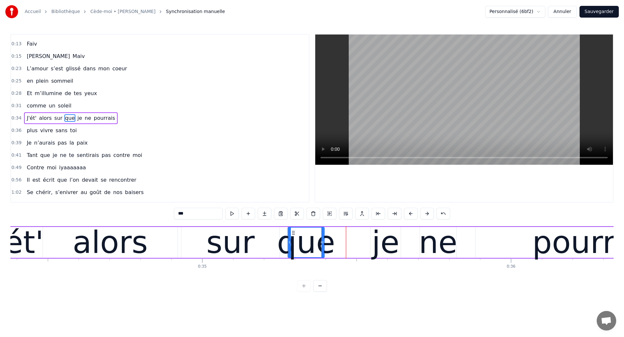
drag, startPoint x: 333, startPoint y: 231, endPoint x: 293, endPoint y: 244, distance: 41.4
click at [293, 244] on div "que" at bounding box center [306, 242] width 36 height 30
click at [157, 245] on div "alors" at bounding box center [110, 242] width 135 height 31
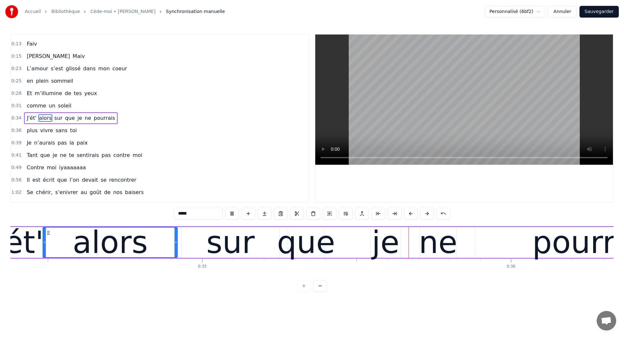
click at [322, 246] on div "que" at bounding box center [306, 242] width 58 height 47
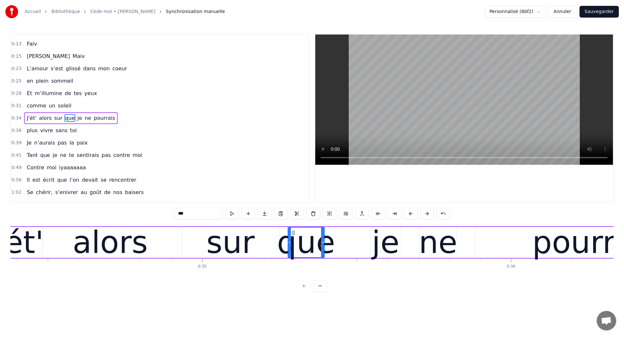
click at [391, 249] on div "je" at bounding box center [386, 242] width 28 height 47
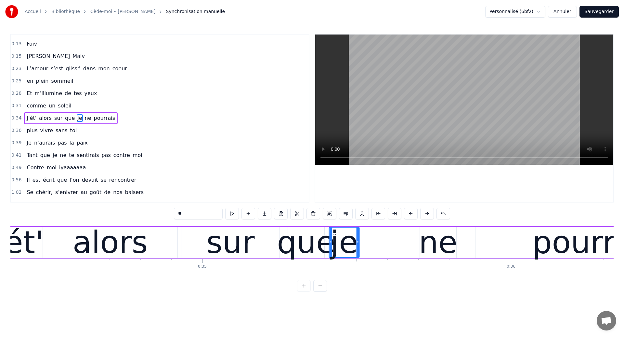
drag, startPoint x: 377, startPoint y: 232, endPoint x: 336, endPoint y: 240, distance: 42.0
click at [336, 240] on div "je" at bounding box center [344, 242] width 30 height 30
click at [76, 227] on div "alors" at bounding box center [110, 242] width 135 height 31
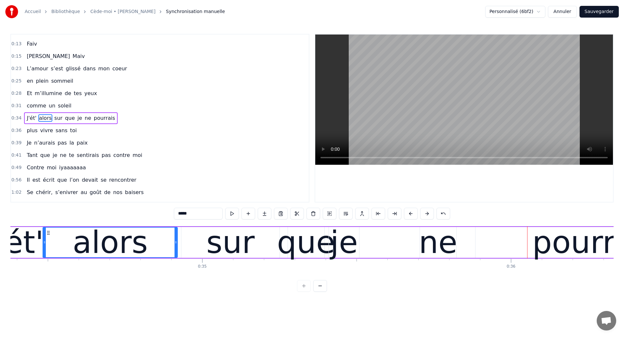
click at [446, 252] on div "ne" at bounding box center [438, 242] width 39 height 47
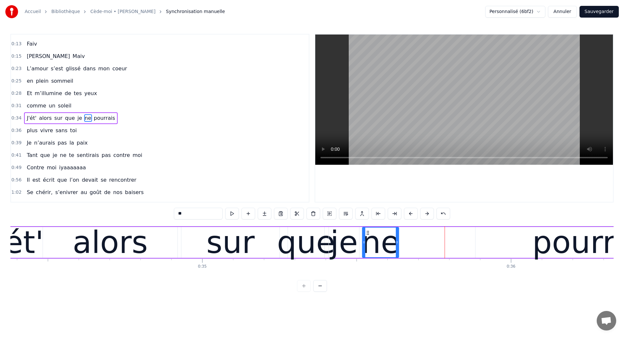
drag, startPoint x: 427, startPoint y: 230, endPoint x: 369, endPoint y: 250, distance: 61.1
click at [369, 250] on div "ne" at bounding box center [381, 242] width 36 height 30
click at [136, 234] on div "alors" at bounding box center [110, 242] width 75 height 47
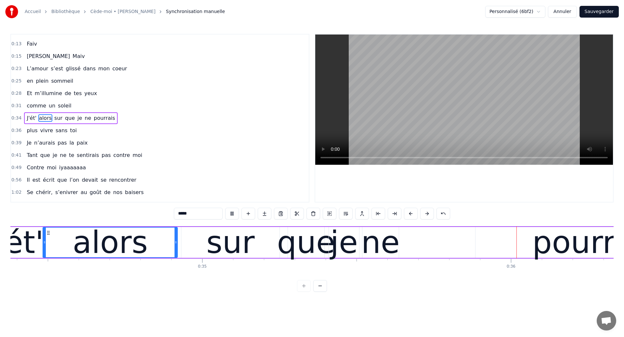
click at [375, 227] on div "ne" at bounding box center [380, 242] width 39 height 47
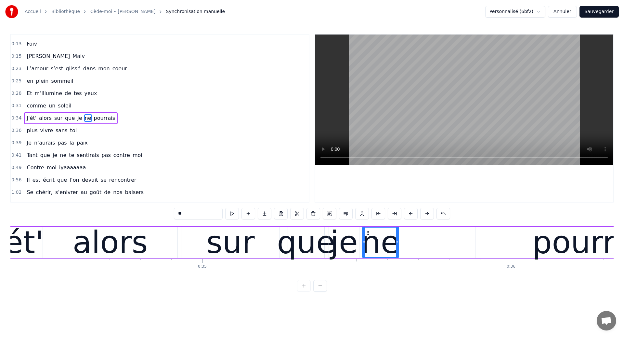
click at [157, 246] on div "alors" at bounding box center [110, 242] width 135 height 31
type input "*****"
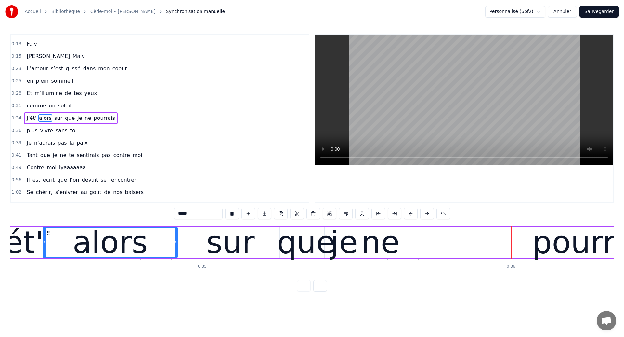
click at [404, 245] on div "J'ét' alors sur que je ne pourrais" at bounding box center [352, 242] width 730 height 32
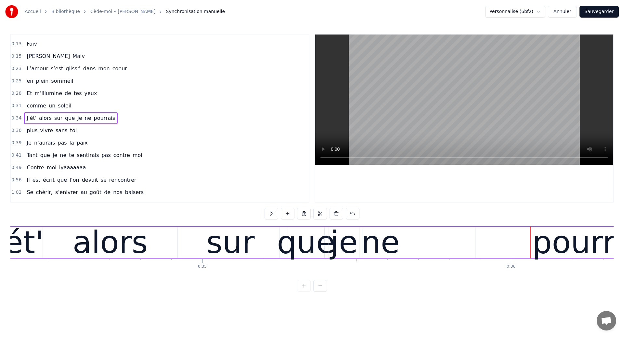
click at [534, 244] on div "pourrais" at bounding box center [596, 242] width 240 height 31
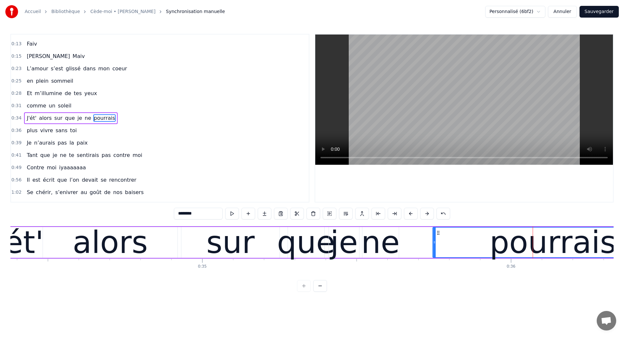
drag, startPoint x: 481, startPoint y: 233, endPoint x: 438, endPoint y: 245, distance: 44.4
click at [438, 245] on div "pourrais" at bounding box center [554, 242] width 240 height 30
click at [192, 244] on div "sur" at bounding box center [230, 242] width 98 height 31
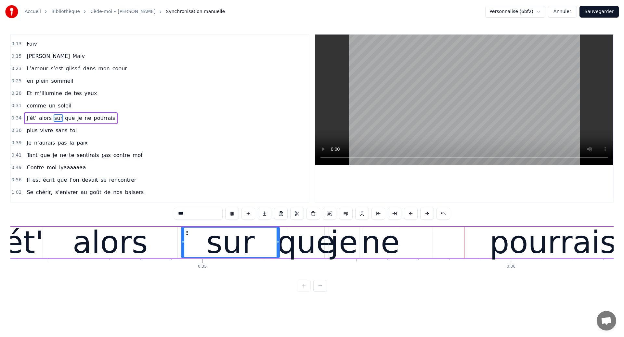
click at [371, 245] on div "ne" at bounding box center [380, 242] width 39 height 47
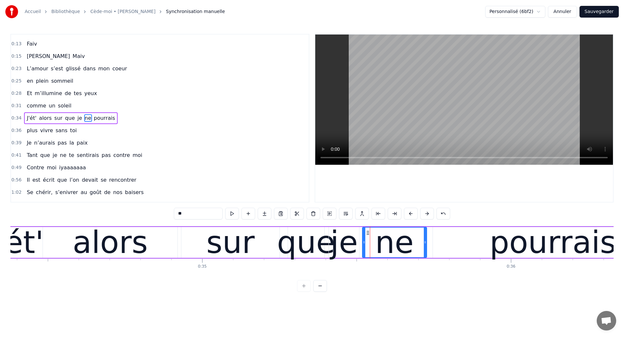
drag, startPoint x: 397, startPoint y: 246, endPoint x: 425, endPoint y: 250, distance: 28.3
click at [425, 250] on div at bounding box center [425, 242] width 3 height 30
click at [58, 245] on div "alors" at bounding box center [110, 242] width 135 height 31
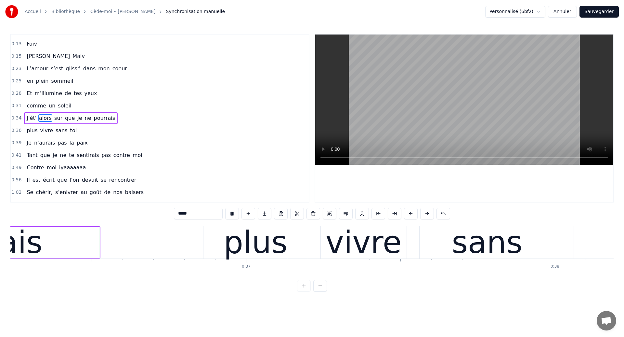
scroll to position [0, 11196]
type input "********"
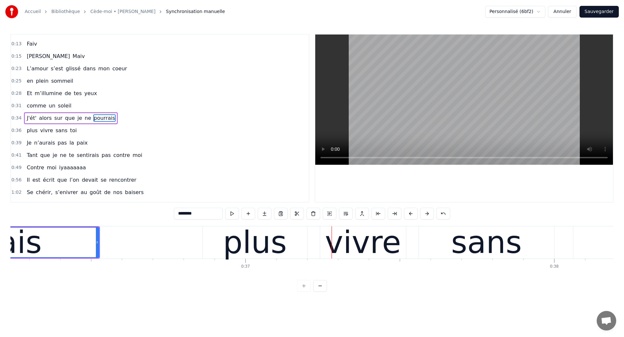
click at [317, 257] on div "plus vivre sans toi" at bounding box center [556, 242] width 706 height 32
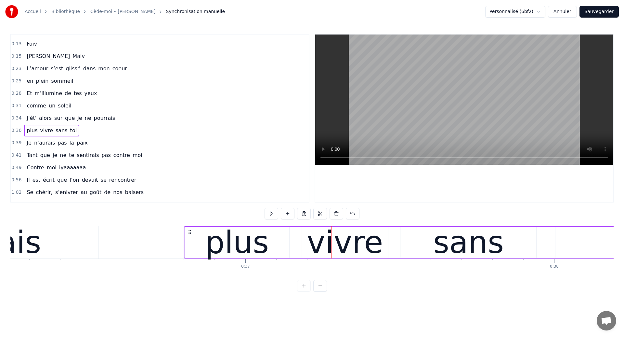
drag, startPoint x: 209, startPoint y: 232, endPoint x: 191, endPoint y: 241, distance: 20.4
click at [191, 241] on div "plus vivre sans toi" at bounding box center [537, 242] width 706 height 32
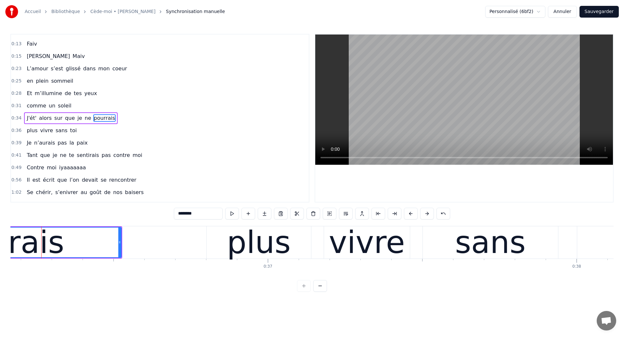
scroll to position [0, 11172]
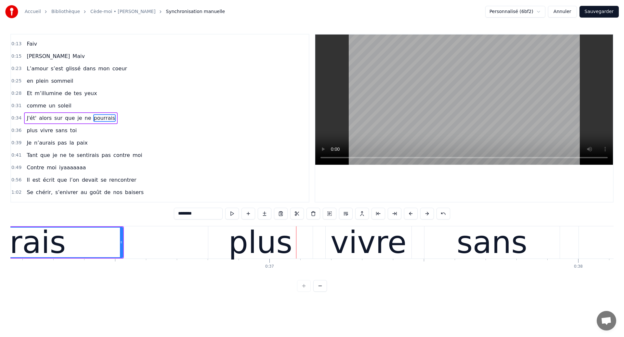
click at [319, 253] on div "plus vivre sans toi" at bounding box center [561, 242] width 706 height 32
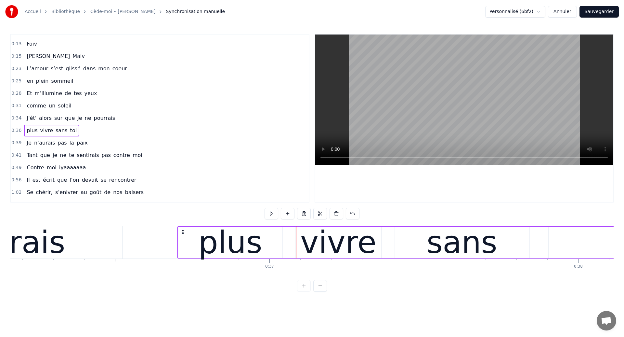
drag, startPoint x: 214, startPoint y: 232, endPoint x: 183, endPoint y: 241, distance: 32.1
click at [183, 241] on div "plus vivre sans toi" at bounding box center [530, 242] width 706 height 32
click at [77, 241] on div "pourrais" at bounding box center [2, 242] width 240 height 32
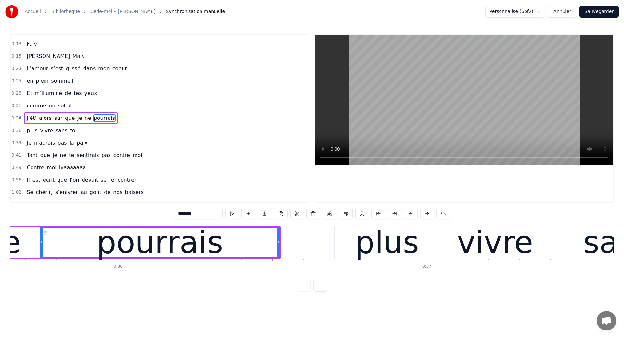
scroll to position [0, 11009]
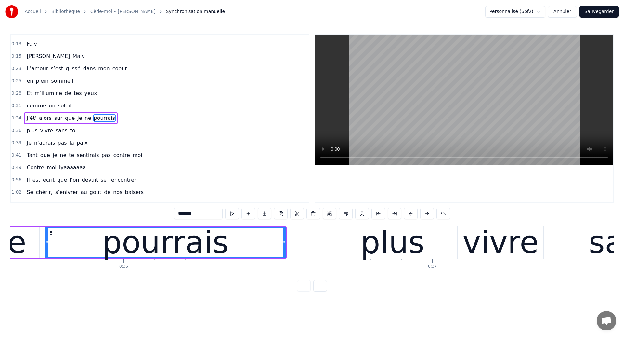
click at [592, 13] on button "Sauvegarder" at bounding box center [599, 12] width 39 height 12
